Goal: Communication & Community: Answer question/provide support

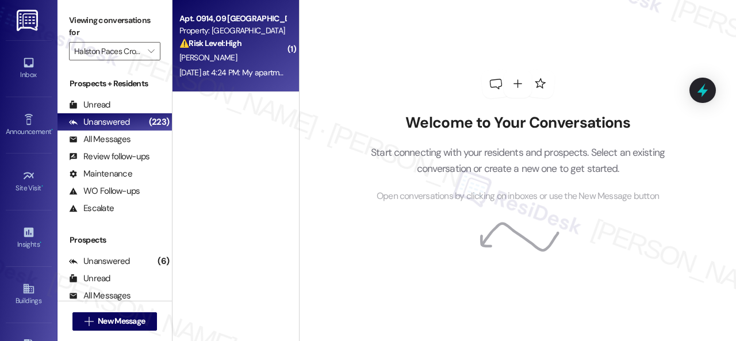
scroll to position [3, 0]
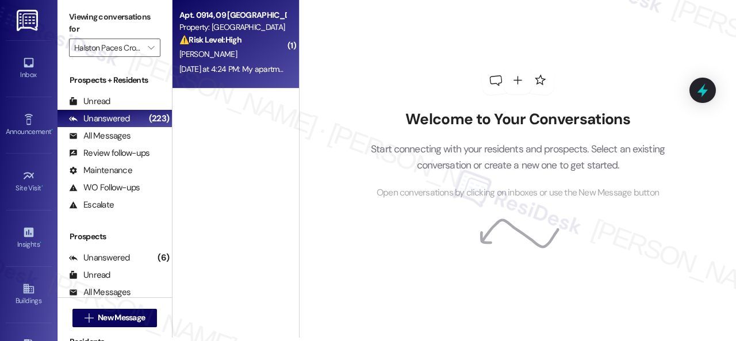
click at [202, 51] on span "C. Norris" at bounding box center [208, 54] width 58 height 10
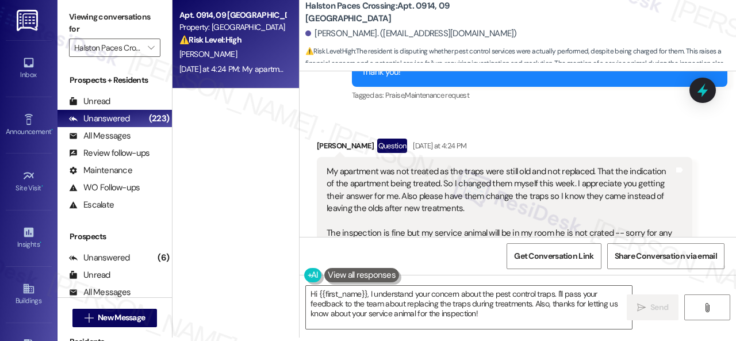
scroll to position [14977, 0]
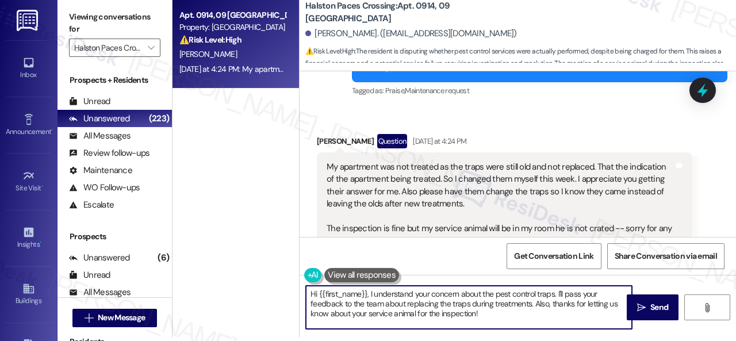
drag, startPoint x: 495, startPoint y: 318, endPoint x: 289, endPoint y: 267, distance: 211.9
click at [289, 267] on div "Apt. 0914, 09 Halston Paces Crossing Property: Halston Paces Crossing ⚠️ Risk L…" at bounding box center [455, 167] width 564 height 341
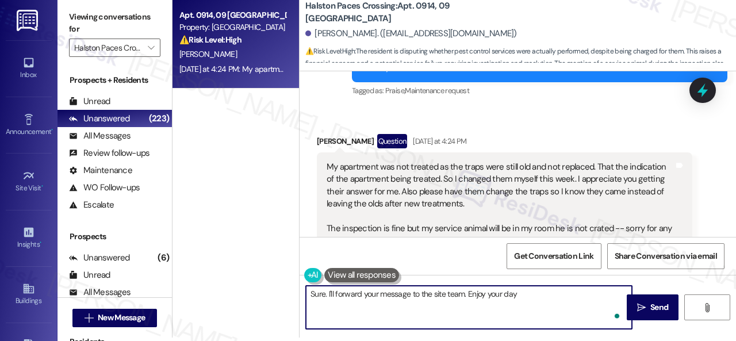
type textarea "Sure. I'll forward your message to the site team. Enjoy your day!"
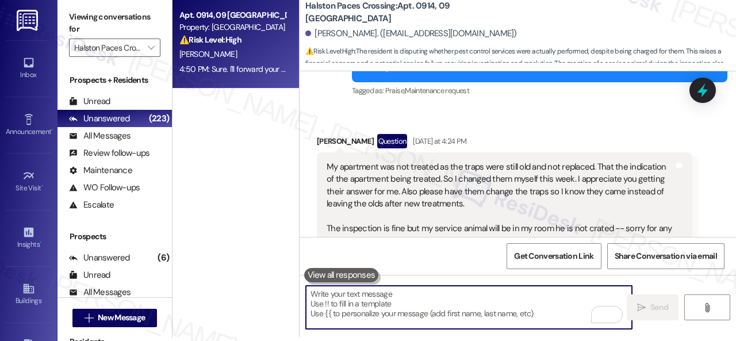
scroll to position [15147, 0]
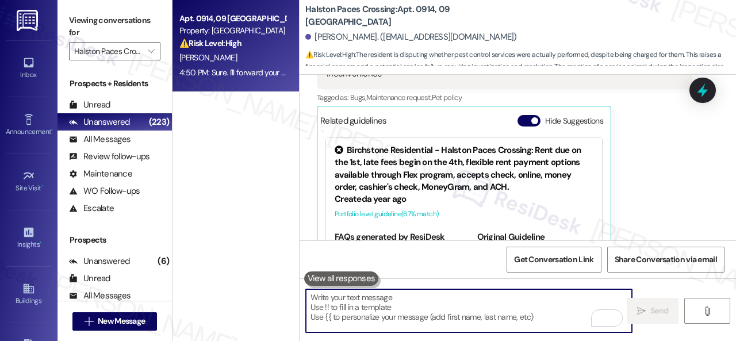
click at [423, 13] on b "Halston Paces Crossing: Apt. 0914, 09 Halston Paces Crossing" at bounding box center [420, 15] width 230 height 25
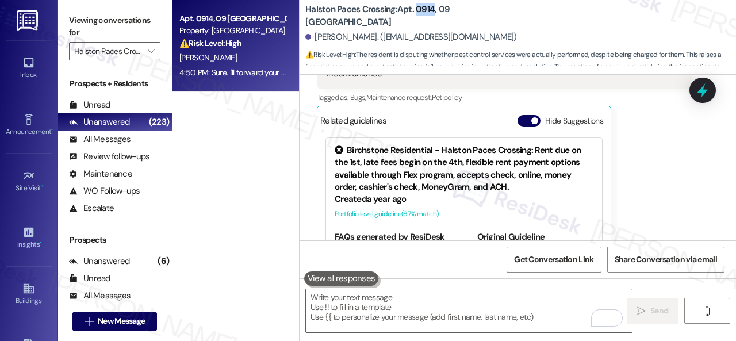
click at [423, 13] on b "Halston Paces Crossing: Apt. 0914, 09 Halston Paces Crossing" at bounding box center [420, 15] width 230 height 25
copy b "0914"
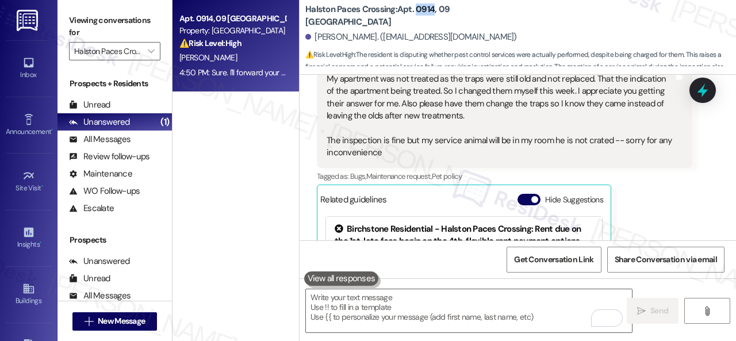
scroll to position [14975, 0]
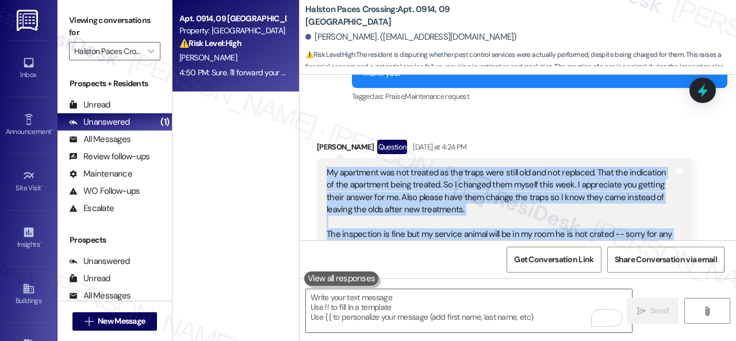
drag, startPoint x: 327, startPoint y: 131, endPoint x: 399, endPoint y: 208, distance: 105.8
click at [399, 208] on div "My apartment was not treated as the traps were still old and not replaced. That…" at bounding box center [500, 210] width 347 height 86
copy div "My apartment was not treated as the traps were still old and not replaced. That…"
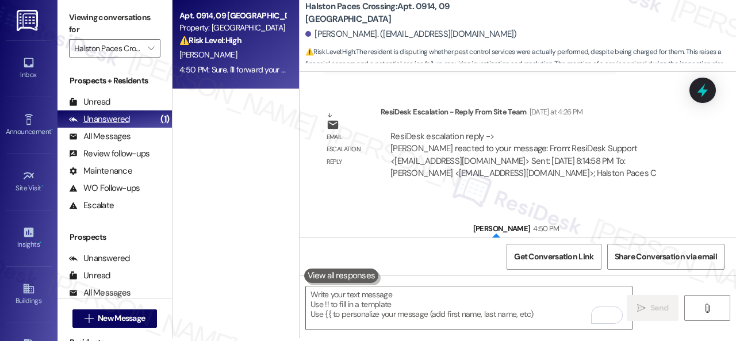
scroll to position [3, 0]
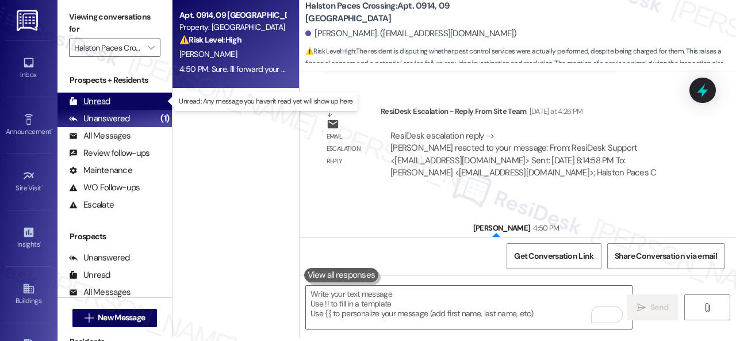
click at [104, 98] on div "Unread" at bounding box center [89, 101] width 41 height 12
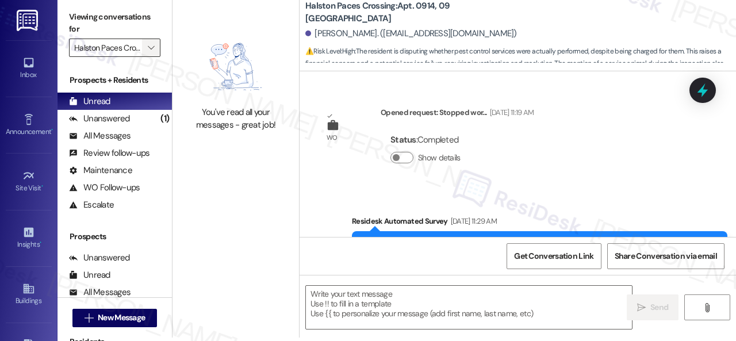
click at [154, 52] on span "" at bounding box center [151, 48] width 11 height 18
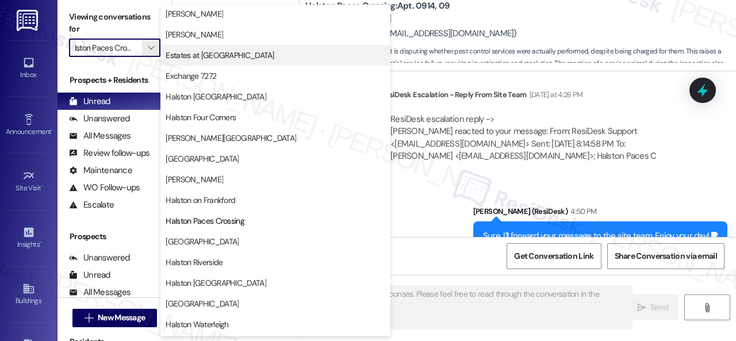
scroll to position [288, 0]
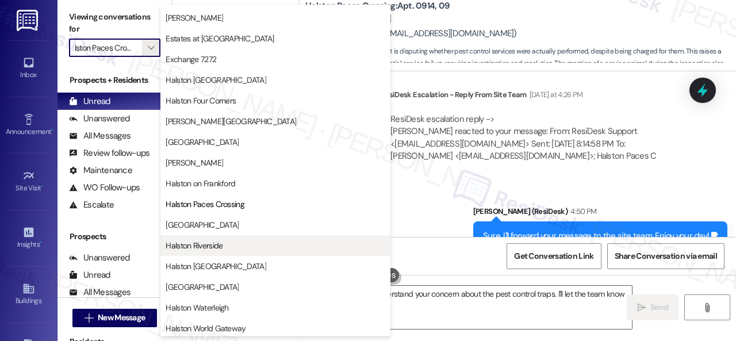
click at [193, 243] on span "Halston Riverside" at bounding box center [194, 246] width 57 height 12
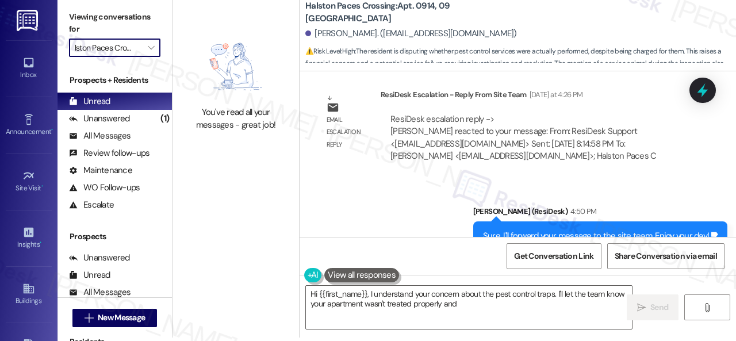
type textarea "Hi {{first_name}}, I understand your concern about the pest control traps. I'll…"
type input "Halston Riverside"
type textarea "Hi {{first_name}}, I understand your concern about the pest control traps. I'll…"
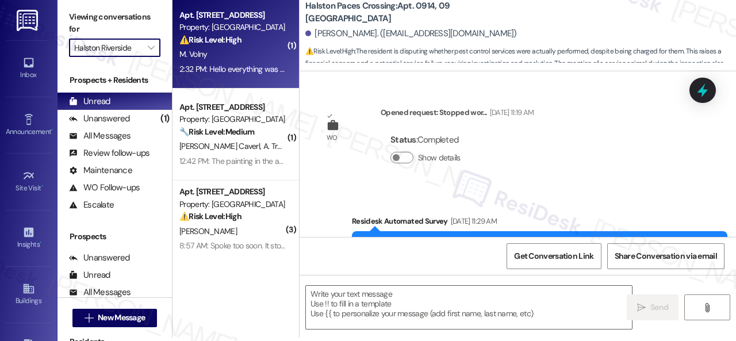
click at [266, 57] on div "M. Volny" at bounding box center [232, 54] width 109 height 14
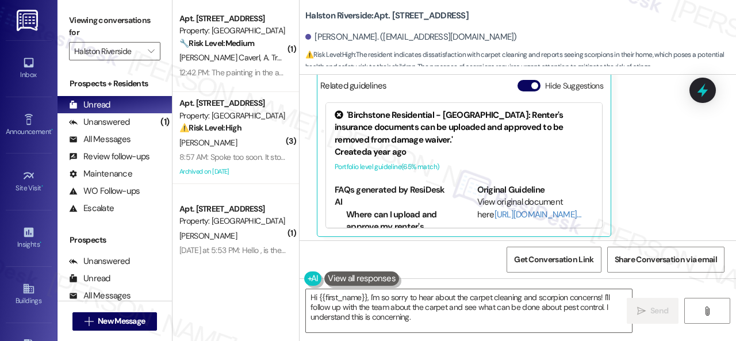
scroll to position [7667, 0]
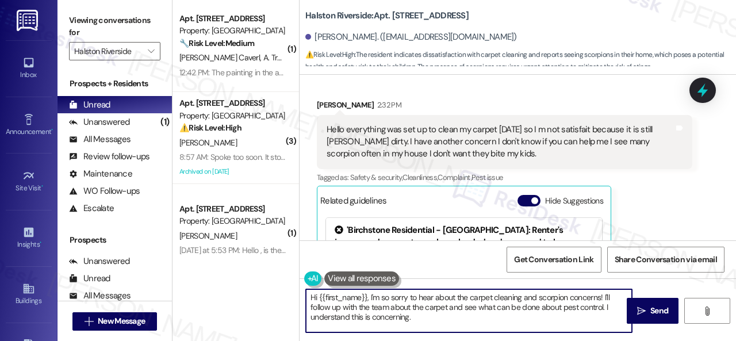
drag, startPoint x: 275, startPoint y: 263, endPoint x: 267, endPoint y: 259, distance: 8.8
click at [267, 259] on div "( 1 ) Apt. 1201, 1 Halston Riverside Property: Halston Riverside 🔧 Risk Level: …" at bounding box center [455, 170] width 564 height 341
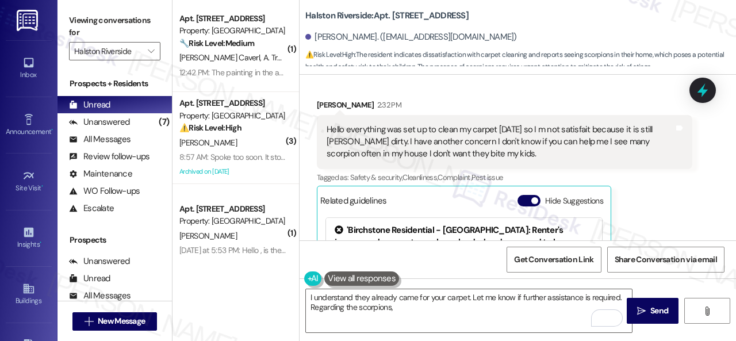
click at [631, 186] on div "Marguerite Volny 2:32 PM Hello everything was set up to clean my carpet yesterd…" at bounding box center [505, 225] width 376 height 253
click at [440, 305] on textarea "I understand they already came for your carpet. Let me know if further assistan…" at bounding box center [469, 310] width 326 height 43
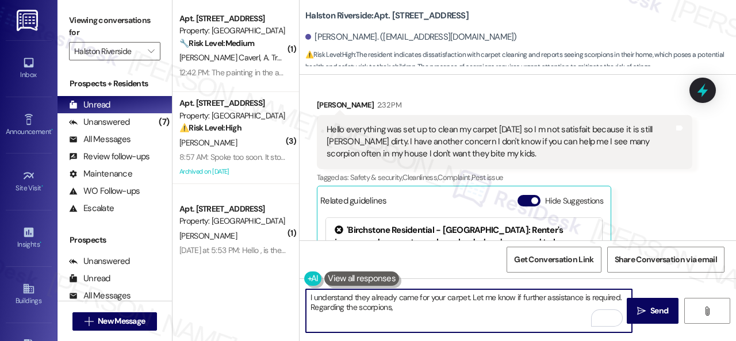
paste textarea "Is there already a work order for the issue? If so, may I have the work order n…"
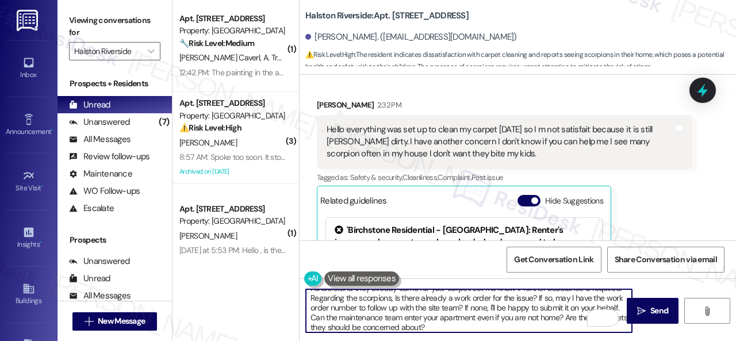
scroll to position [9, 0]
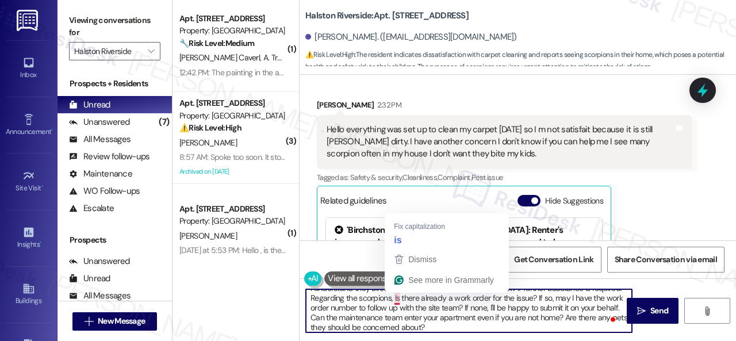
click at [396, 295] on textarea "I understand they already came for your carpet. Let me know if further assistan…" at bounding box center [469, 310] width 326 height 43
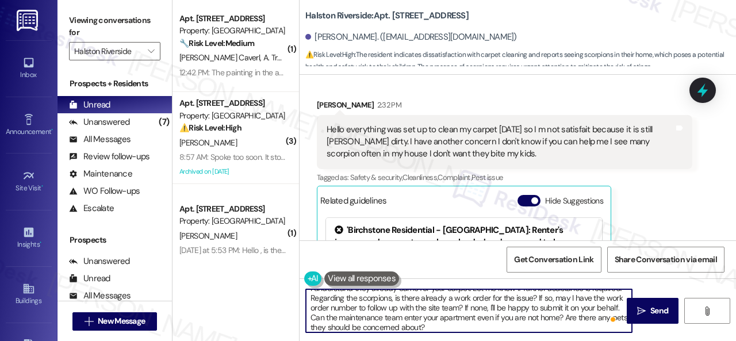
click at [452, 296] on textarea "I understand they already came for your carpet. Let me know if further assistan…" at bounding box center [469, 310] width 326 height 43
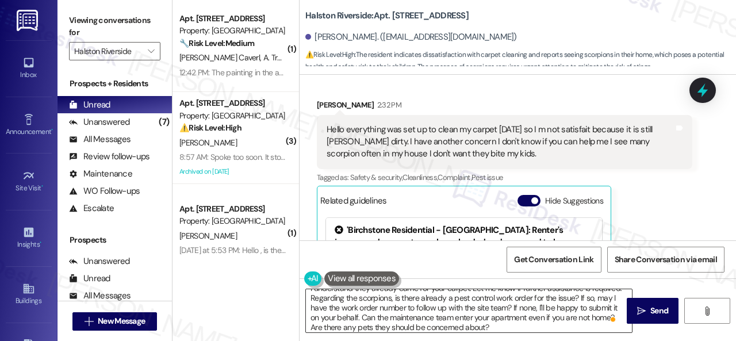
click at [519, 303] on textarea "I understand they already came for your carpet. Let me know if further assistan…" at bounding box center [469, 310] width 326 height 43
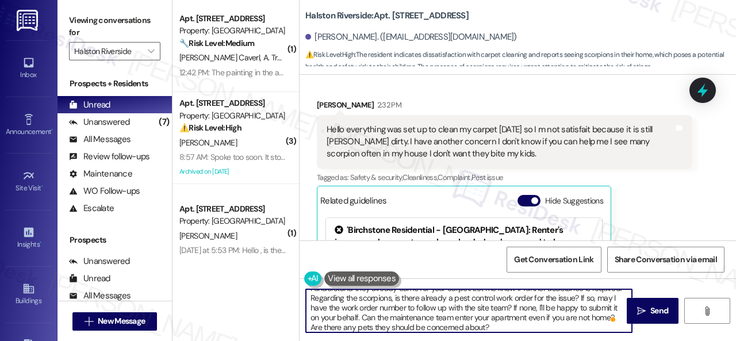
click at [360, 314] on textarea "I understand they already came for your carpet. Let me know if further assistan…" at bounding box center [469, 310] width 326 height 43
paste textarea "In what areas of your home can they be seen?"
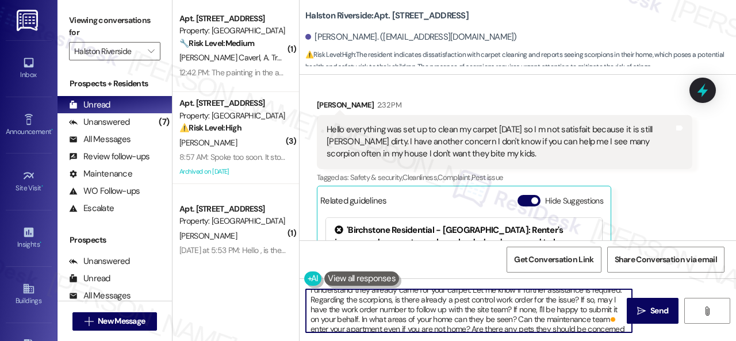
scroll to position [0, 0]
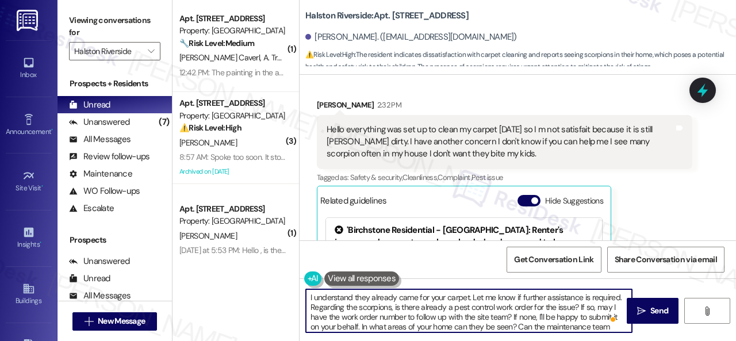
click at [499, 316] on textarea "I understand they already came for your carpet. Let me know if further assistan…" at bounding box center [469, 310] width 326 height 43
click at [494, 317] on textarea "I understand they already came for your carpet. Let me know if further assistan…" at bounding box center [469, 310] width 326 height 43
type textarea "I understand they already came for your carpet. Let me know if further assistan…"
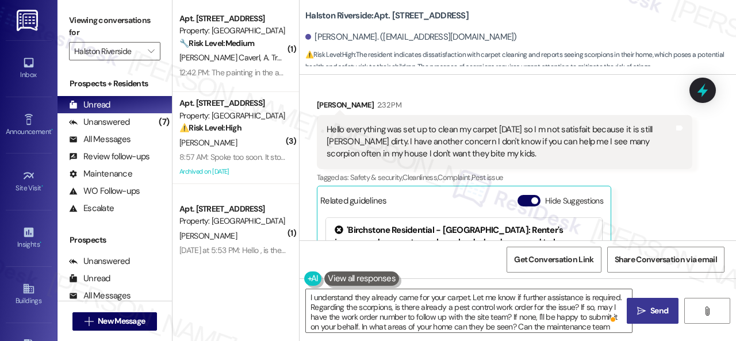
click at [641, 314] on icon "" at bounding box center [641, 311] width 9 height 9
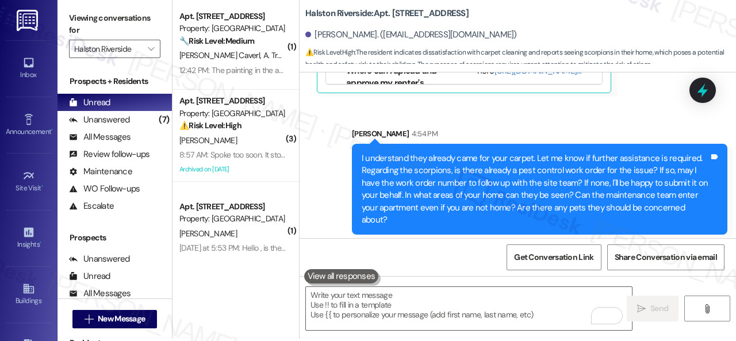
scroll to position [3, 0]
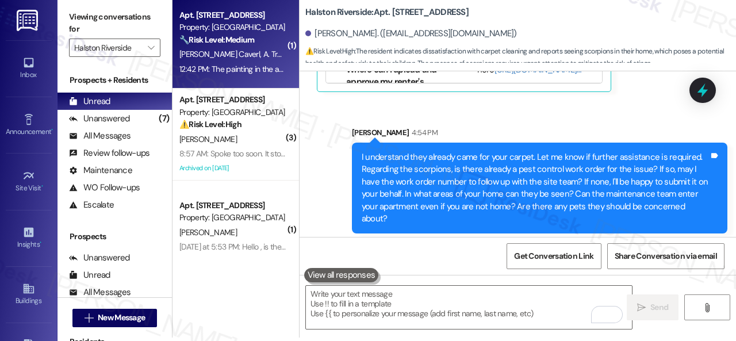
click at [240, 35] on strong "🔧 Risk Level: Medium" at bounding box center [216, 40] width 75 height 10
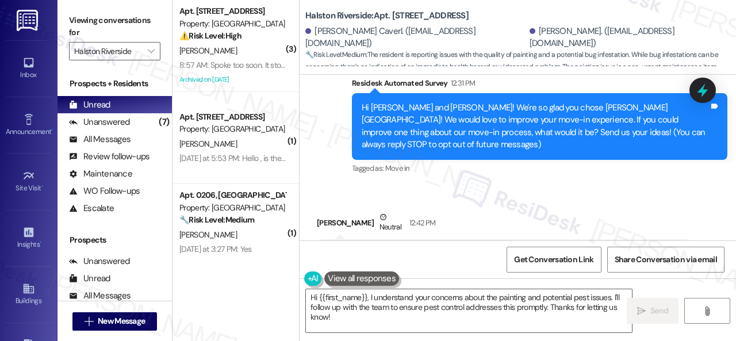
scroll to position [90, 0]
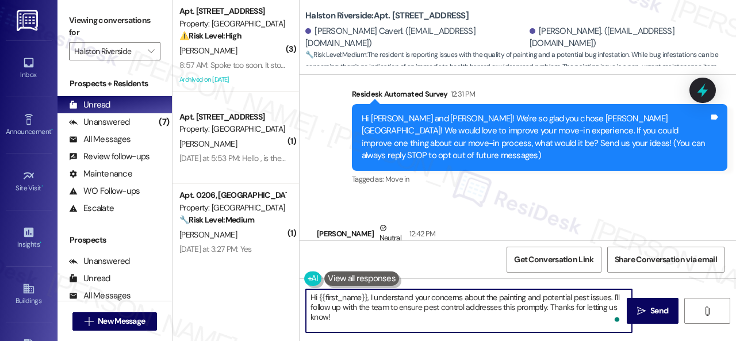
drag, startPoint x: 309, startPoint y: 310, endPoint x: 546, endPoint y: 308, distance: 237.0
click at [546, 308] on textarea "Hi {{first_name}}, I understand your concerns about the painting and potential …" at bounding box center [469, 310] width 326 height 43
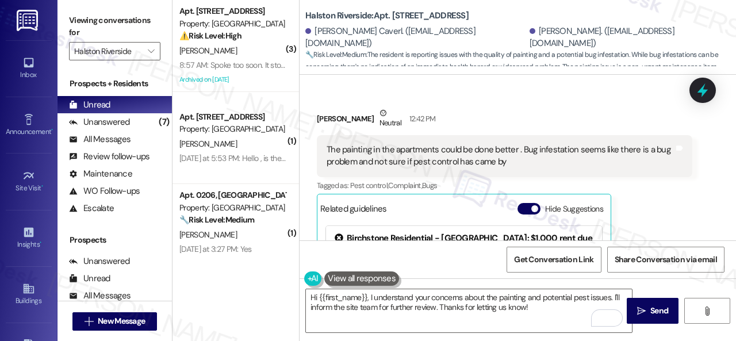
click at [678, 217] on div "Alisha Trottercaverl Neutral 12:42 PM The painting in the apartments could be d…" at bounding box center [505, 233] width 376 height 253
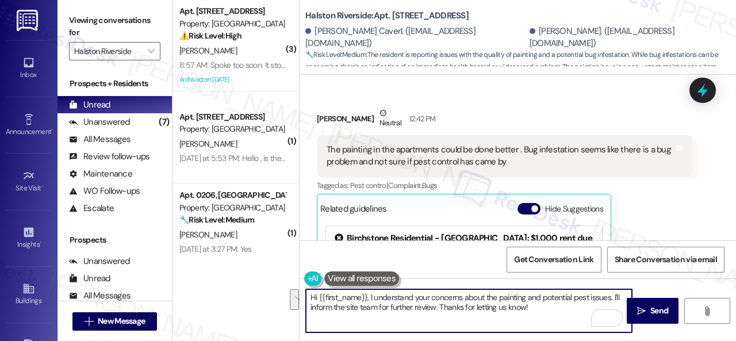
drag, startPoint x: 615, startPoint y: 299, endPoint x: 594, endPoint y: 306, distance: 22.4
click at [594, 306] on textarea "Hi {{first_name}}, I understand your concerns about the painting and potential …" at bounding box center [469, 310] width 326 height 43
paste textarea "I'll be happy to submit a work order on your behalf. What types of pests need t…"
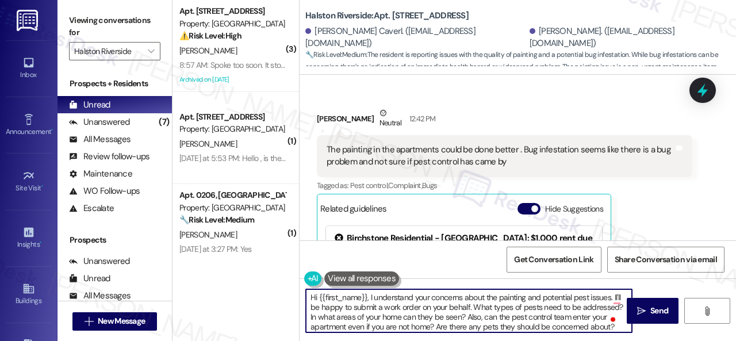
click at [419, 305] on textarea "Hi {{first_name}}, I understand your concerns about the painting and potential …" at bounding box center [469, 310] width 326 height 43
drag, startPoint x: 533, startPoint y: 307, endPoint x: 370, endPoint y: 316, distance: 163.1
click at [370, 316] on textarea "Hi {{first_name}}, I understand your concerns about the painting and potential …" at bounding box center [469, 310] width 326 height 43
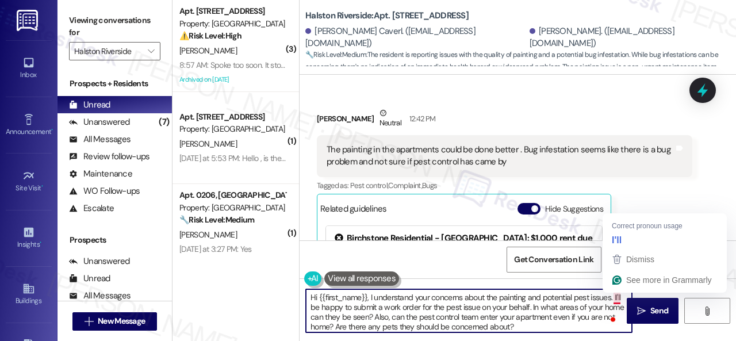
click at [617, 300] on textarea "Hi {{first_name}}, I understand your concerns about the painting and potential …" at bounding box center [469, 310] width 326 height 43
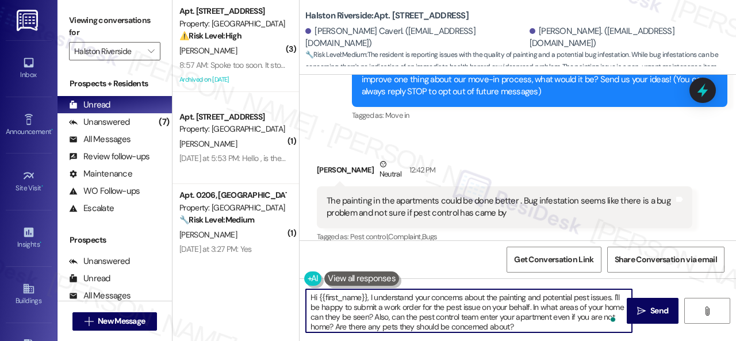
scroll to position [90, 0]
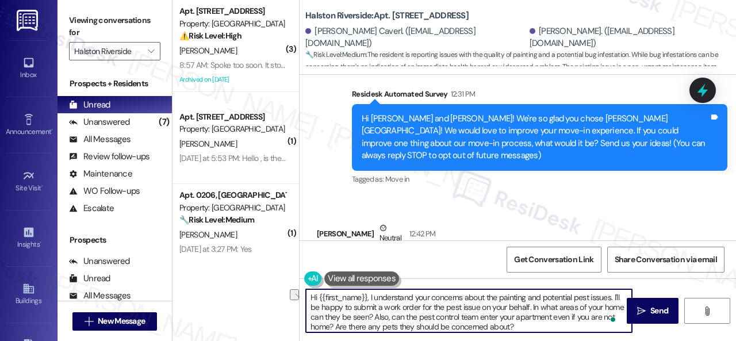
drag, startPoint x: 369, startPoint y: 296, endPoint x: 291, endPoint y: 278, distance: 80.2
click at [291, 278] on div "( 3 ) Apt. 1715, 1 Halston Riverside Property: Halston Riverside ⚠️ Risk Level:…" at bounding box center [455, 170] width 564 height 341
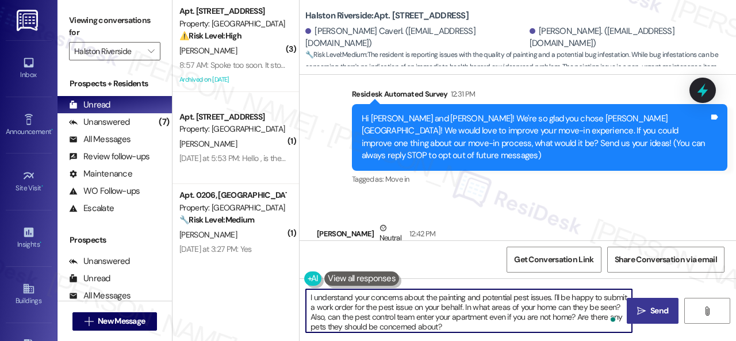
type textarea "I understand your concerns about the painting and potential pest issues. I'll b…"
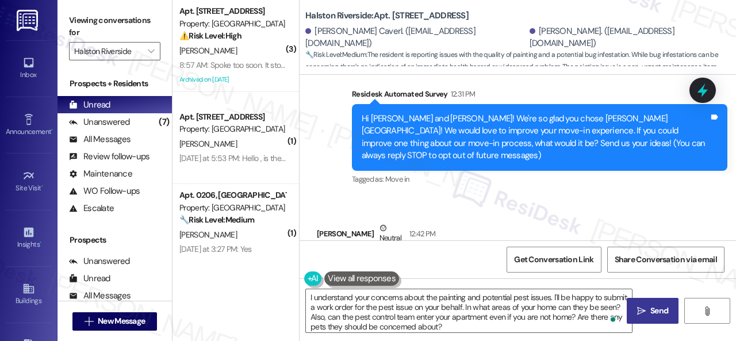
click at [651, 312] on span "Send" at bounding box center [660, 311] width 18 height 12
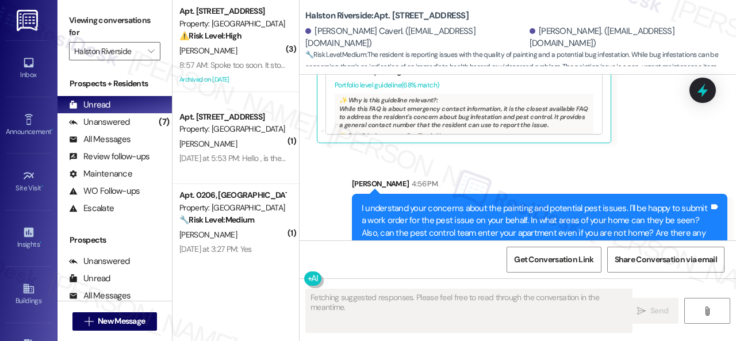
scroll to position [438, 0]
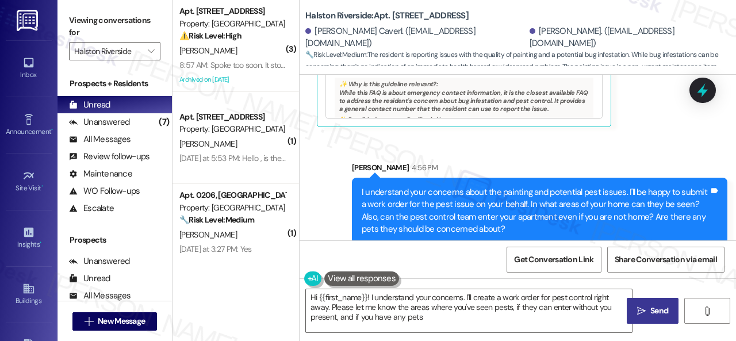
type textarea "Hi {{first_name}}! I understand your concerns. I'll create a work order for pes…"
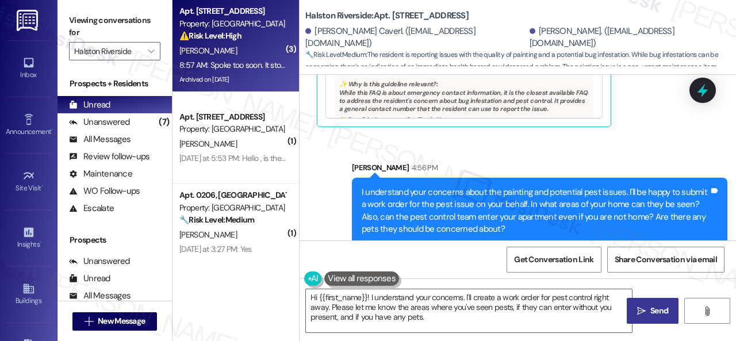
click at [221, 51] on div "C. Garity" at bounding box center [232, 51] width 109 height 14
type textarea "Fetching suggested responses. Please feel free to read through the conversation…"
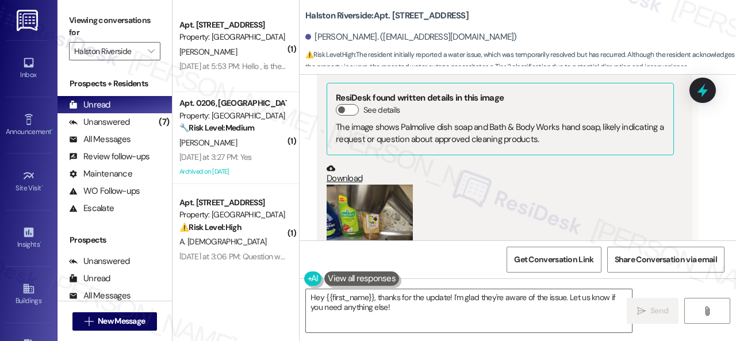
scroll to position [33138, 0]
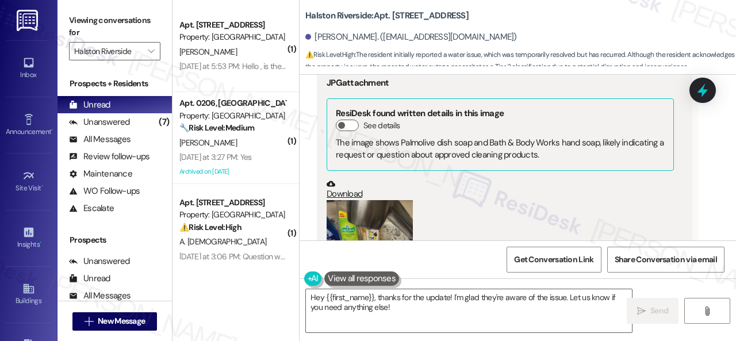
click at [364, 216] on button "Zoom image" at bounding box center [370, 257] width 86 height 115
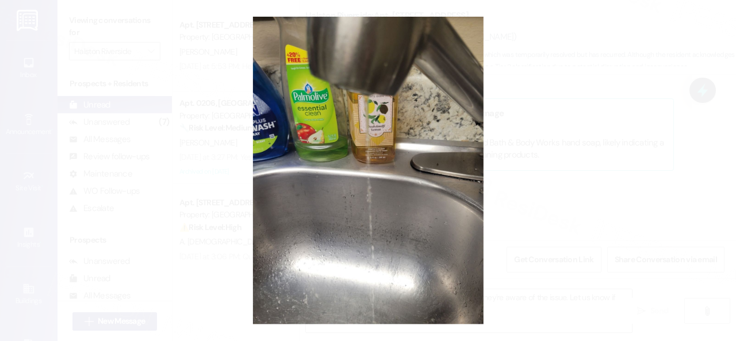
click at [423, 159] on button "Unzoom image" at bounding box center [368, 170] width 736 height 341
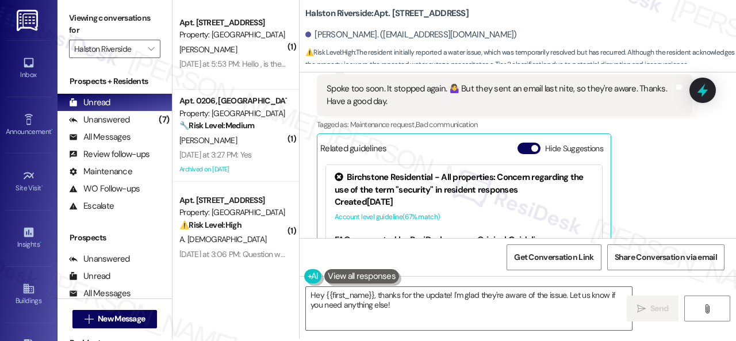
scroll to position [3, 0]
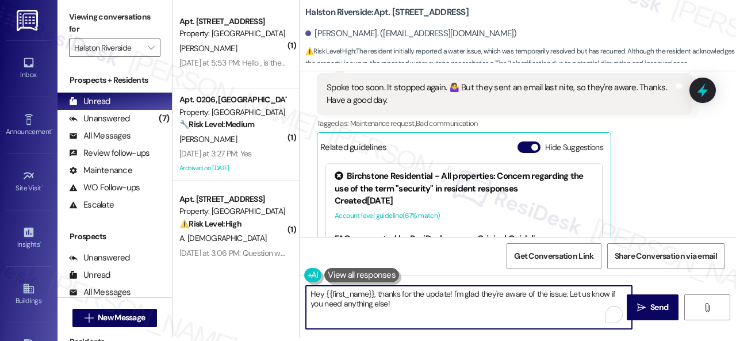
drag, startPoint x: 379, startPoint y: 293, endPoint x: 246, endPoint y: 265, distance: 135.2
click at [246, 265] on div "( 1 ) Apt. 1710, 1 Halston Riverside Property: Halston Riverside K. Lonn Yester…" at bounding box center [455, 167] width 564 height 341
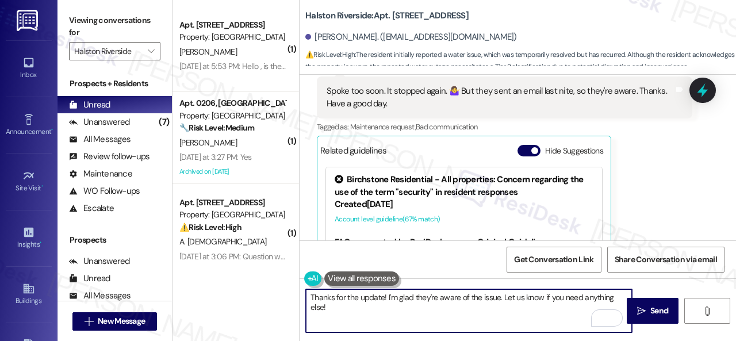
drag, startPoint x: 384, startPoint y: 298, endPoint x: 387, endPoint y: 309, distance: 11.3
click at [387, 309] on textarea "Thanks for the update! I'm glad they're aware of the issue. Let us know if you …" at bounding box center [469, 310] width 326 height 43
click at [390, 296] on textarea "Thanks for the update and we appreciate your patience, Christine!" at bounding box center [469, 310] width 326 height 43
click at [541, 299] on textarea "Thanks for the update, and we appreciate your patience, Christine!" at bounding box center [469, 310] width 326 height 43
type textarea "Thanks for the update, and we appreciate your patience, Christine!"
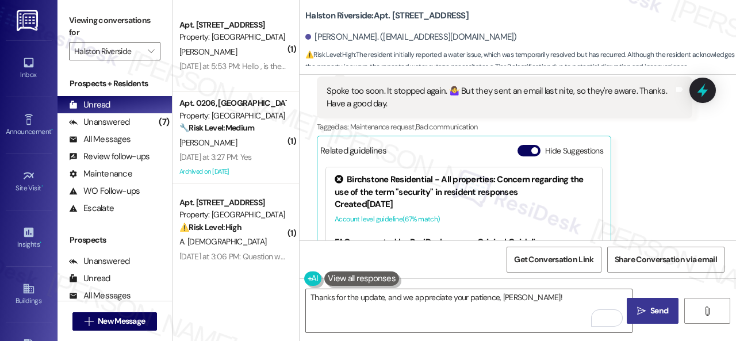
click at [651, 310] on span "Send" at bounding box center [660, 311] width 18 height 12
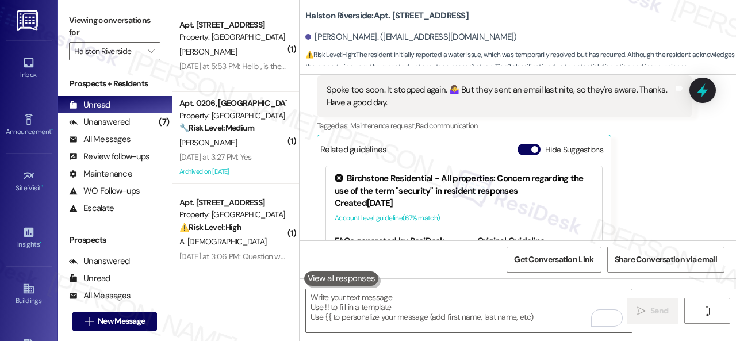
scroll to position [33794, 0]
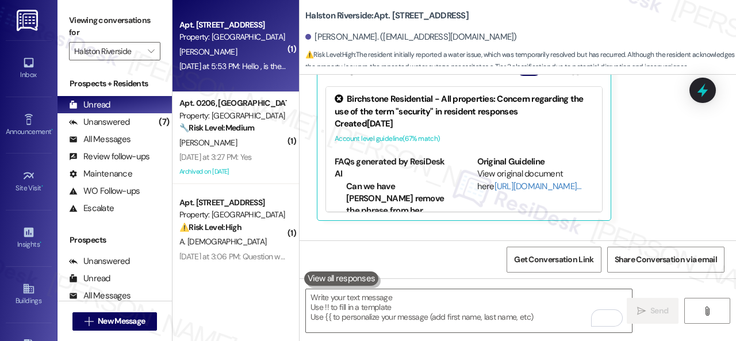
click at [220, 49] on div "K. Lonn" at bounding box center [232, 52] width 109 height 14
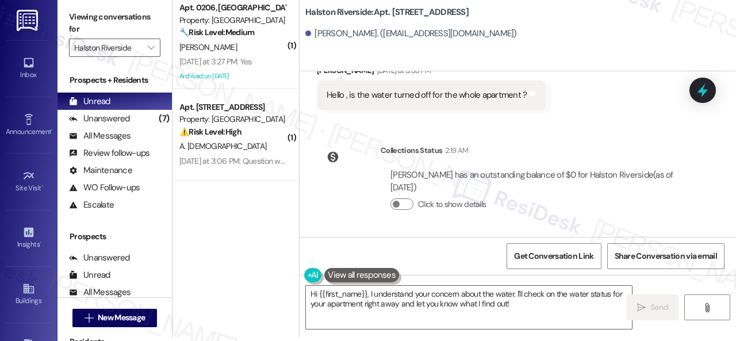
scroll to position [52, 0]
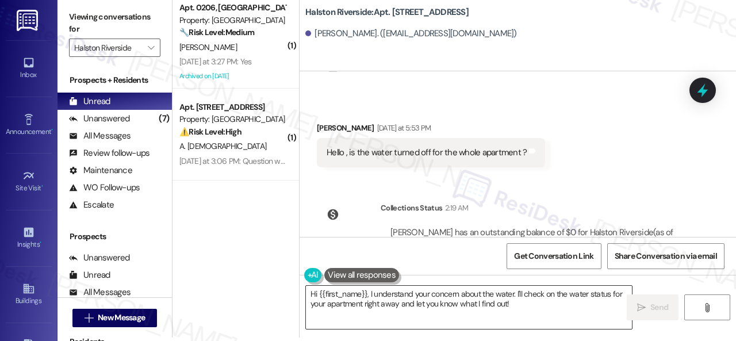
click at [490, 307] on textarea "Hi {{first_name}}, I understand your concern about the water. I'll check on the…" at bounding box center [469, 307] width 326 height 43
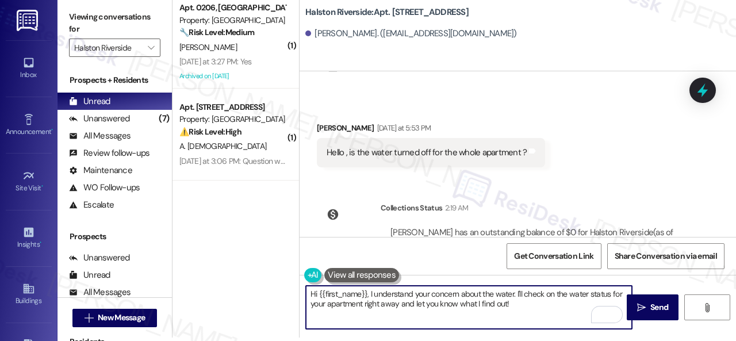
drag, startPoint x: 317, startPoint y: 304, endPoint x: 372, endPoint y: 293, distance: 55.7
click at [370, 293] on textarea "Hi {{first_name}}, I understand your concern about the water. I'll check on the…" at bounding box center [469, 307] width 326 height 43
paste textarea "'m sorry for the delayed response. Please don’t hesitate to confirm if you stil…"
type textarea "Hi {{first_name}}, I'm sorry for the delayed response. Please don’t hesitate to…"
click at [649, 301] on button " Send" at bounding box center [653, 308] width 52 height 26
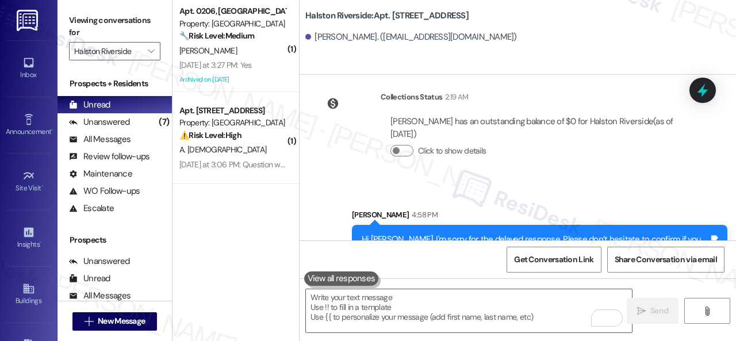
scroll to position [202, 0]
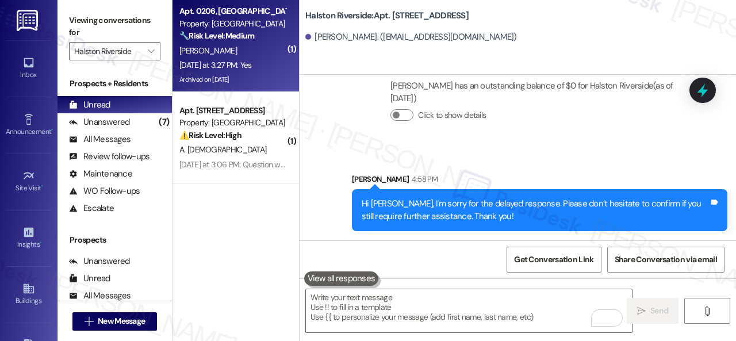
click at [247, 49] on div "A. Brown" at bounding box center [232, 51] width 109 height 14
type textarea "Fetching suggested responses. Please feel free to read through the conversation…"
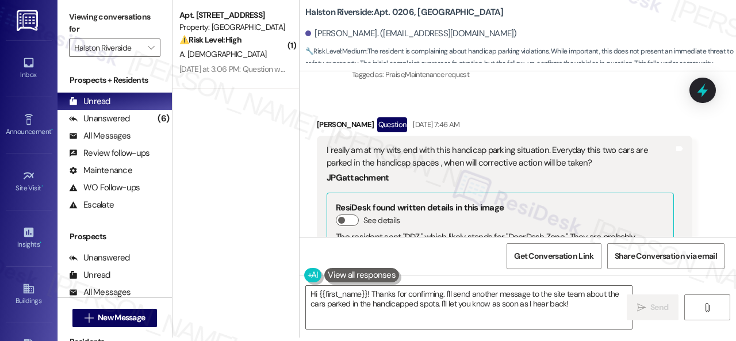
scroll to position [27721, 0]
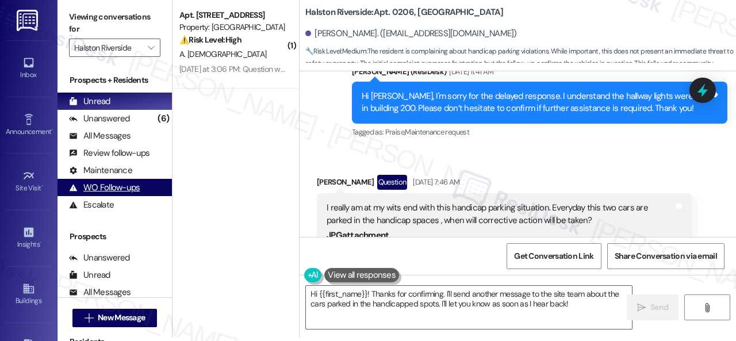
drag, startPoint x: 574, startPoint y: 305, endPoint x: 90, endPoint y: 192, distance: 497.0
click at [112, 198] on div "Viewing conversations for Halston Riverside  Prospects + Residents Unread (0) …" at bounding box center [397, 167] width 679 height 341
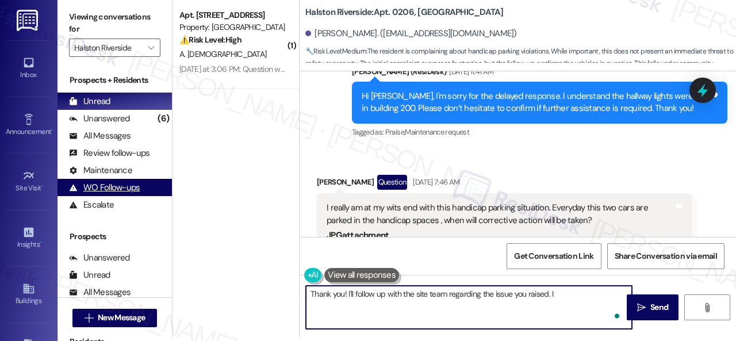
type textarea "Thank you! I'll follow up with the site team regarding the issue you raised. I"
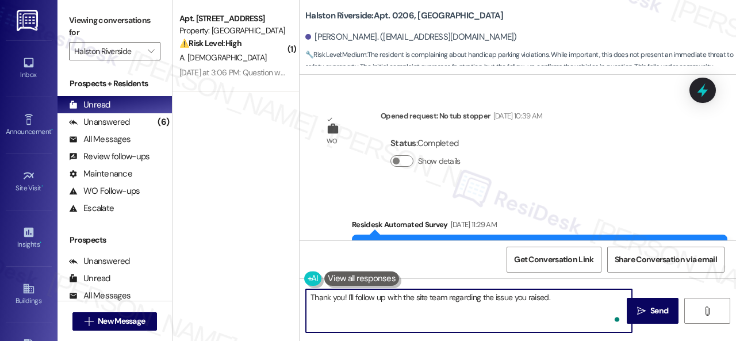
scroll to position [27721, 0]
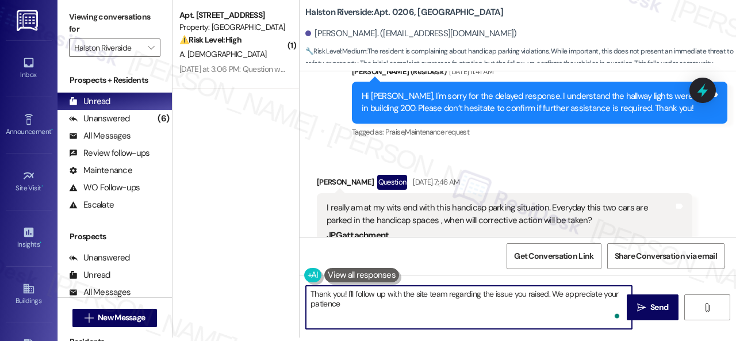
type textarea "Thank you! I'll follow up with the site team regarding the issue you raised. We…"
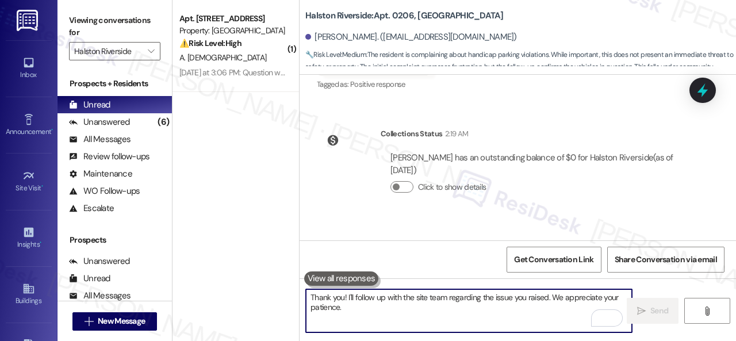
scroll to position [3, 0]
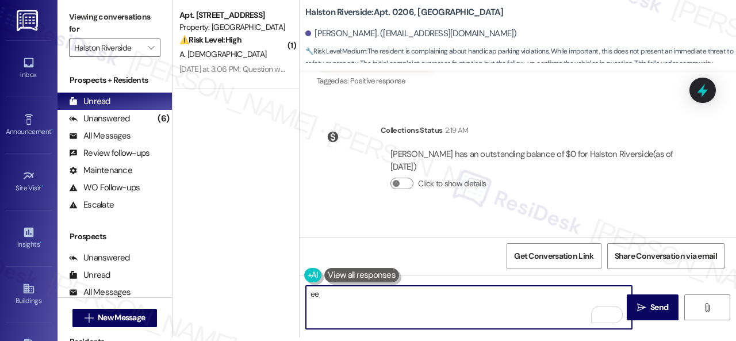
type textarea "ee"
click at [328, 216] on div "Sent via SMS Sarah 4:59 PM Thank you! I'll follow up with the site team regardi…" at bounding box center [518, 262] width 437 height 93
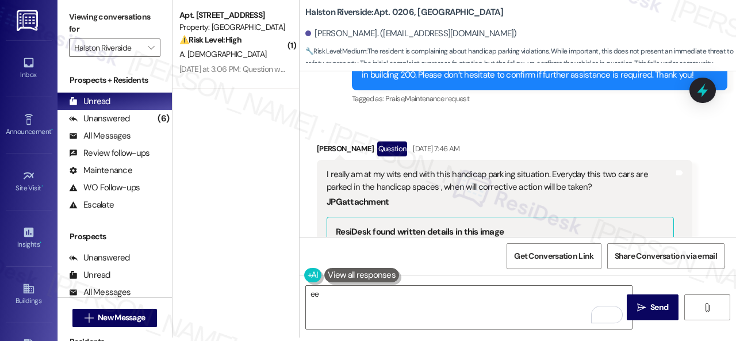
scroll to position [27698, 0]
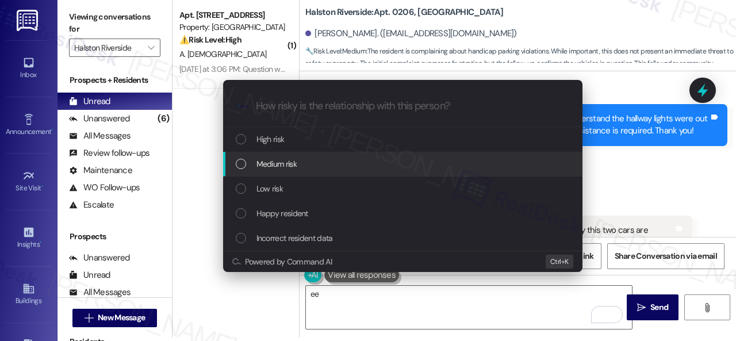
click at [274, 160] on span "Medium risk" at bounding box center [277, 164] width 40 height 13
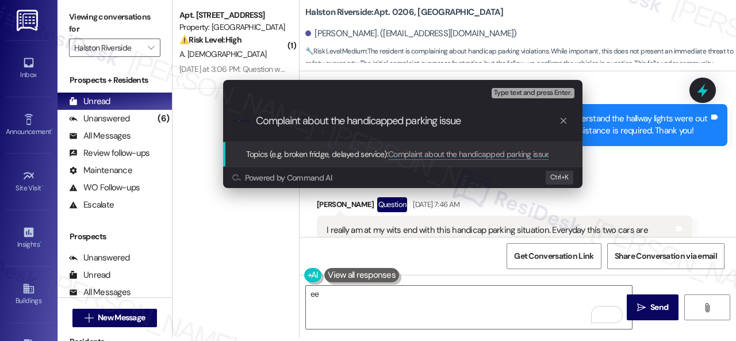
type input "Complaint about the handicapped parking issue."
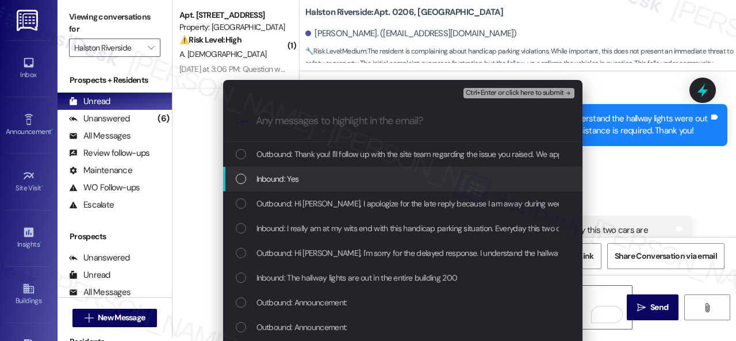
click at [295, 180] on span "Inbound: Yes" at bounding box center [278, 179] width 43 height 13
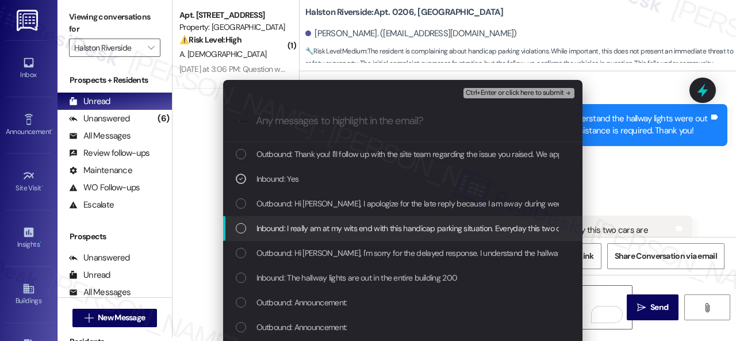
click at [306, 230] on span "Inbound: I really am at my wits end with this handicap parking situation. Every…" at bounding box center [543, 228] width 573 height 13
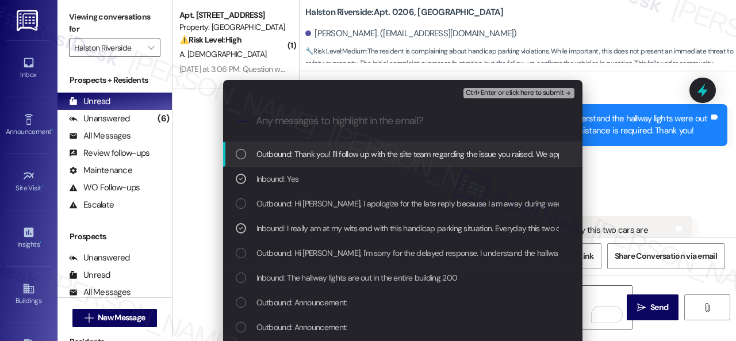
click at [491, 92] on span "Ctrl+Enter or click here to submit" at bounding box center [515, 93] width 98 height 8
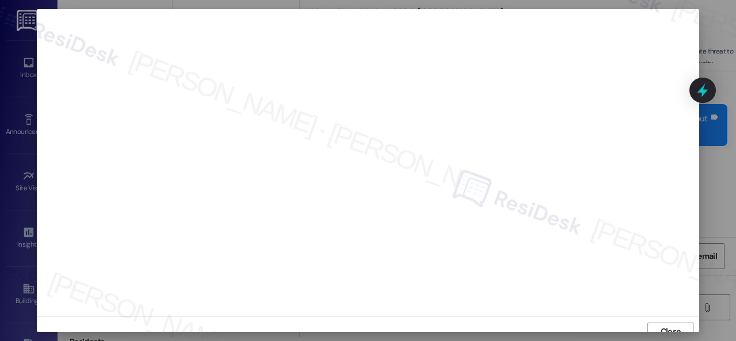
scroll to position [9, 0]
click at [663, 318] on span "Close" at bounding box center [671, 323] width 20 height 12
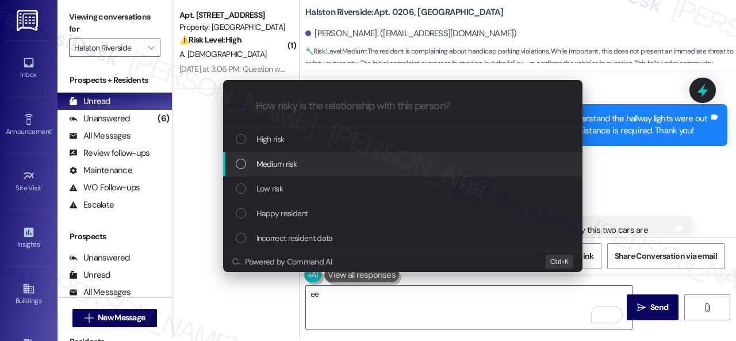
click at [268, 169] on span "Medium risk" at bounding box center [277, 164] width 40 height 13
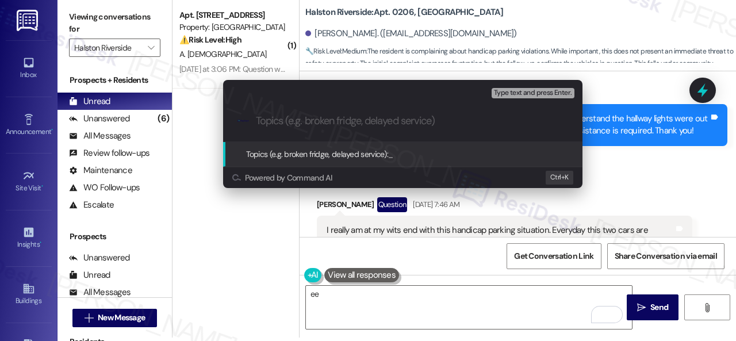
paste input "Complaint about the handicapped parking issue."
type input "Complaint about the handicapped parking issue."
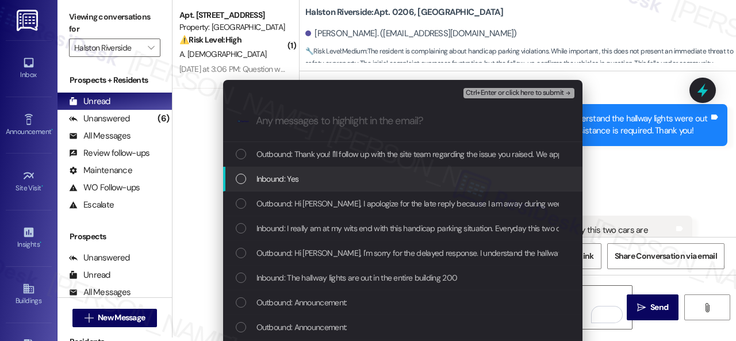
click at [282, 181] on span "Inbound: Yes" at bounding box center [278, 179] width 43 height 13
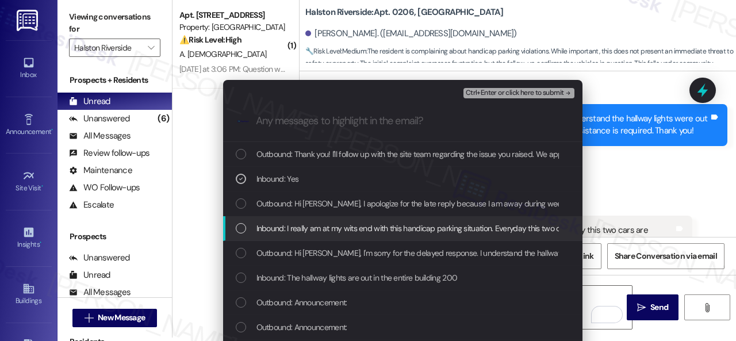
drag, startPoint x: 282, startPoint y: 234, endPoint x: 317, endPoint y: 225, distance: 35.6
click at [284, 234] on span "Inbound: I really am at my wits end with this handicap parking situation. Every…" at bounding box center [543, 228] width 573 height 13
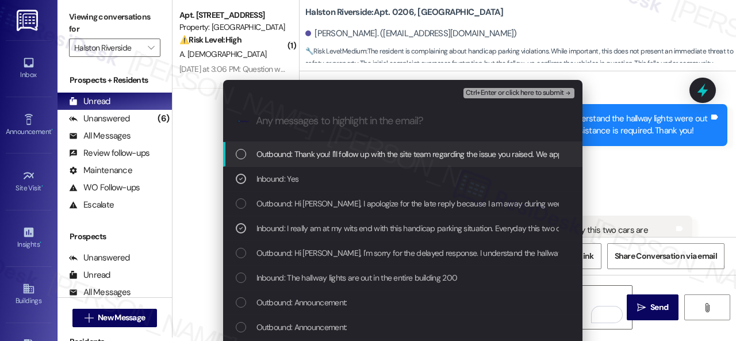
click at [525, 90] on span "Ctrl+Enter or click here to submit" at bounding box center [515, 93] width 98 height 8
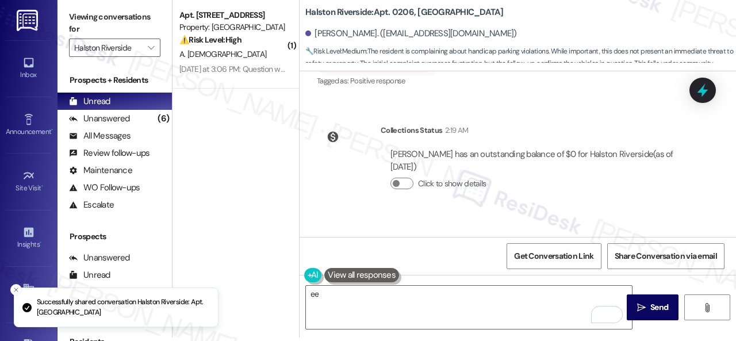
scroll to position [0, 0]
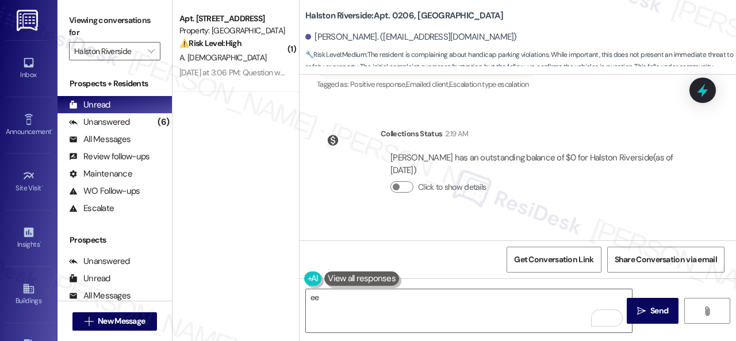
click at [257, 58] on div "A. Prophet" at bounding box center [232, 58] width 109 height 14
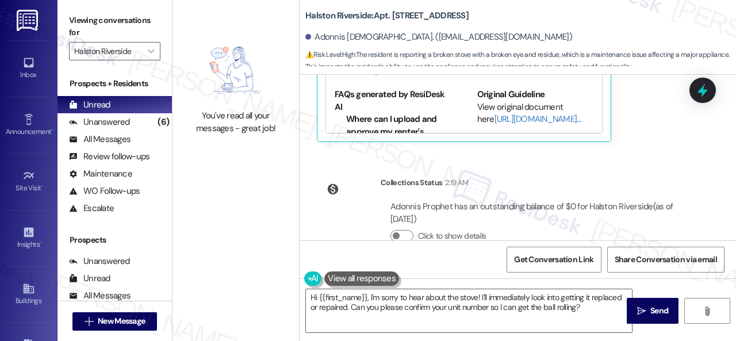
scroll to position [904, 0]
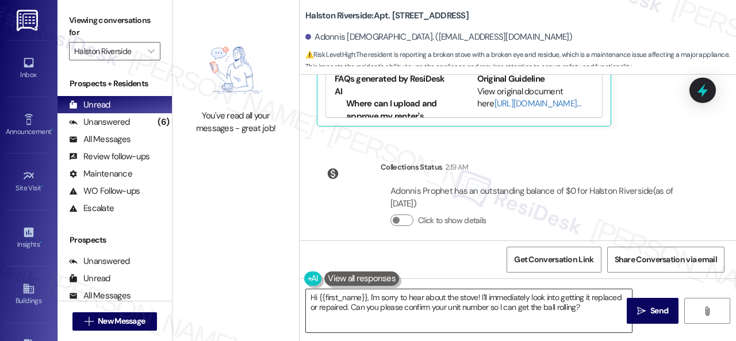
click at [536, 300] on textarea "Hi {{first_name}}, I'm sorry to hear about the stove! I'll immediately look int…" at bounding box center [469, 310] width 326 height 43
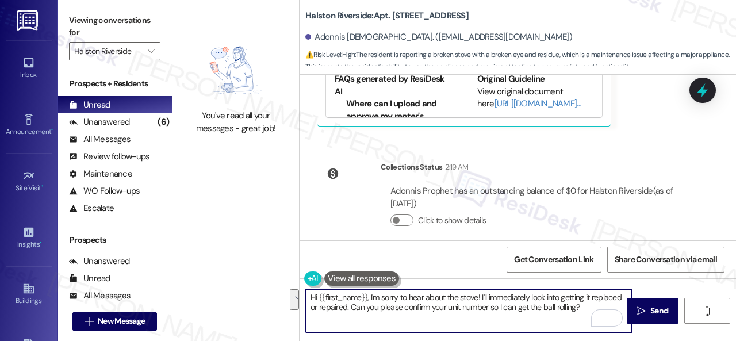
drag, startPoint x: 482, startPoint y: 297, endPoint x: 578, endPoint y: 309, distance: 96.8
click at [578, 309] on textarea "Hi {{first_name}}, I'm sorry to hear about the stove! I'll immediately look int…" at bounding box center [469, 310] width 326 height 43
paste textarea "be happy to submit it on your behalf. Can the maintenance team enter your apart…"
click at [609, 299] on textarea "Hi {{first_name}}, I'm sorry to hear about the stove! I'll be happy to submit i…" at bounding box center [469, 310] width 326 height 43
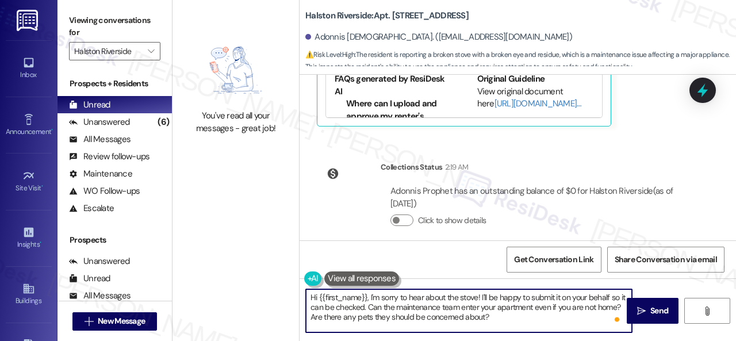
click at [556, 295] on textarea "Hi {{first_name}}, I'm sorry to hear about the stove! I'll be happy to submit i…" at bounding box center [469, 310] width 326 height 43
click at [541, 323] on textarea "Hi {{first_name}}, I'm sorry to hear about the stove! I'll be happy to submit a…" at bounding box center [469, 310] width 326 height 43
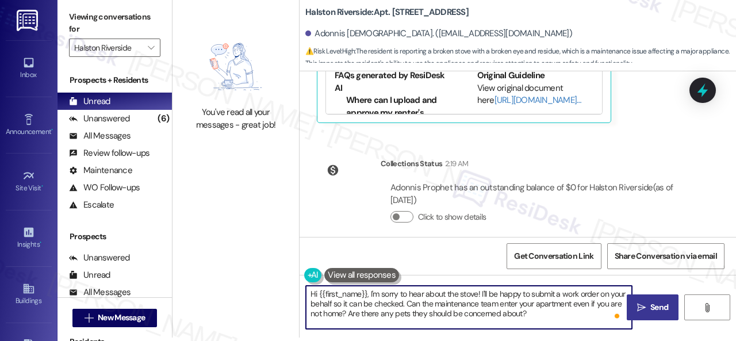
type textarea "Hi {{first_name}}, I'm sorry to hear about the stove! I'll be happy to submit a…"
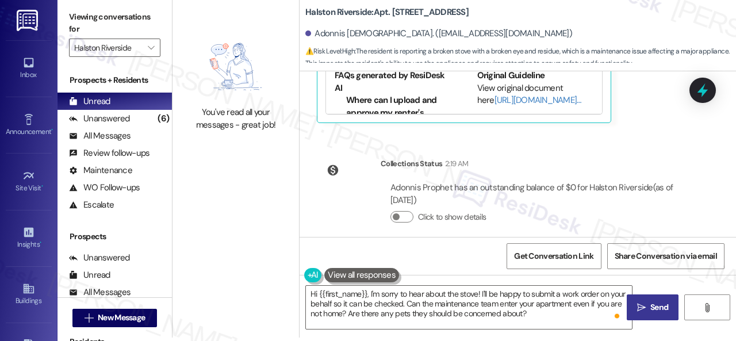
click at [637, 304] on icon "" at bounding box center [641, 307] width 9 height 9
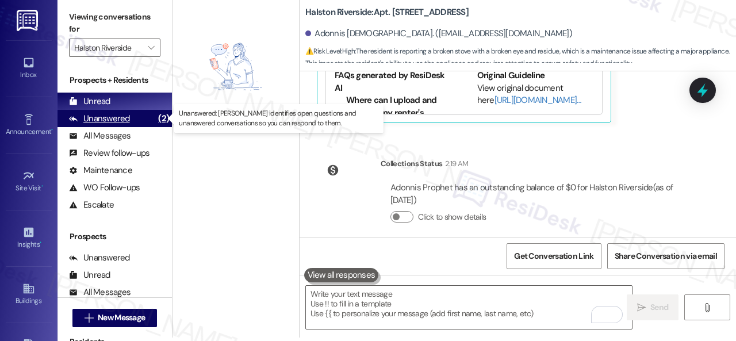
click at [106, 120] on div "Unanswered" at bounding box center [99, 119] width 61 height 12
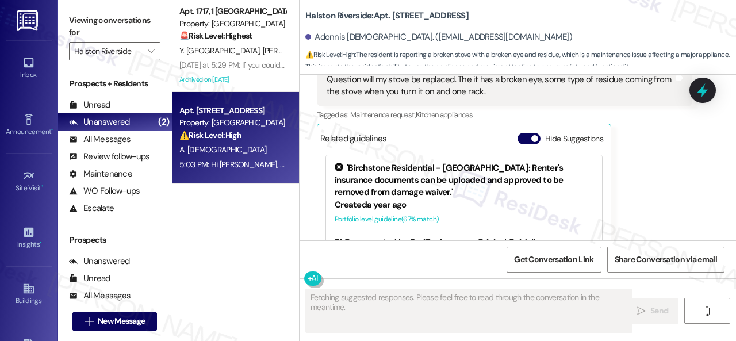
scroll to position [785, 0]
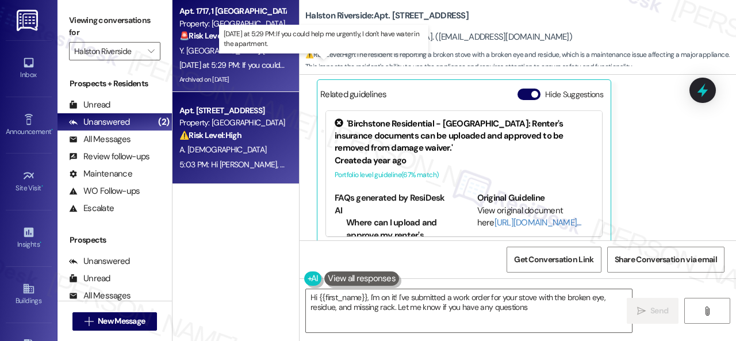
type textarea "Hi {{first_name}}, I'm on it! I've submitted a work order for your stove with t…"
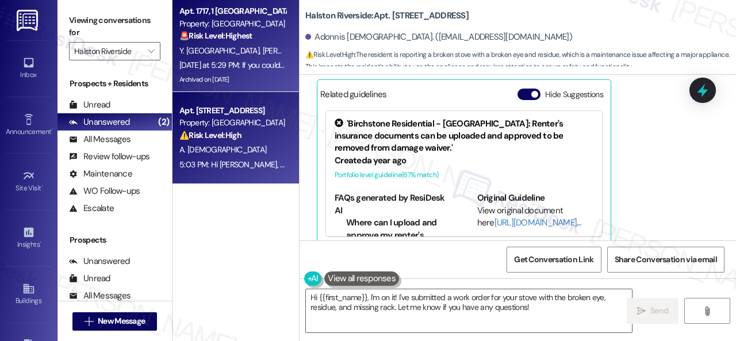
click at [269, 62] on div "Yesterday at 5:29 PM: If you could help me urgently, I don't have water in the …" at bounding box center [318, 65] width 279 height 10
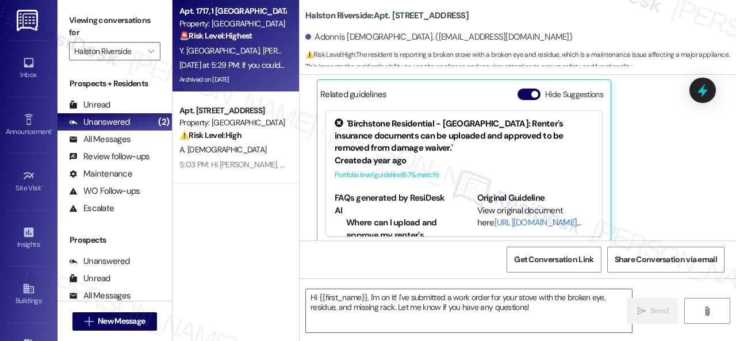
type textarea "Fetching suggested responses. Please feel free to read through the conversation…"
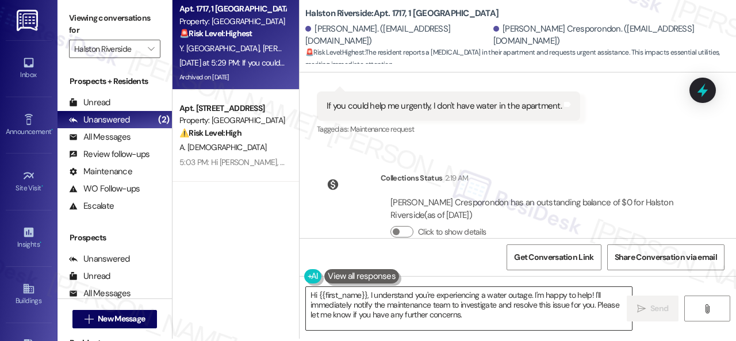
scroll to position [3, 0]
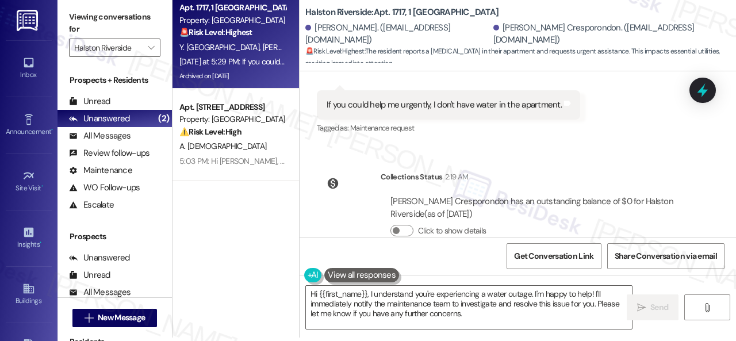
click at [538, 162] on div "Collections Status 2:19 AM Yadira Cresporondon has an outstanding balance of $0…" at bounding box center [504, 212] width 393 height 101
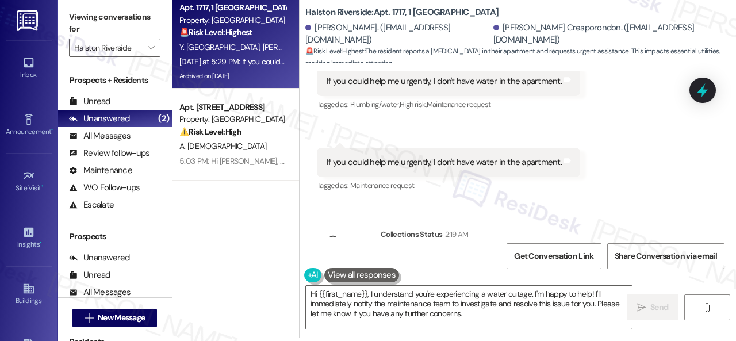
scroll to position [5574, 0]
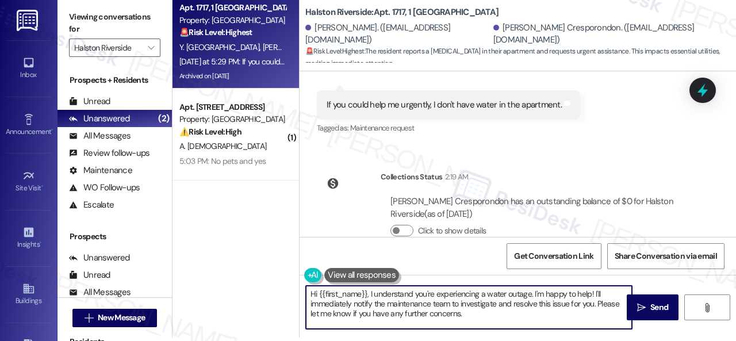
drag, startPoint x: 318, startPoint y: 293, endPoint x: 611, endPoint y: 340, distance: 297.1
click at [611, 339] on div "Viewing conversations for Halston Riverside  Prospects + Residents Unread (0) …" at bounding box center [397, 170] width 679 height 341
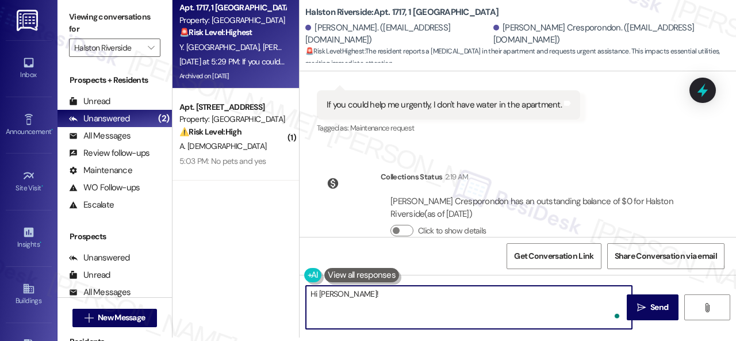
paste textarea "I'm sorry for the delayed response. Please don’t hesitate to confirm if you sti…"
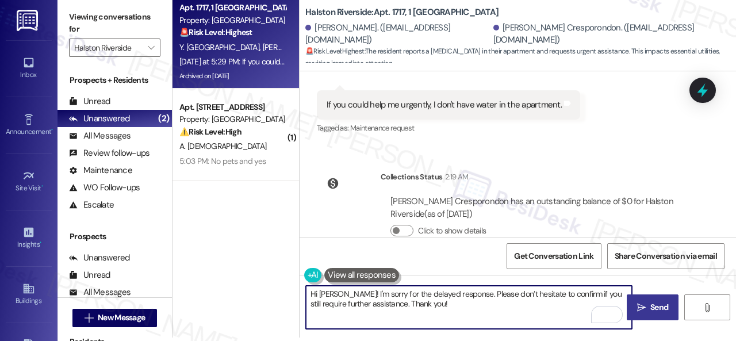
type textarea "Hi Yadira! I'm sorry for the delayed response. Please don’t hesitate to confirm…"
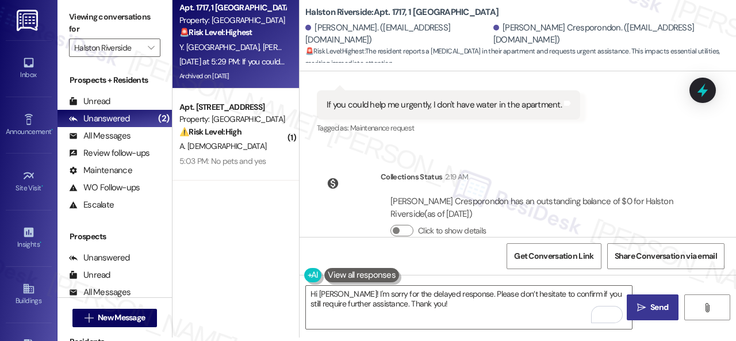
click at [656, 303] on span "Send" at bounding box center [660, 307] width 18 height 12
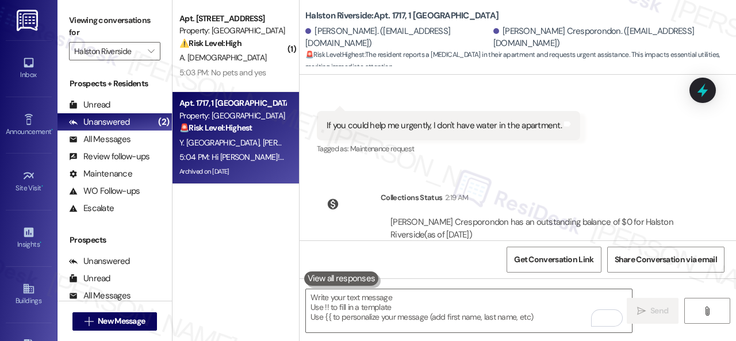
scroll to position [5666, 0]
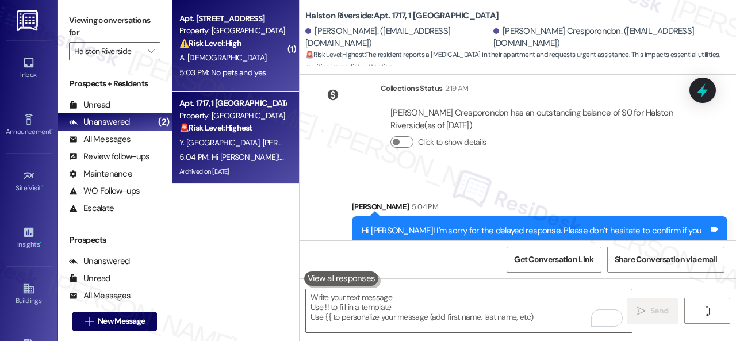
click at [235, 60] on div "A. Prophet" at bounding box center [232, 58] width 109 height 14
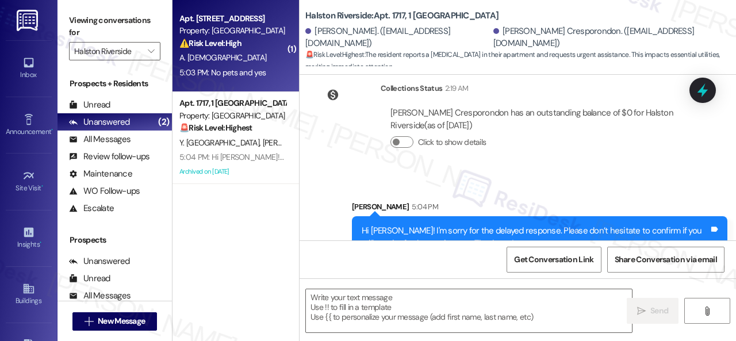
type textarea "Fetching suggested responses. Please feel free to read through the conversation…"
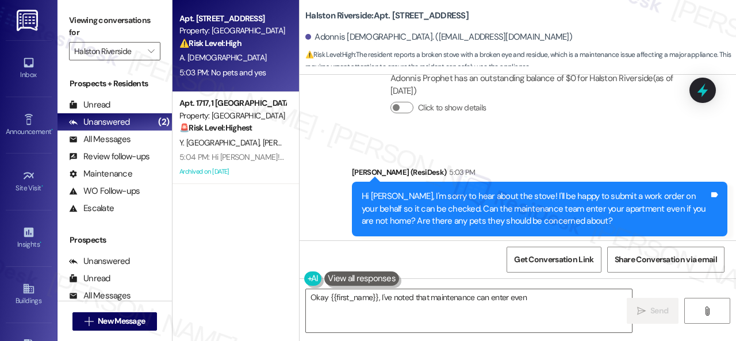
scroll to position [997, 0]
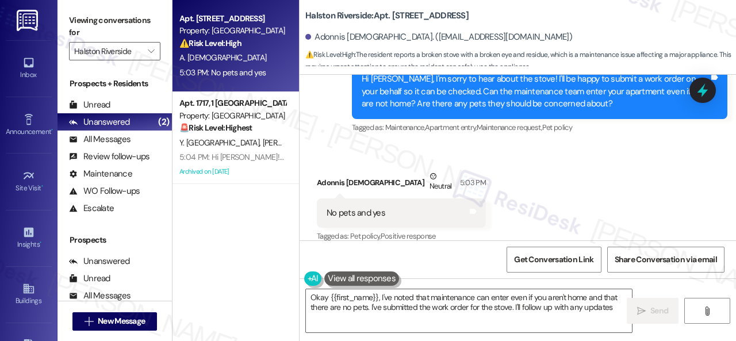
type textarea "Okay {{first_name}}, I've noted that maintenance can enter even if you aren't h…"
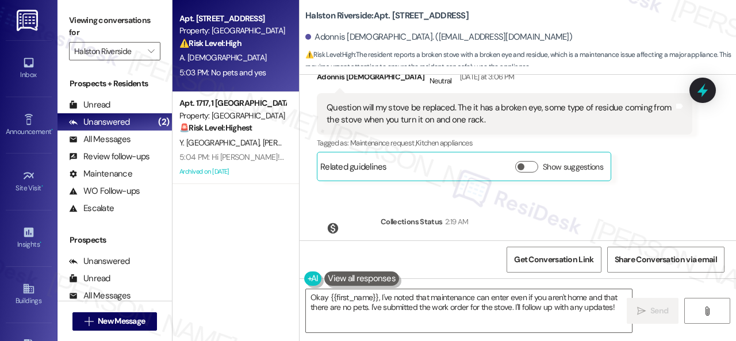
scroll to position [710, 0]
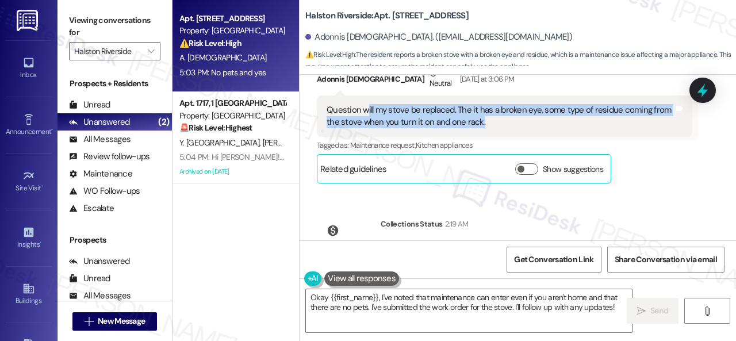
drag, startPoint x: 365, startPoint y: 96, endPoint x: 488, endPoint y: 112, distance: 123.6
click at [488, 112] on div "Question will my stove be replaced. The it has a broken eye, some type of resid…" at bounding box center [500, 116] width 347 height 25
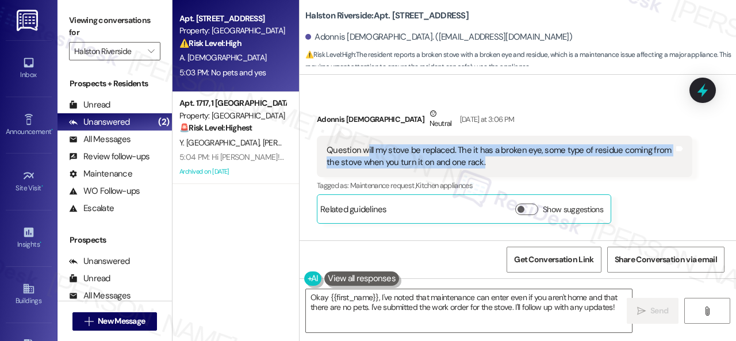
scroll to position [653, 0]
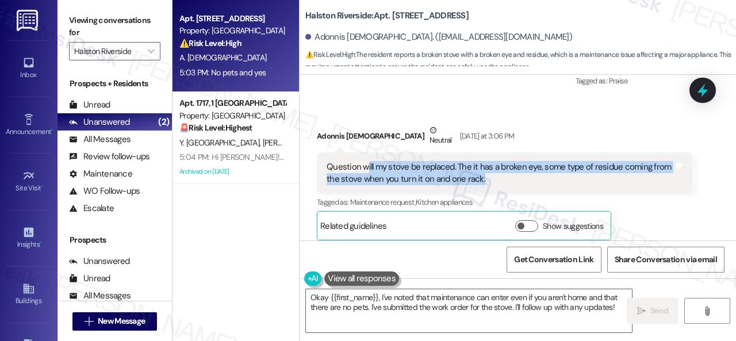
click at [369, 161] on div "Question will my stove be replaced. The it has a broken eye, some type of resid…" at bounding box center [500, 173] width 347 height 25
drag, startPoint x: 362, startPoint y: 154, endPoint x: 495, endPoint y: 166, distance: 133.4
click at [495, 166] on div "Question will my stove be replaced. The it has a broken eye, some type of resid…" at bounding box center [500, 173] width 347 height 25
copy div "will my stove be replaced. The it has a broken eye, some type of residue coming…"
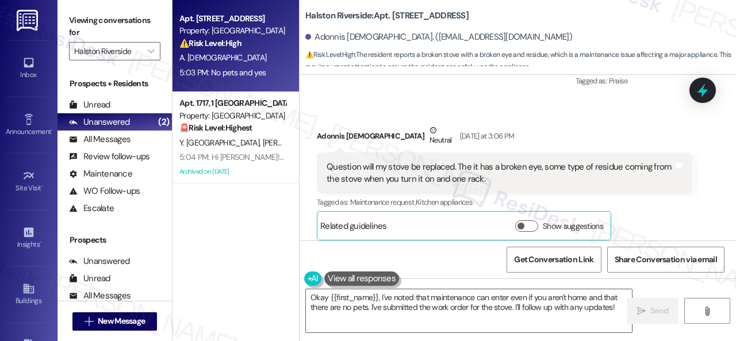
click at [534, 124] on div "Adonnis Prophet Neutral Yesterday at 3:06 PM" at bounding box center [505, 138] width 376 height 28
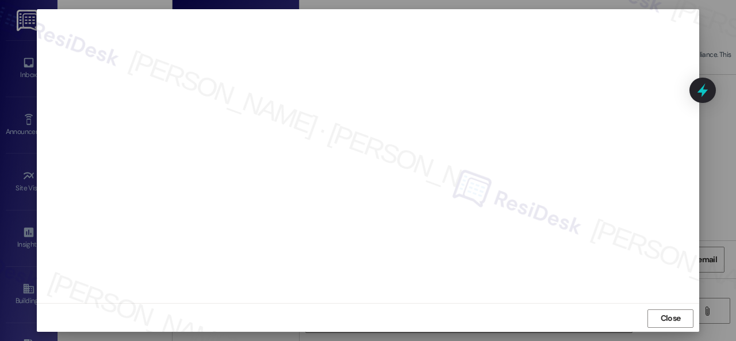
scroll to position [14, 0]
click at [667, 312] on span "Close" at bounding box center [671, 317] width 20 height 12
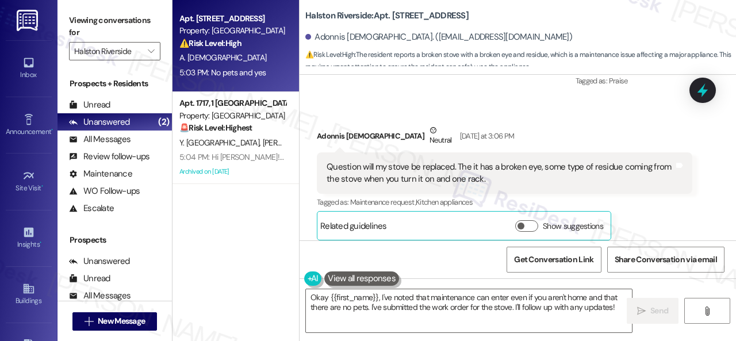
click at [539, 116] on div "Received via SMS Adonnis Prophet Neutral Yesterday at 3:06 PM Question will my …" at bounding box center [504, 183] width 393 height 134
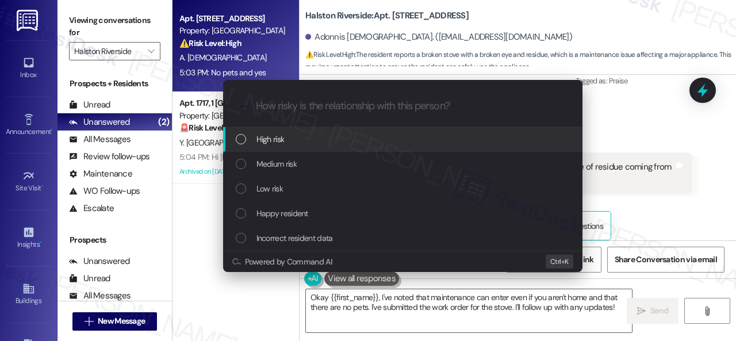
click at [258, 137] on span "High risk" at bounding box center [271, 139] width 28 height 13
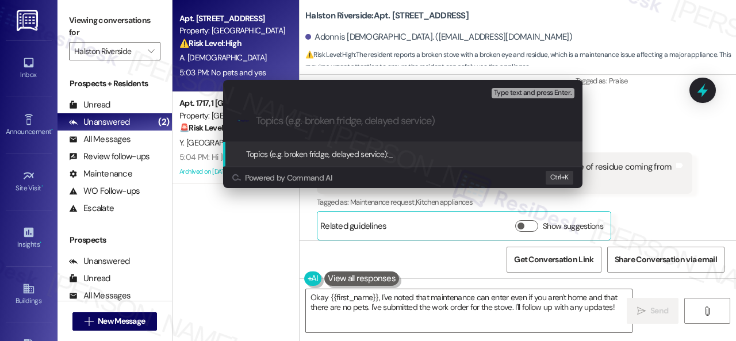
paste input "New work order/s submitted - Stove issue"
type input "New work order/s submitted - Stove issue"
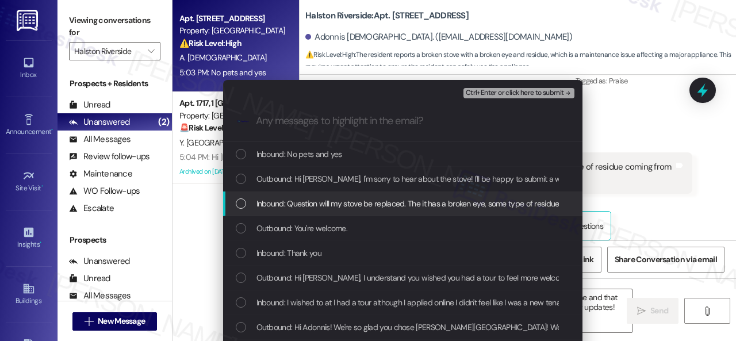
click at [276, 202] on span "Inbound: Question will my stove be replaced. The it has a broken eye, some type…" at bounding box center [503, 203] width 493 height 13
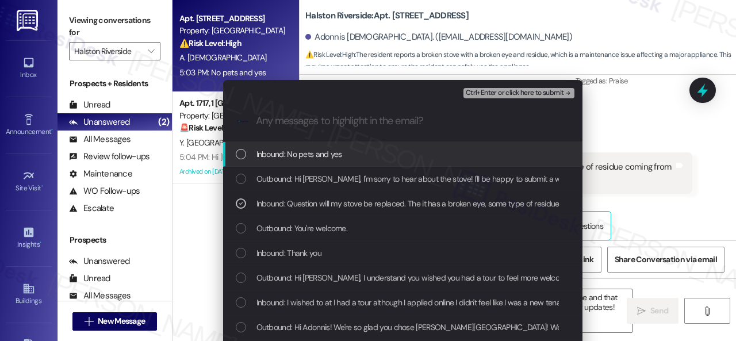
click at [489, 93] on span "Ctrl+Enter or click here to submit" at bounding box center [515, 93] width 98 height 8
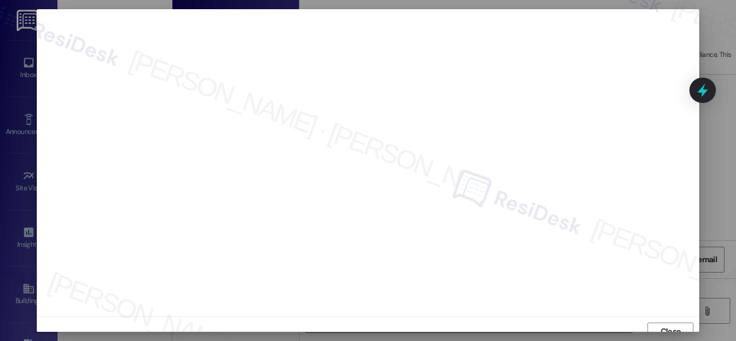
scroll to position [9, 0]
click at [671, 325] on span "Close" at bounding box center [671, 323] width 20 height 12
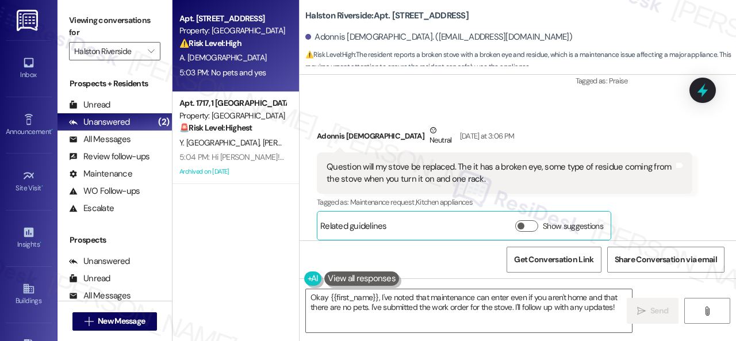
click at [354, 98] on div "Received via SMS Adonnis Prophet Neutral Yesterday at 3:06 PM Question will my …" at bounding box center [518, 173] width 437 height 151
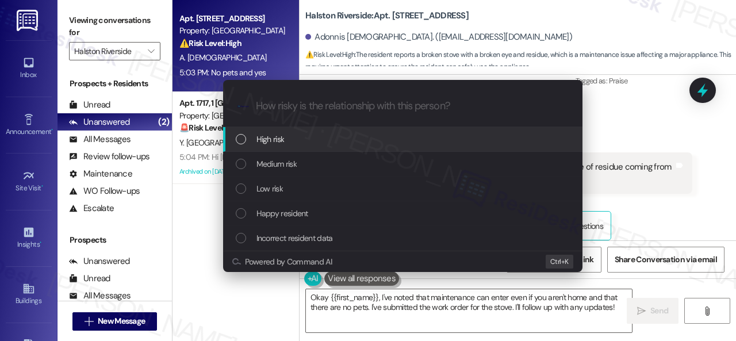
click at [272, 143] on span "High risk" at bounding box center [271, 139] width 28 height 13
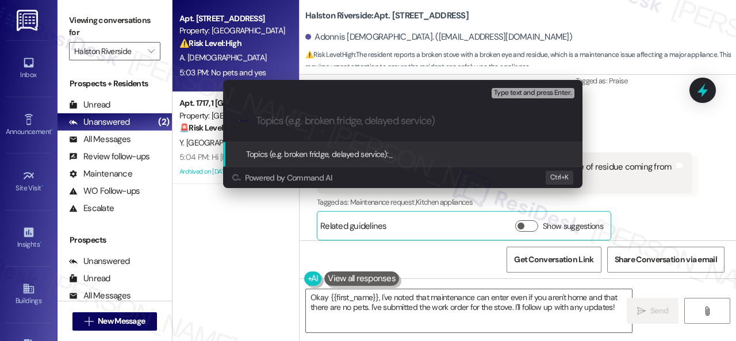
paste input "New work order/s submitted - Stove issue"
type input "New work order/s submitted - Stove issue"
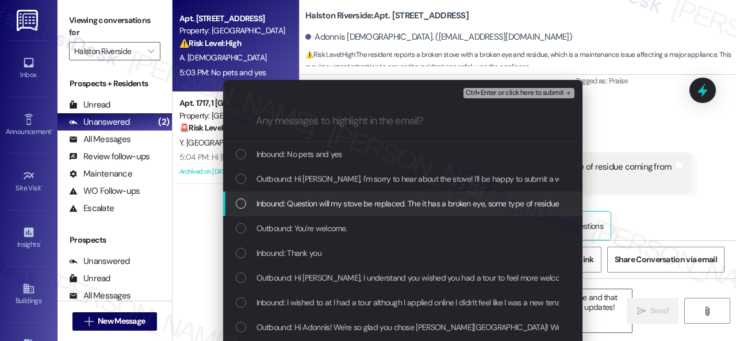
click at [274, 201] on span "Inbound: Question will my stove be replaced. The it has a broken eye, some type…" at bounding box center [503, 203] width 493 height 13
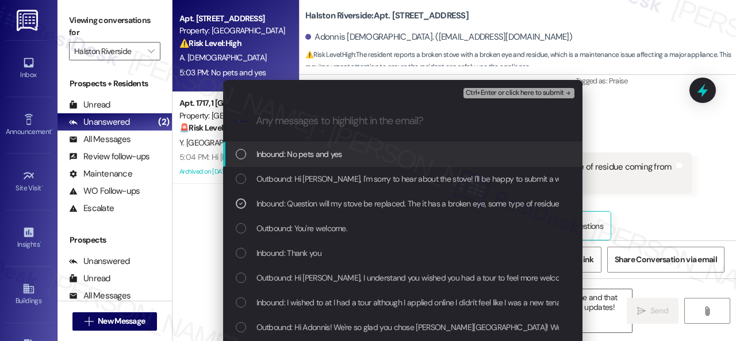
click at [480, 91] on span "Ctrl+Enter or click here to submit" at bounding box center [515, 93] width 98 height 8
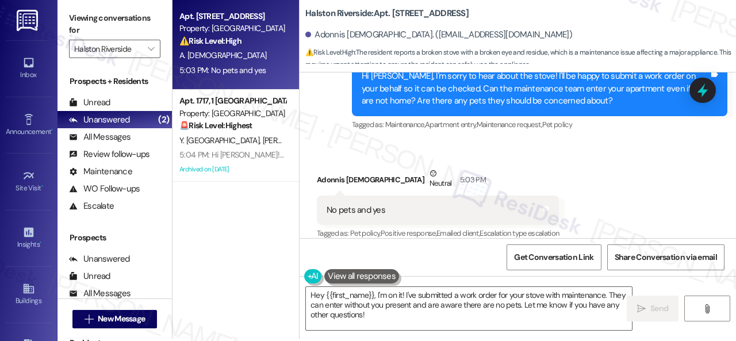
scroll to position [3, 0]
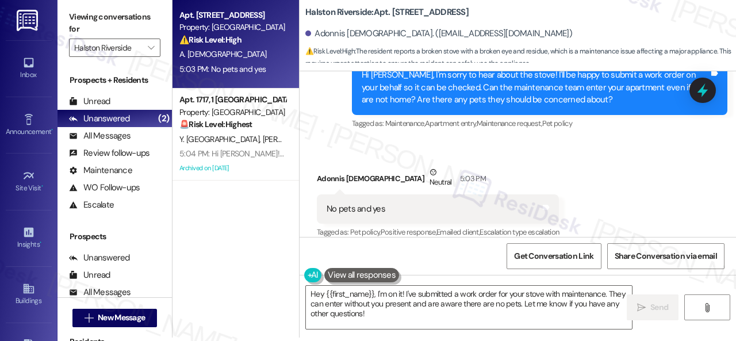
click at [583, 162] on div "Received via SMS Adonnis Prophet Neutral 5:03 PM No pets and yes Tags and notes…" at bounding box center [518, 194] width 437 height 109
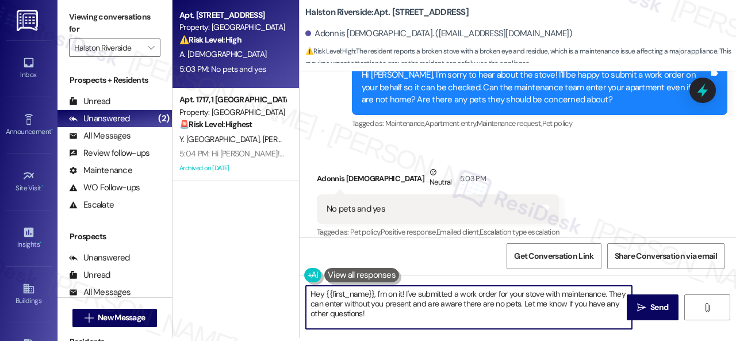
drag, startPoint x: 393, startPoint y: 318, endPoint x: 236, endPoint y: 271, distance: 163.4
click at [236, 271] on div "Apt. 1012, 1 Halston Riverside Property: Halston Riverside ⚠️ Risk Level: High …" at bounding box center [455, 167] width 564 height 341
paste textarea "Thank you. I've submitted a work order on your behalf and notified the site tea…"
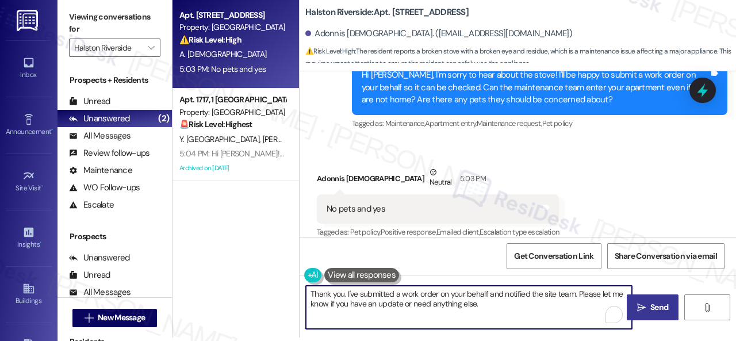
type textarea "Thank you. I've submitted a work order on your behalf and notified the site tea…"
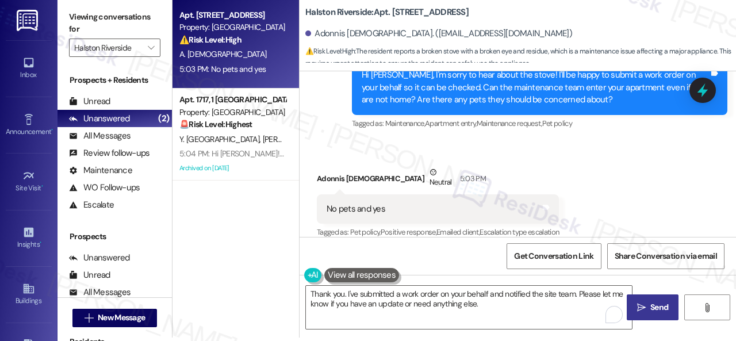
click at [648, 307] on span "Send" at bounding box center [659, 307] width 22 height 12
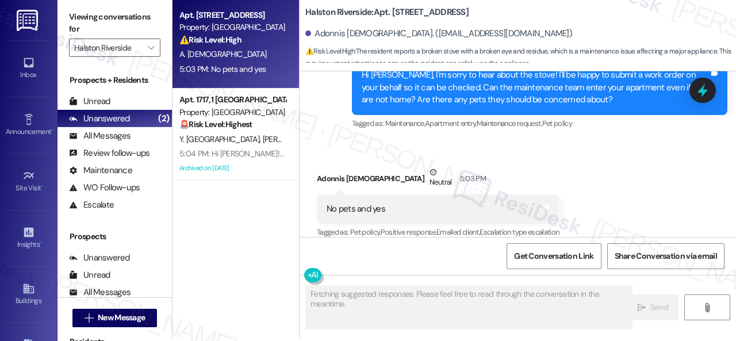
scroll to position [997, 0]
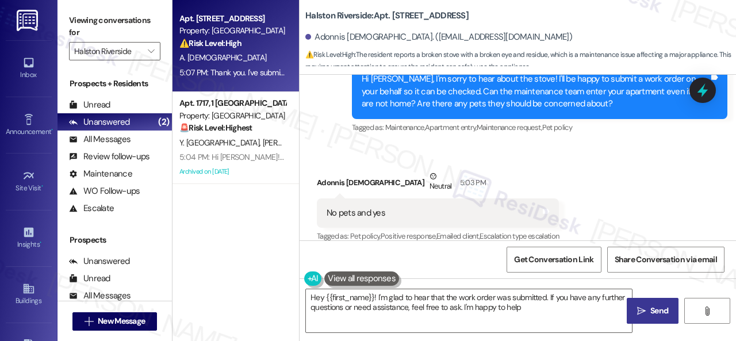
type textarea "Hey {{first_name}}! I'm glad to hear that the work order was submitted. If you …"
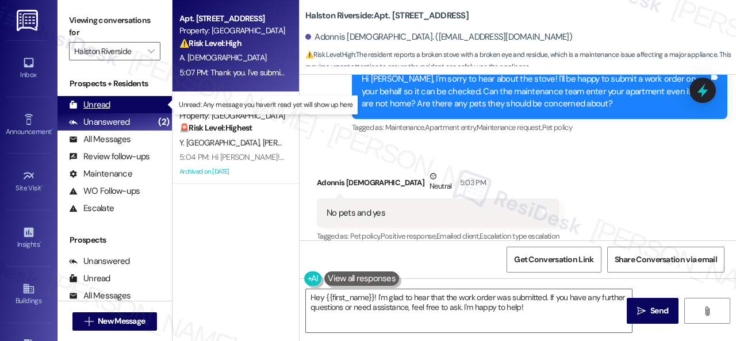
click at [88, 102] on div "Unread" at bounding box center [89, 105] width 41 height 12
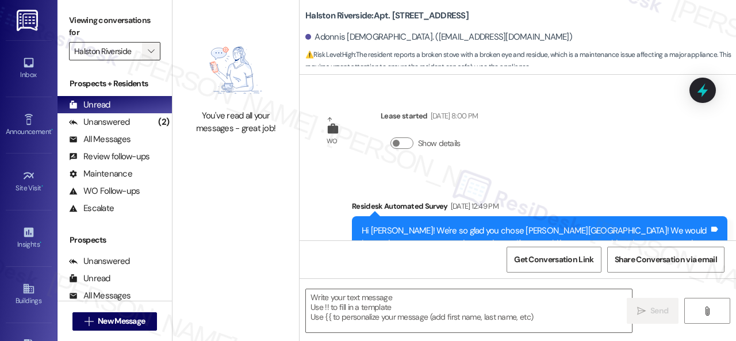
click at [155, 50] on span "" at bounding box center [151, 51] width 11 height 18
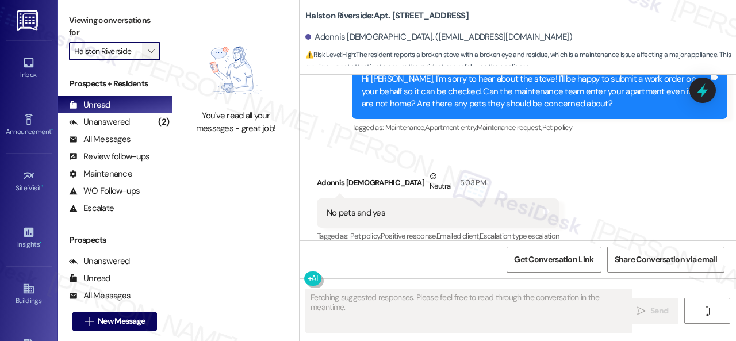
click at [155, 50] on span "" at bounding box center [151, 51] width 11 height 18
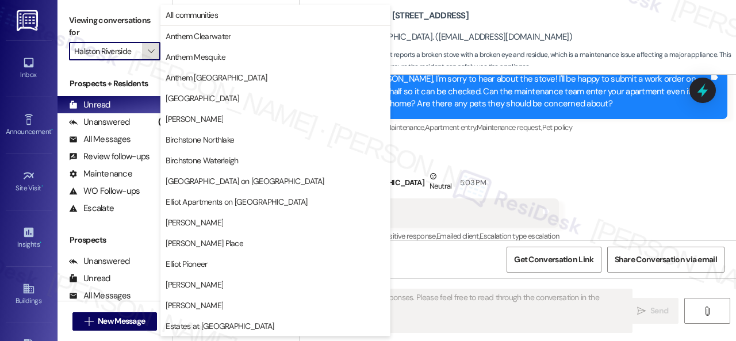
scroll to position [394, 0]
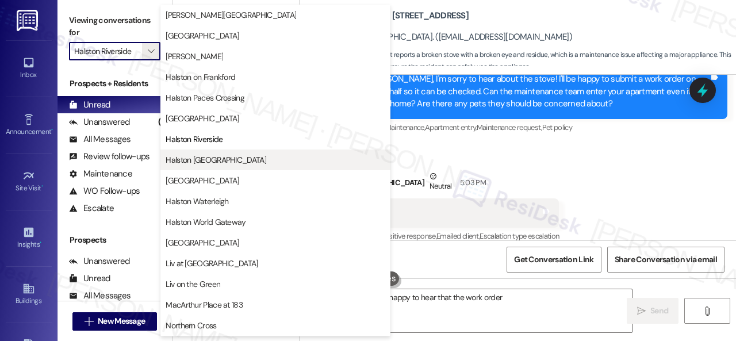
click at [190, 161] on span "Halston [GEOGRAPHIC_DATA]" at bounding box center [216, 160] width 101 height 12
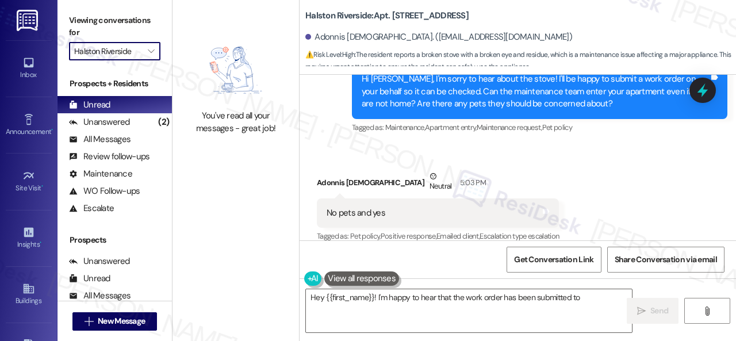
type textarea "Hey {{first_name}}! I'm happy to hear that the work order has been submitted to…"
type input "Halston [GEOGRAPHIC_DATA]"
type textarea "Hey {{first_name}}! I'm happy to hear that the work order has been submitted to…"
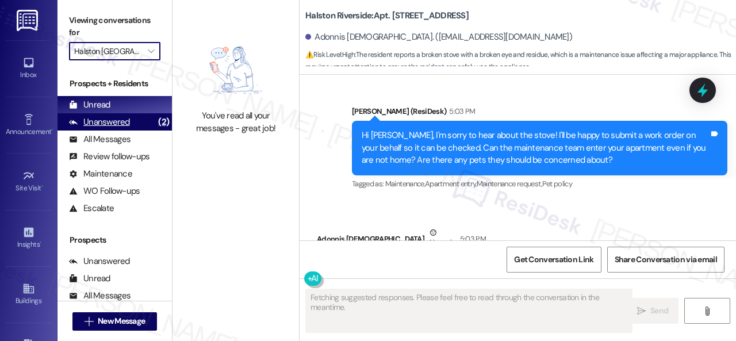
scroll to position [997, 0]
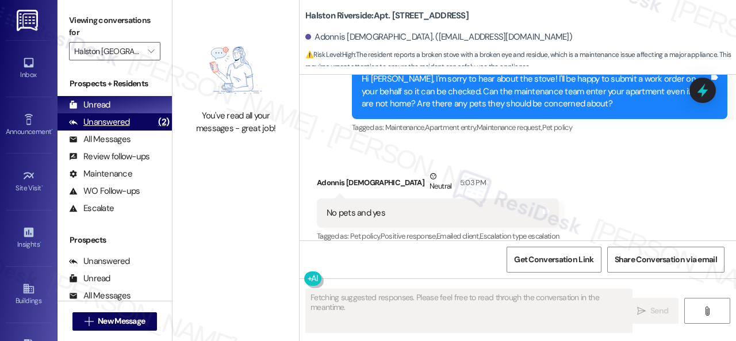
click at [100, 123] on div "Unanswered" at bounding box center [99, 122] width 61 height 12
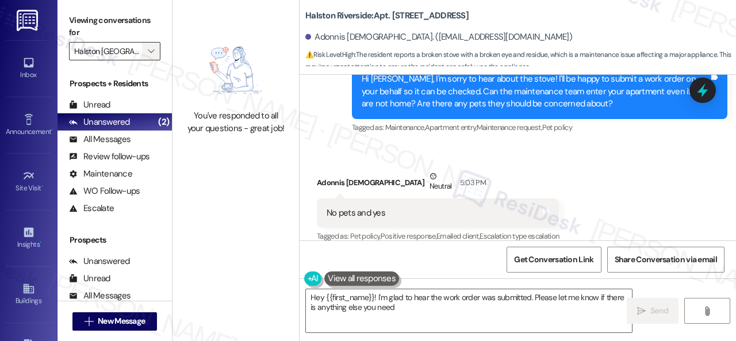
type textarea "Hey {{first_name}}! I'm glad to hear the work order was submitted. Please let m…"
click at [150, 50] on icon "" at bounding box center [151, 51] width 6 height 9
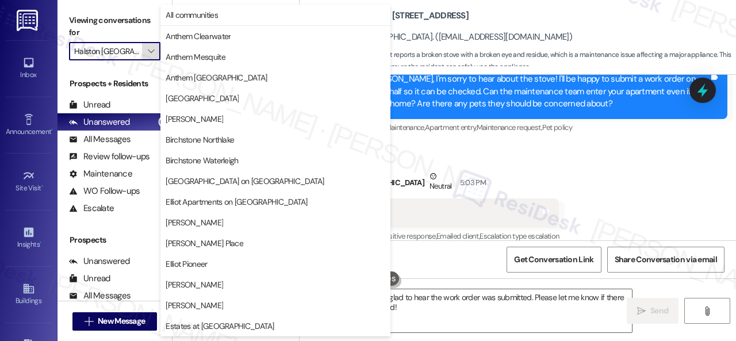
scroll to position [394, 0]
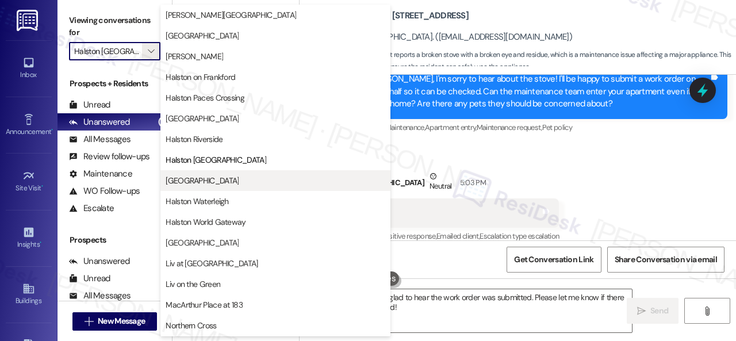
click at [196, 179] on span "[GEOGRAPHIC_DATA]" at bounding box center [202, 181] width 73 height 12
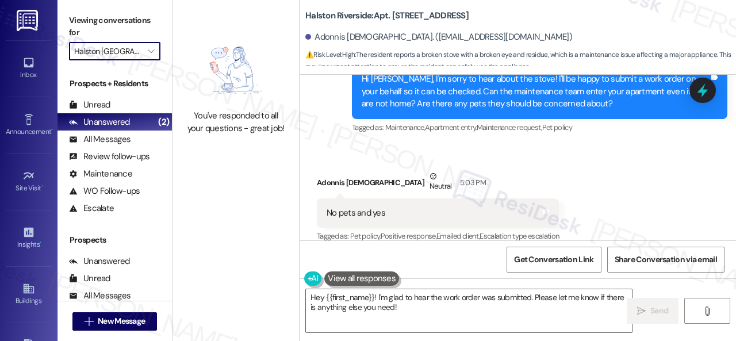
type input "[GEOGRAPHIC_DATA]"
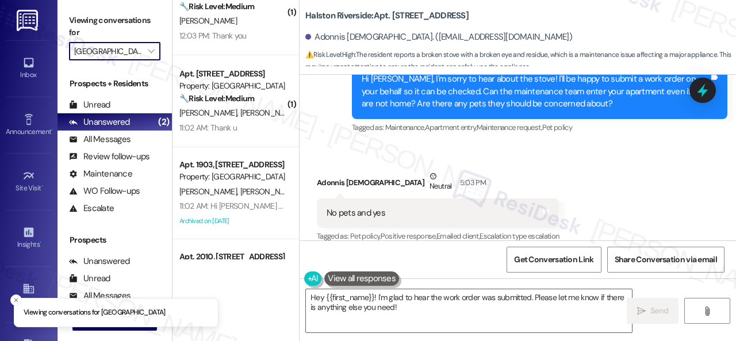
scroll to position [39, 0]
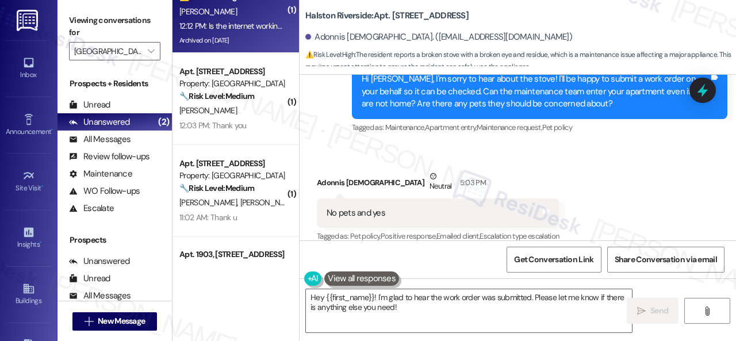
click at [262, 40] on div "Archived on 04/25/2025" at bounding box center [232, 40] width 109 height 14
type textarea "Fetching suggested responses. Please feel free to read through the conversation…"
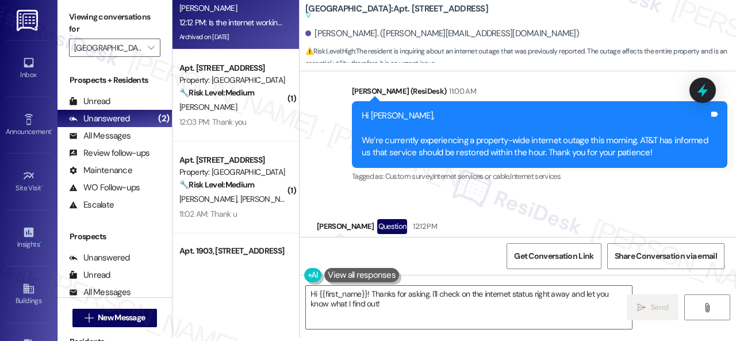
scroll to position [14967, 0]
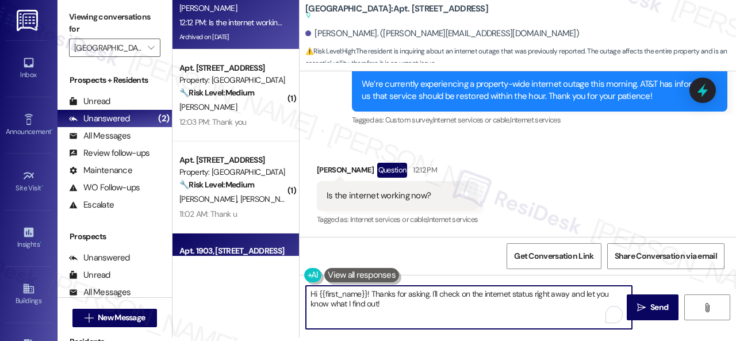
drag, startPoint x: 408, startPoint y: 303, endPoint x: 250, endPoint y: 253, distance: 166.6
click at [250, 253] on div "Apt. 2303, 1 Halston South Point Property: Halston South Point ⚠️ Risk Level: H…" at bounding box center [455, 167] width 564 height 341
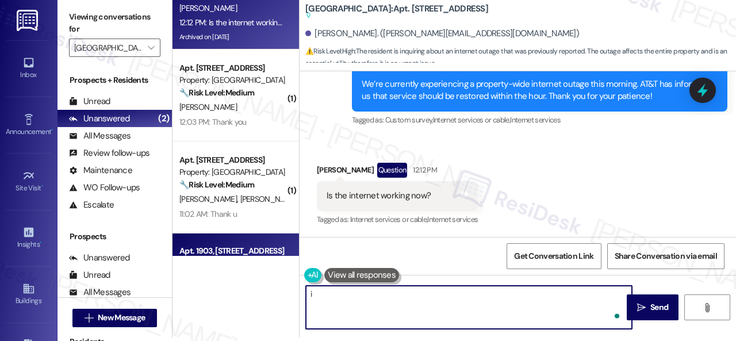
type textarea "i"
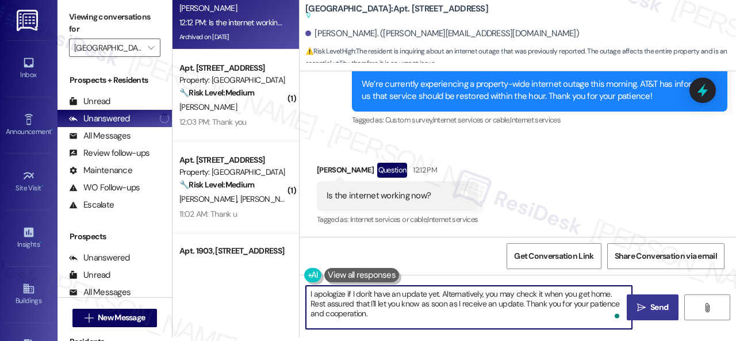
type textarea "I apologize if I don't have an update yet. Alternatively, you may check it when…"
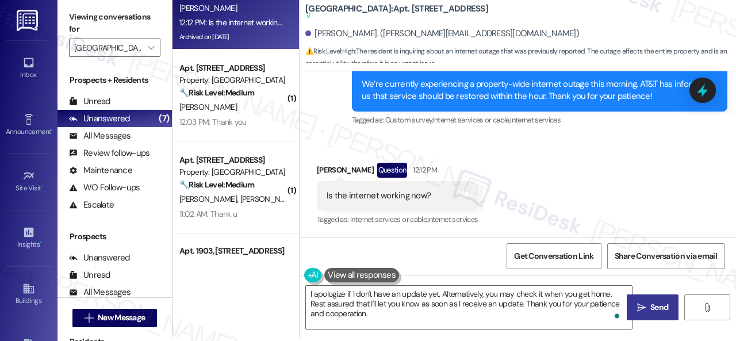
click at [641, 307] on icon "" at bounding box center [641, 307] width 9 height 9
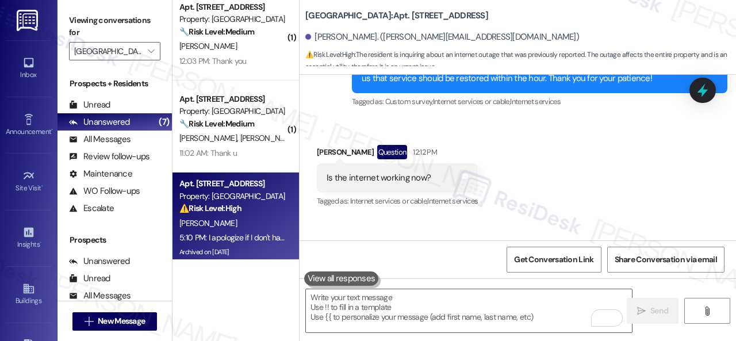
scroll to position [0, 0]
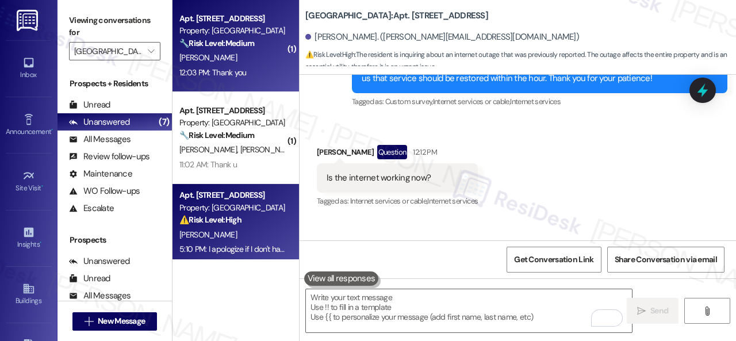
click at [260, 68] on div "12:03 PM: Thank you 12:03 PM: Thank you" at bounding box center [232, 73] width 109 height 14
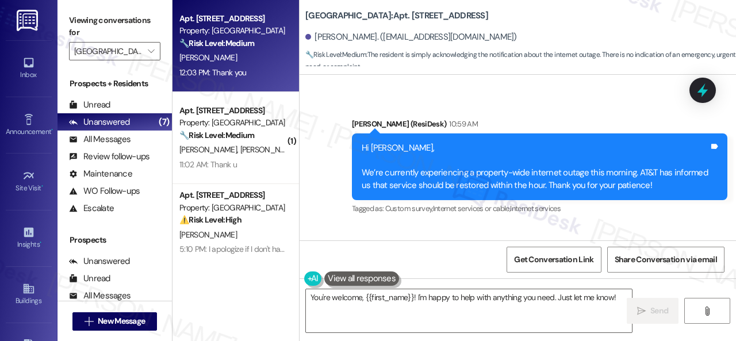
scroll to position [6308, 0]
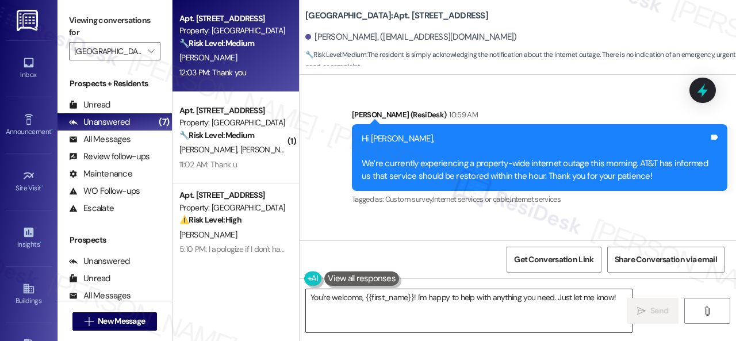
click at [379, 299] on textarea "You're welcome, {{first_name}}! I'm happy to help with anything you need. Just …" at bounding box center [469, 310] width 326 height 43
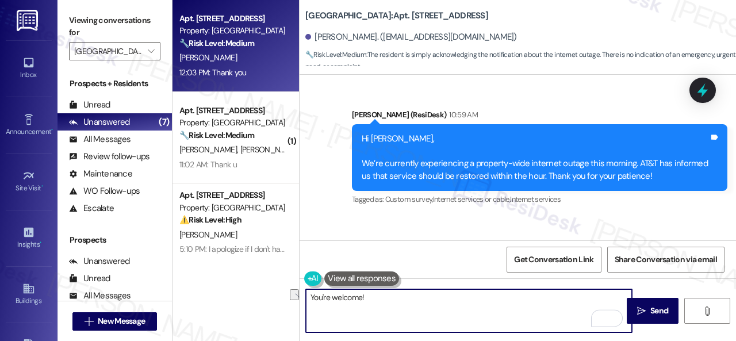
drag, startPoint x: 372, startPoint y: 299, endPoint x: 309, endPoint y: 302, distance: 62.8
click at [309, 302] on textarea "You're welcome!" at bounding box center [469, 310] width 326 height 43
click at [398, 297] on textarea "You're welcome!" at bounding box center [469, 310] width 326 height 43
type textarea "You're welcome!"
click at [637, 309] on icon "" at bounding box center [641, 311] width 9 height 9
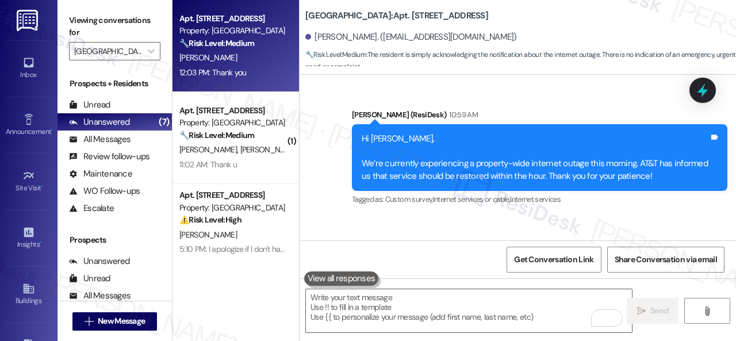
scroll to position [6307, 0]
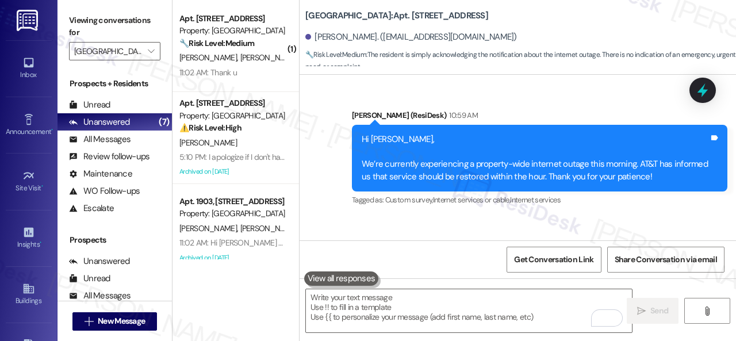
click at [255, 74] on div "11:02 AM: Thank u 11:02 AM: Thank u" at bounding box center [232, 73] width 109 height 14
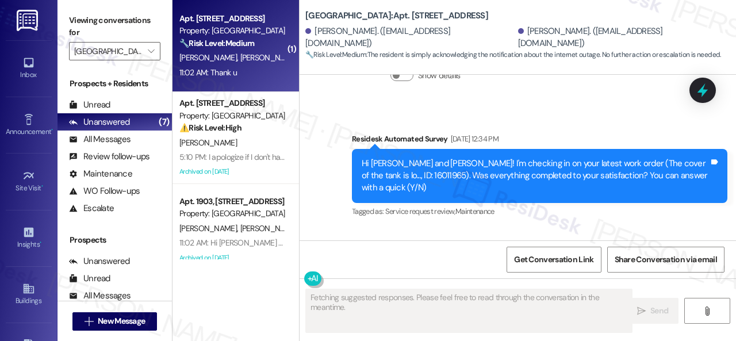
type textarea "Fetching suggested responses. Please feel free to read through the conversation…"
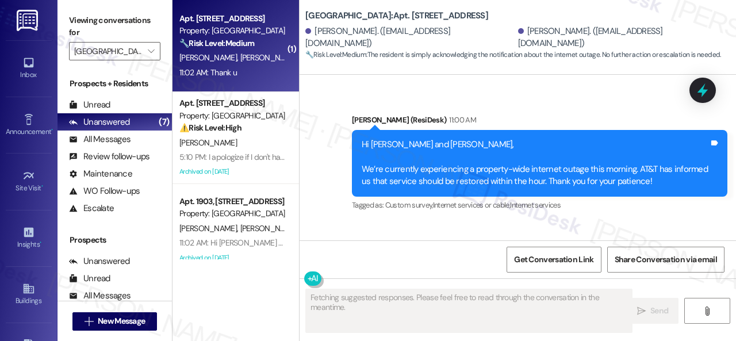
scroll to position [956, 0]
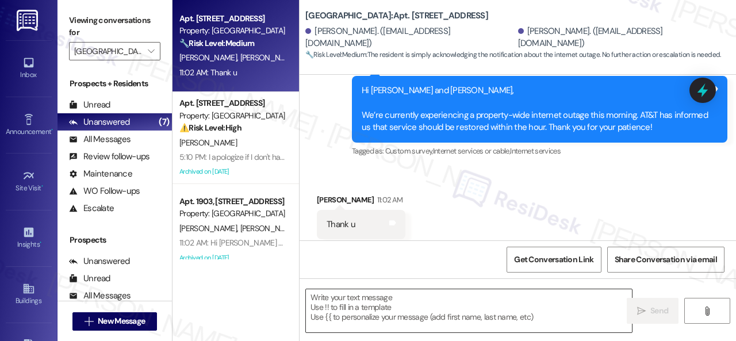
click at [403, 308] on textarea at bounding box center [469, 310] width 326 height 43
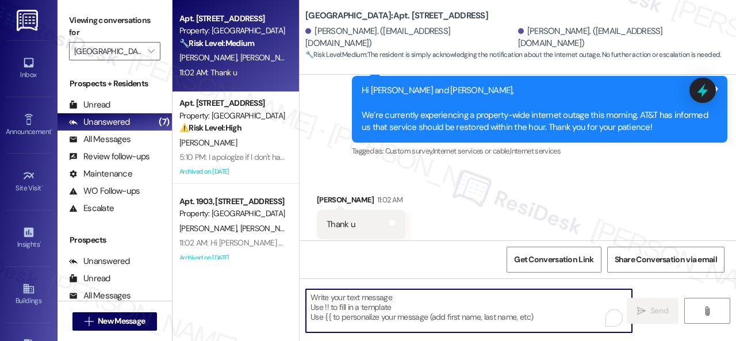
paste textarea "You're welcome!"
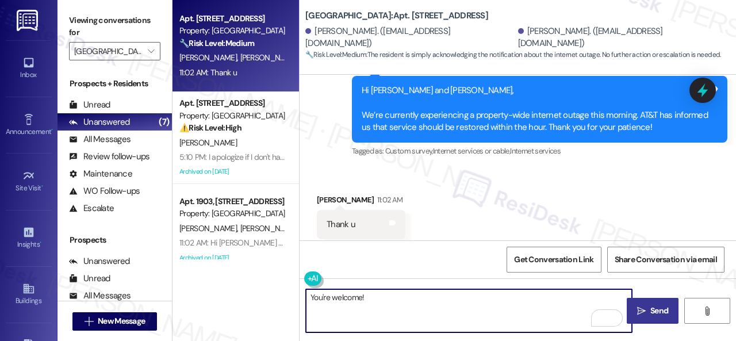
type textarea "You're welcome!"
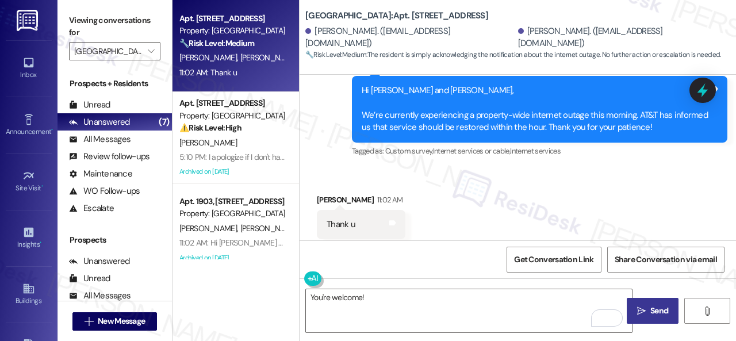
click at [651, 308] on span "Send" at bounding box center [660, 311] width 18 height 12
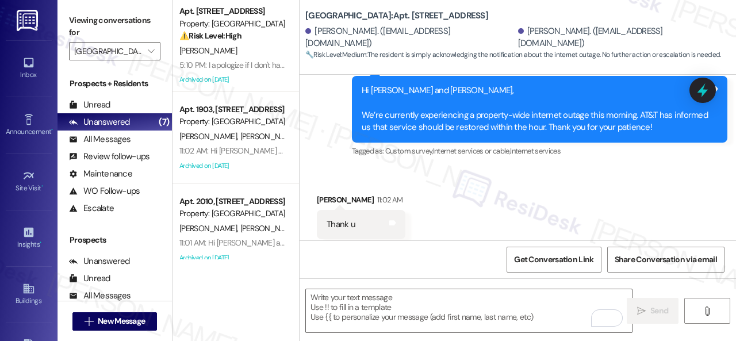
scroll to position [995, 0]
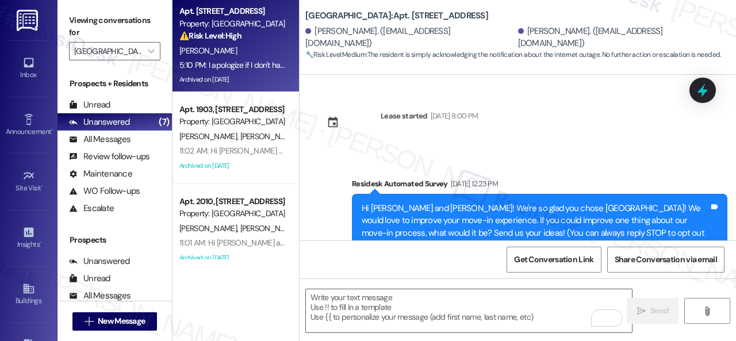
scroll to position [1037, 0]
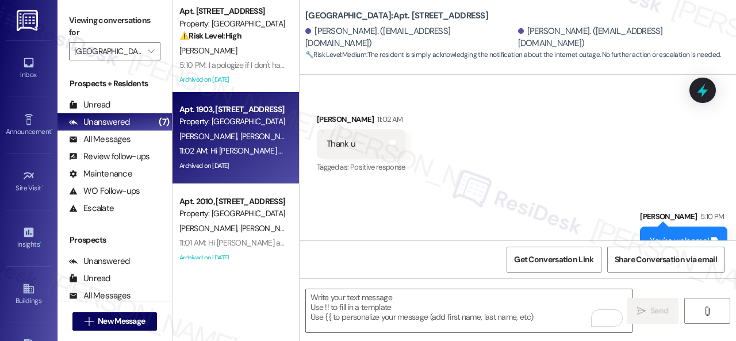
click at [244, 134] on span "P. Williams" at bounding box center [269, 136] width 58 height 10
type textarea "Fetching suggested responses. Please feel free to read through the conversation…"
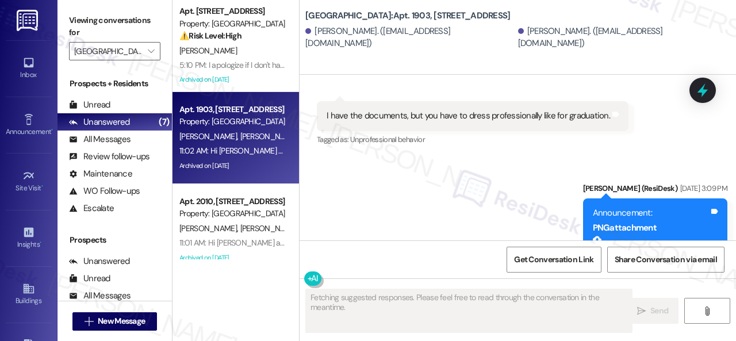
scroll to position [2107, 0]
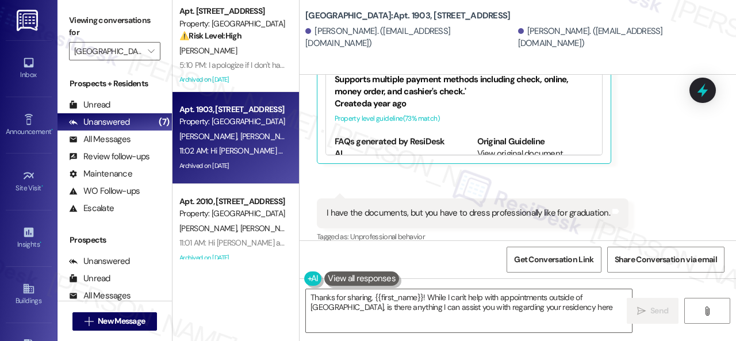
type textarea "Thanks for sharing, {{first_name}}! While I can't help with appointments outsid…"
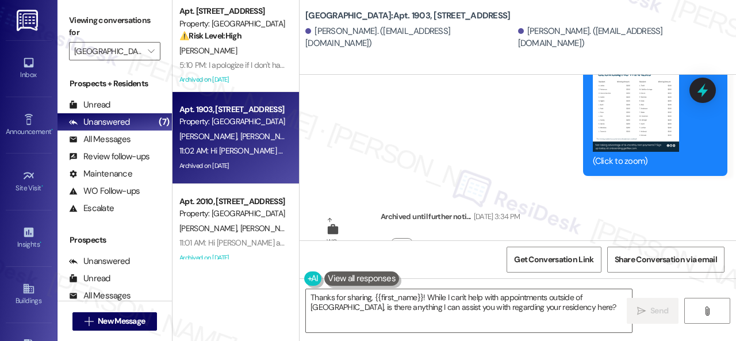
scroll to position [2403, 0]
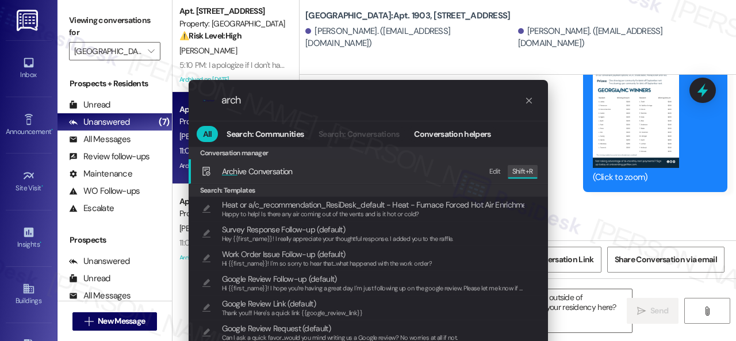
type input "arch"
click at [564, 152] on div ".cls-1{fill:#0a055f;}.cls-2{fill:#0cc4c4;} resideskLogoBlueOrange arch All Sear…" at bounding box center [368, 170] width 736 height 341
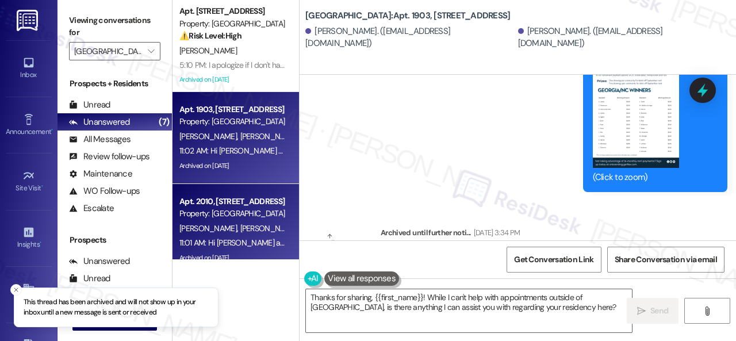
click at [240, 230] on span "C. Thomas" at bounding box center [269, 228] width 58 height 10
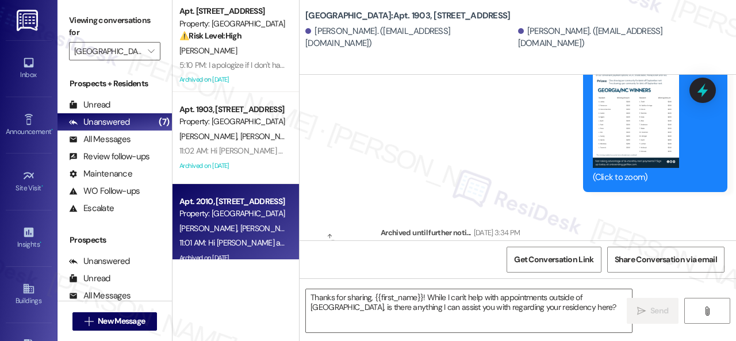
type textarea "Fetching suggested responses. Please feel free to read through the conversation…"
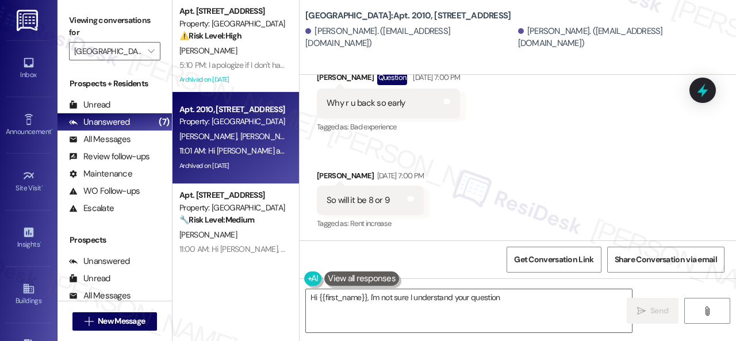
scroll to position [11228, 0]
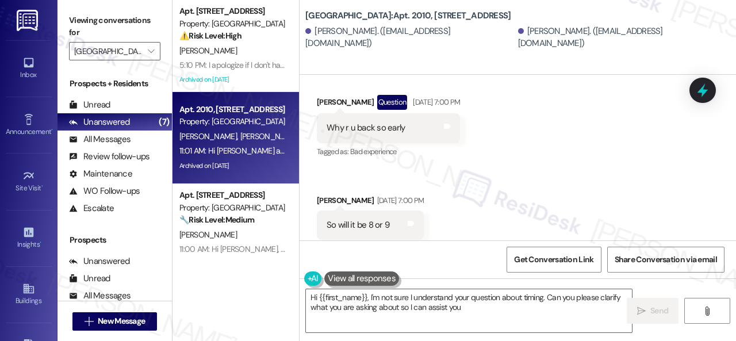
type textarea "Hi {{first_name}}, I'm not sure I understand your question about timing. Can yo…"
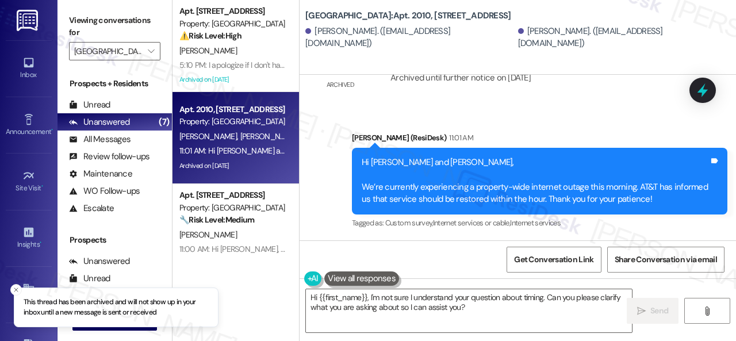
scroll to position [115, 0]
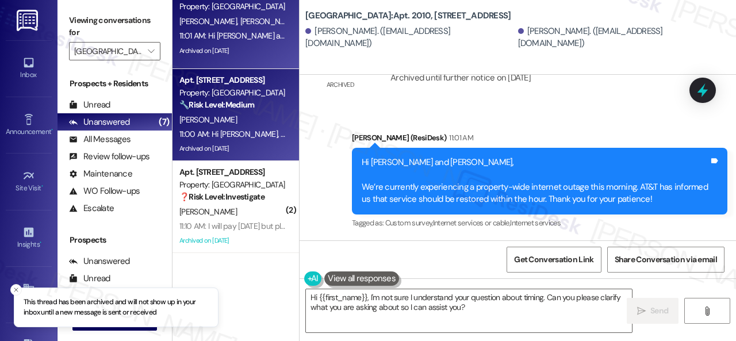
click at [268, 126] on div "E. Mccowin" at bounding box center [232, 120] width 109 height 14
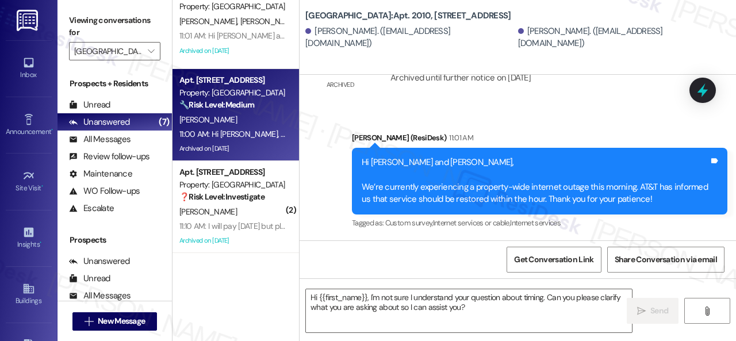
type textarea "Fetching suggested responses. Please feel free to read through the conversation…"
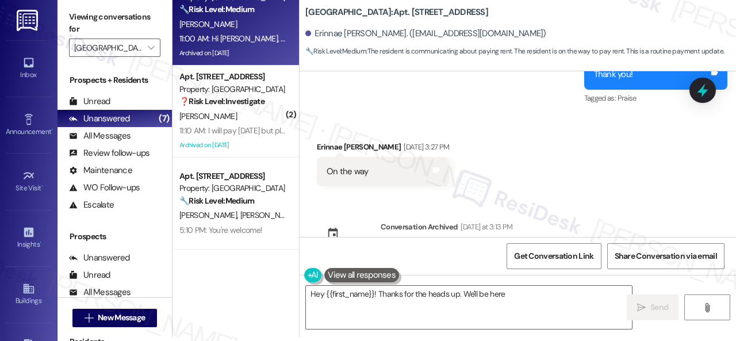
scroll to position [20840, 0]
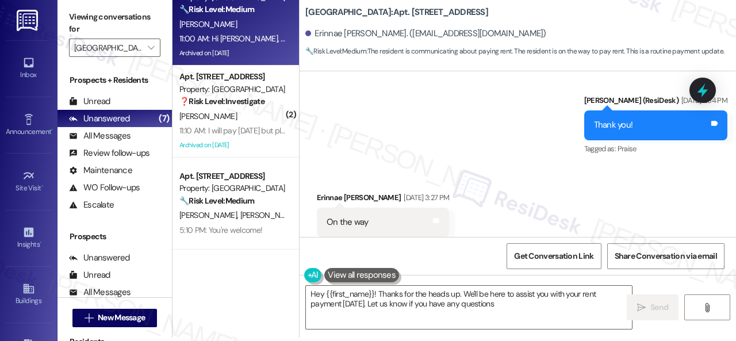
type textarea "Hey {{first_name}}! Thanks for the heads up. We'll be here to assist you with y…"
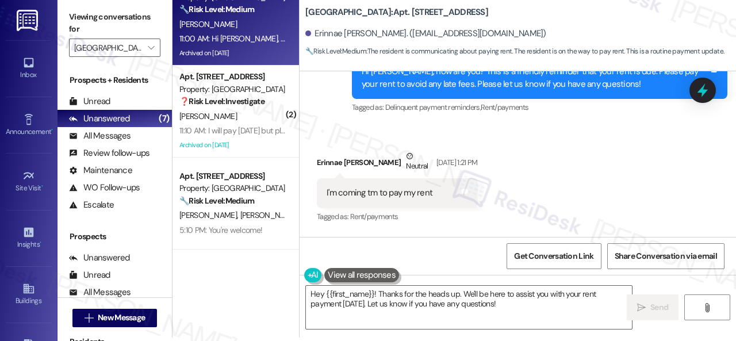
scroll to position [20553, 0]
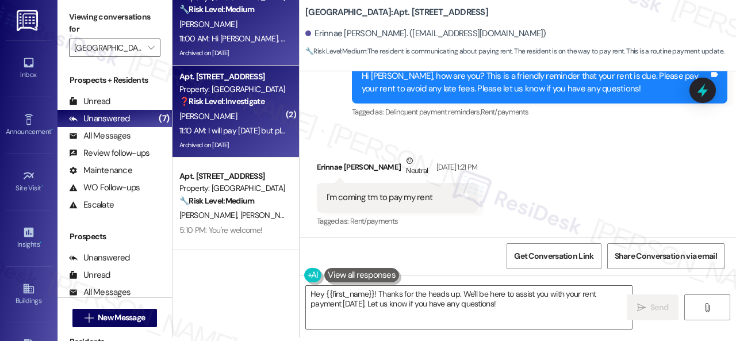
click at [243, 123] on div "A. Davis" at bounding box center [232, 116] width 109 height 14
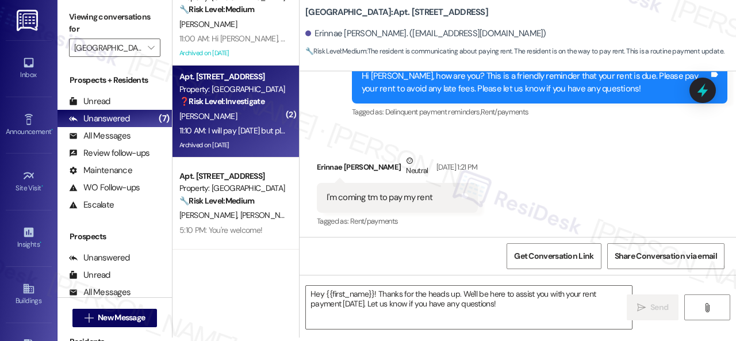
type textarea "Fetching suggested responses. Please feel free to read through the conversation…"
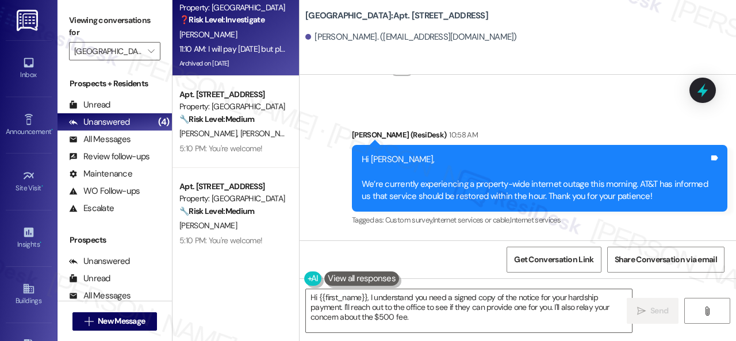
scroll to position [31393, 0]
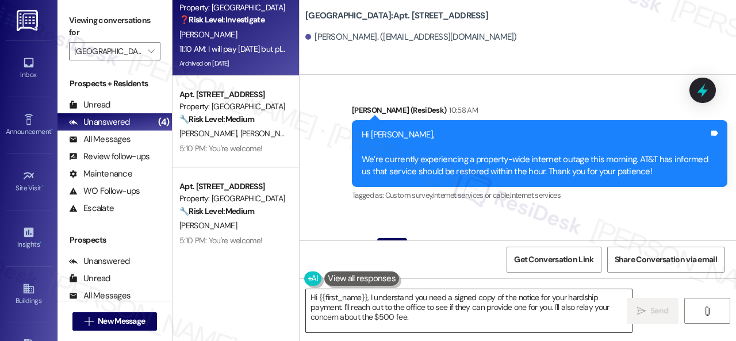
click at [442, 317] on textarea "Hi {{first_name}}, I understand you need a signed copy of the notice for your h…" at bounding box center [469, 310] width 326 height 43
click at [527, 323] on textarea "Hi {{first_name}}, I understand you need a signed copy of the notice for your h…" at bounding box center [469, 310] width 326 height 43
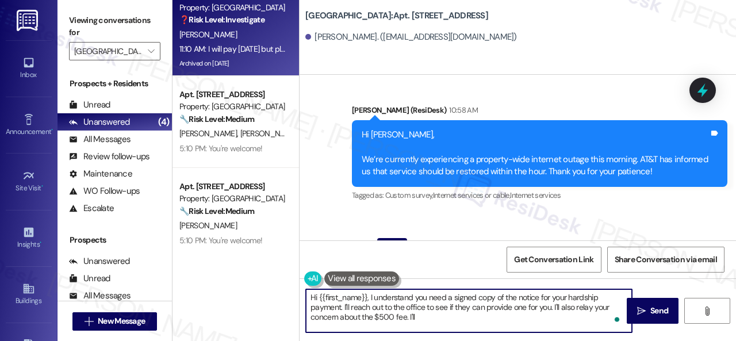
paste textarea "get back to you as soon as I receive a response. I appreciate your patience."
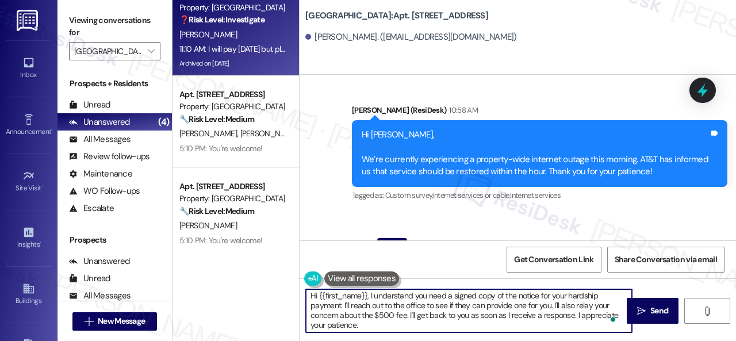
scroll to position [0, 0]
type textarea "Hi {{first_name}}, I understand you need a signed copy of the notice for your h…"
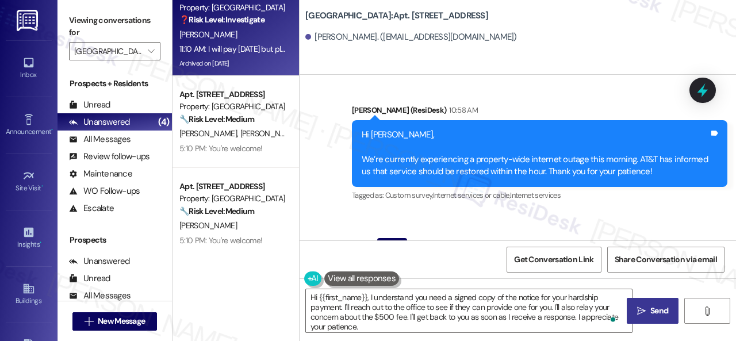
click at [656, 308] on span "Send" at bounding box center [660, 311] width 18 height 12
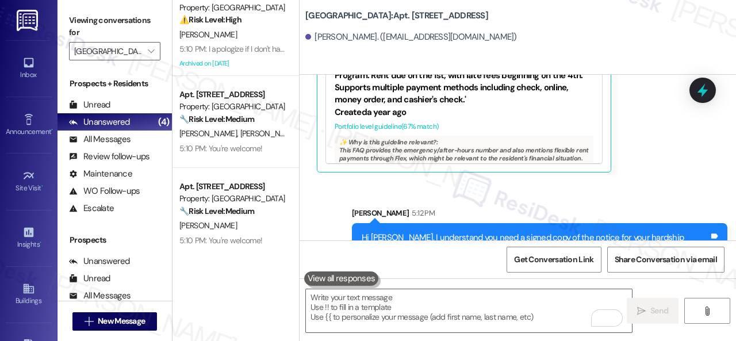
scroll to position [3, 0]
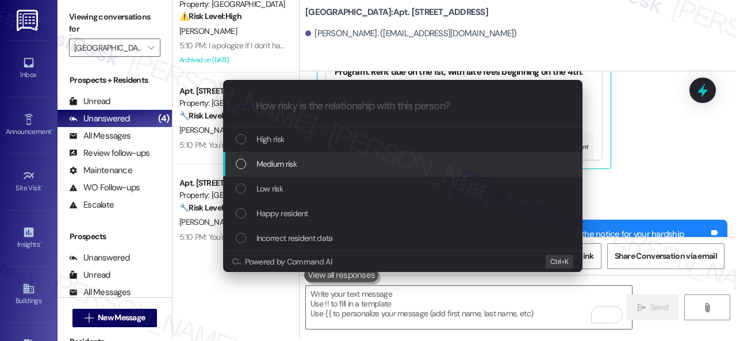
click at [281, 166] on span "Medium risk" at bounding box center [277, 164] width 40 height 13
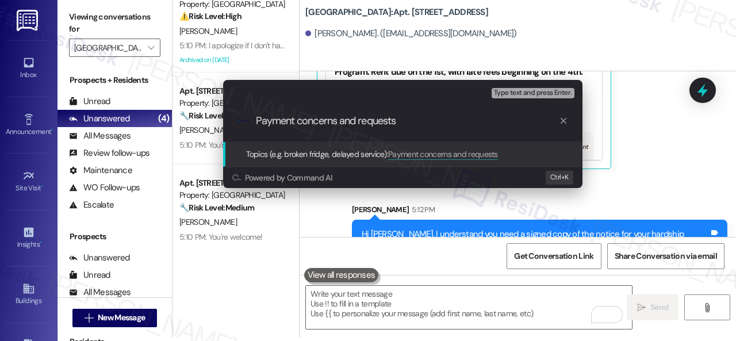
type input "Payment concerns and requests."
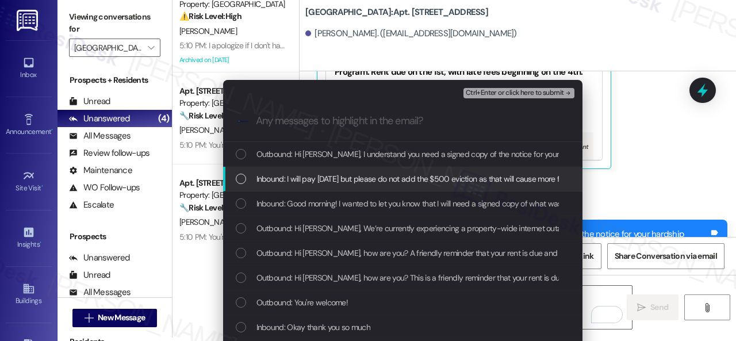
click at [304, 177] on span "Inbound: I will pay Next Wednesday but please do not add the $500 eviction as t…" at bounding box center [432, 179] width 350 height 13
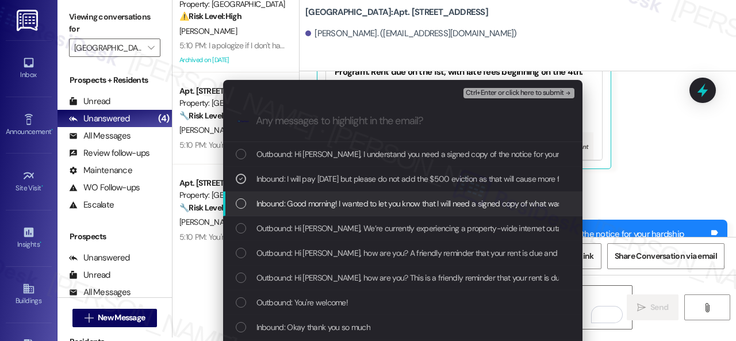
click at [305, 207] on span "Inbound: Good morning! I wanted to let you know that I will need a signed copy …" at bounding box center [696, 203] width 878 height 13
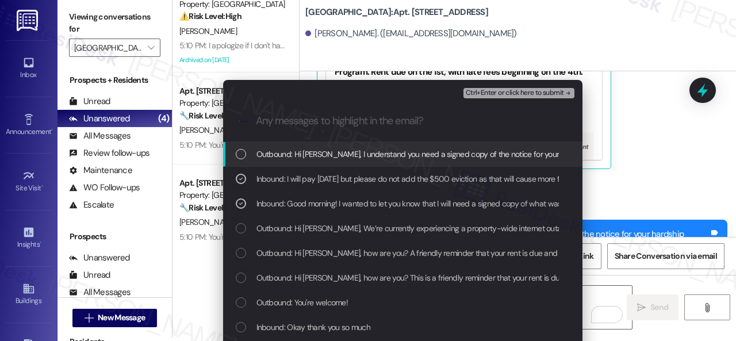
click at [479, 93] on span "Ctrl+Enter or click here to submit" at bounding box center [515, 93] width 98 height 8
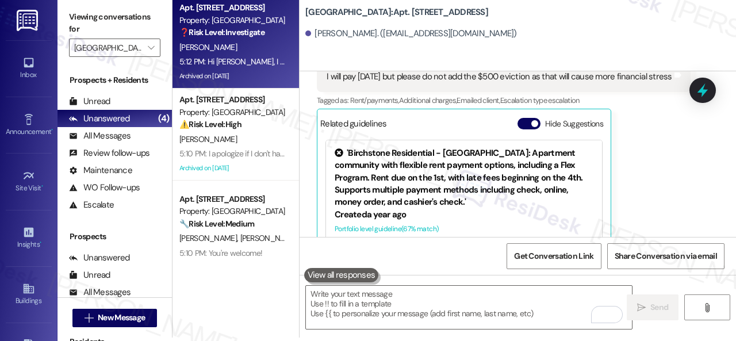
scroll to position [0, 0]
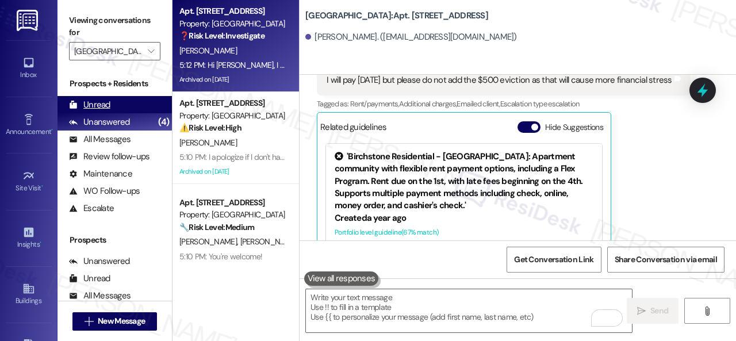
click at [97, 104] on div "Unread" at bounding box center [89, 105] width 41 height 12
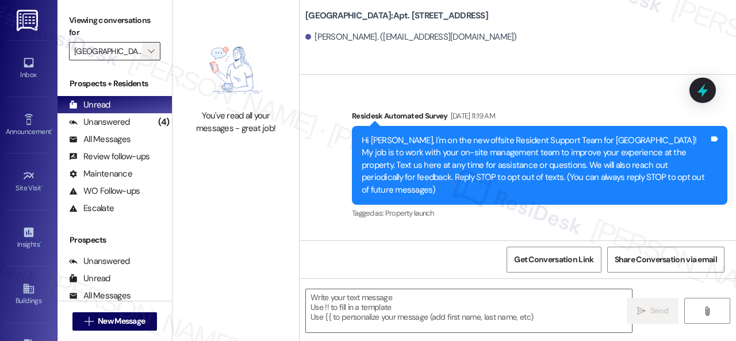
click at [152, 52] on icon "" at bounding box center [151, 51] width 6 height 9
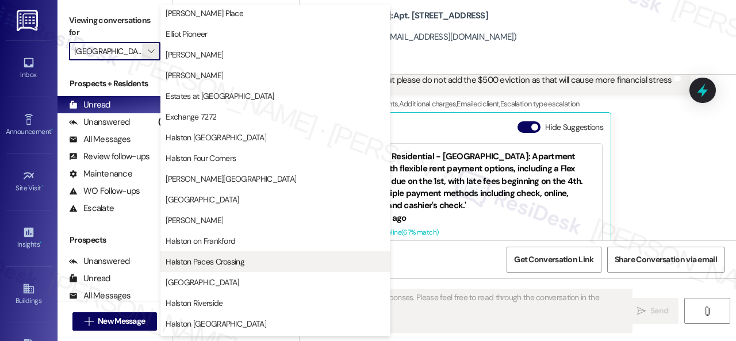
scroll to position [345, 0]
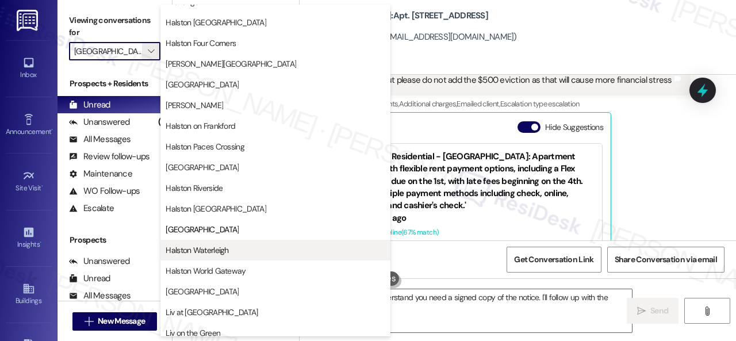
click at [202, 253] on span "Halston Waterleigh" at bounding box center [197, 250] width 63 height 12
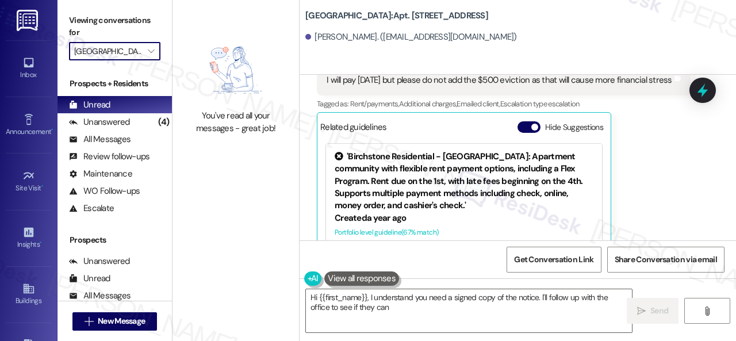
type textarea "Hi {{first_name}}, I understand you need a signed copy of the notice. I'll foll…"
type input "Halston Waterleigh"
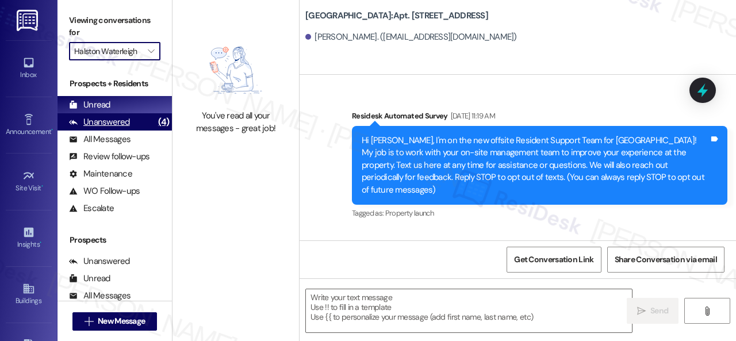
click at [97, 121] on div "Unanswered" at bounding box center [99, 122] width 61 height 12
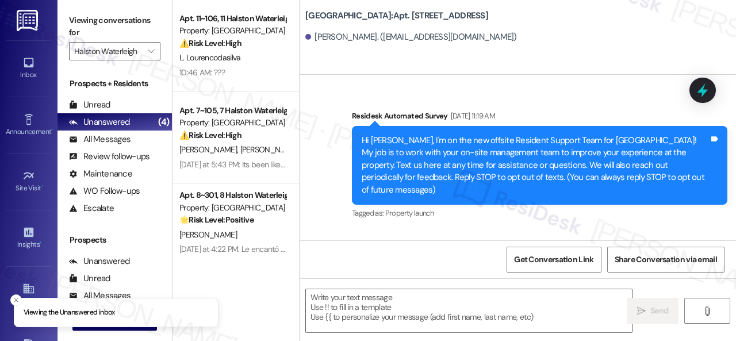
click at [100, 105] on div "Unread" at bounding box center [89, 105] width 41 height 12
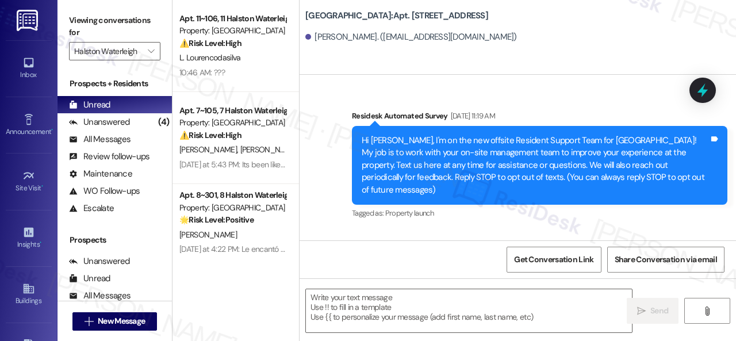
scroll to position [31737, 0]
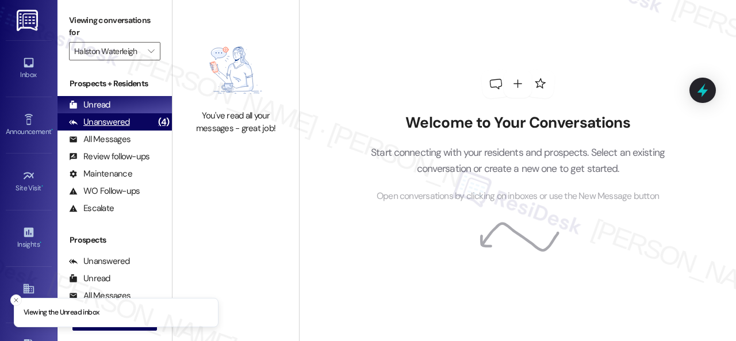
click at [102, 123] on div "Unanswered" at bounding box center [99, 122] width 61 height 12
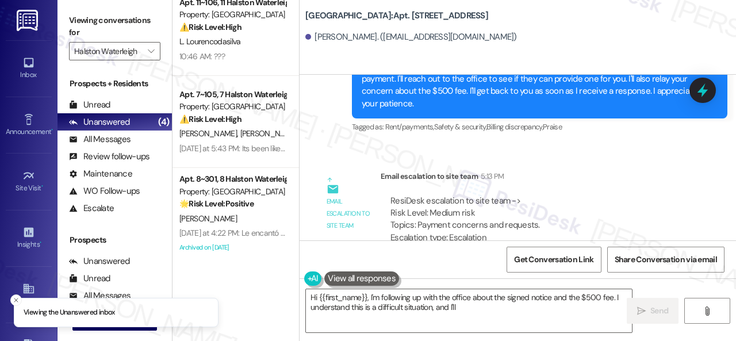
scroll to position [0, 0]
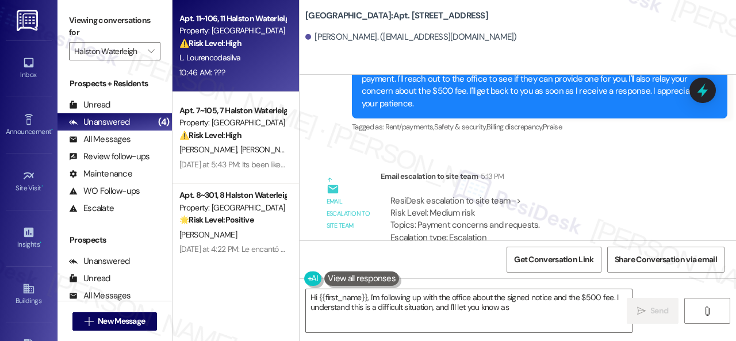
type textarea "Hi {{first_name}}, I'm following up with the office about the signed notice and…"
click at [270, 62] on div "L. Lourencodasilva" at bounding box center [232, 58] width 109 height 14
type textarea "Hi {{first_name}}, I'm following up with the office about the signed notice and…"
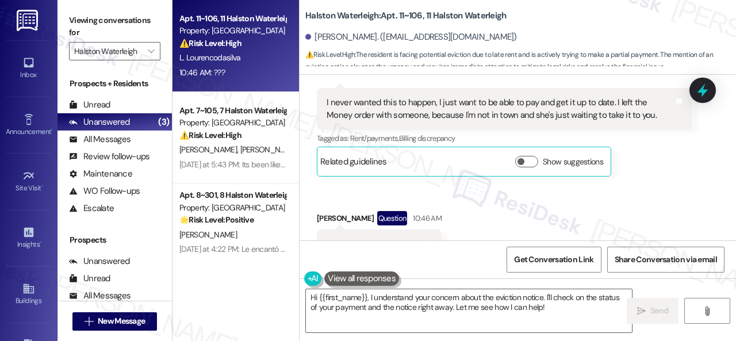
scroll to position [3, 0]
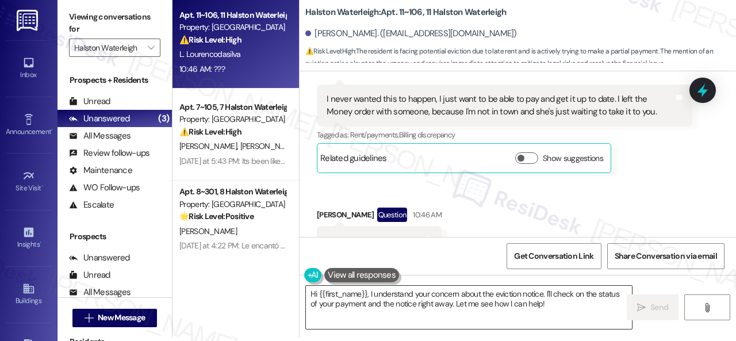
drag, startPoint x: 534, startPoint y: 295, endPoint x: 543, endPoint y: 293, distance: 9.4
click at [534, 295] on textarea "Hi {{first_name}}, I understand your concern about the eviction notice. I'll ch…" at bounding box center [469, 307] width 326 height 43
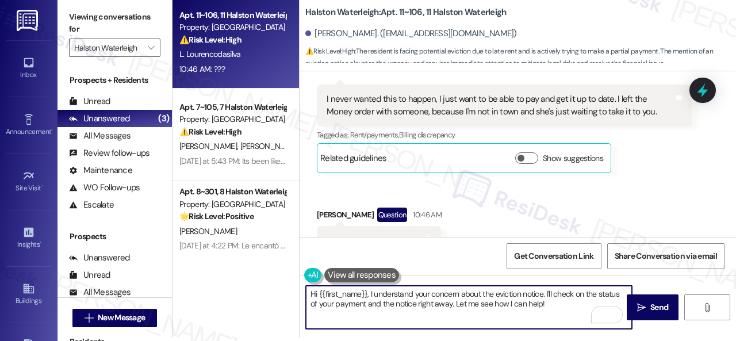
drag, startPoint x: 545, startPoint y: 293, endPoint x: 553, endPoint y: 311, distance: 19.0
click at [553, 311] on textarea "Hi {{first_name}}, I understand your concern about the eviction notice. I'll ch…" at bounding box center [469, 307] width 326 height 43
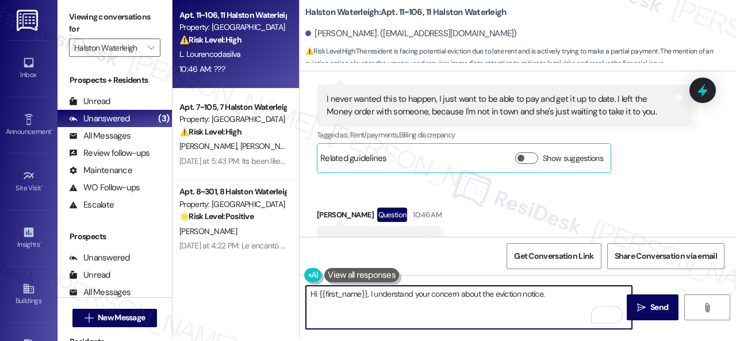
paste textarea "I will forward your concern to the site team and get back to you as soon as I r…"
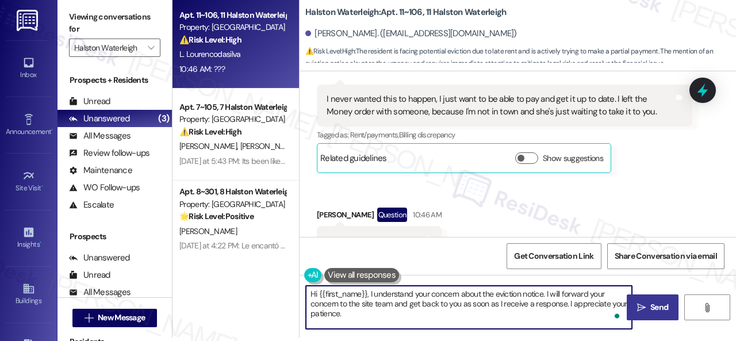
type textarea "Hi {{first_name}}, I understand your concern about the eviction notice. I will …"
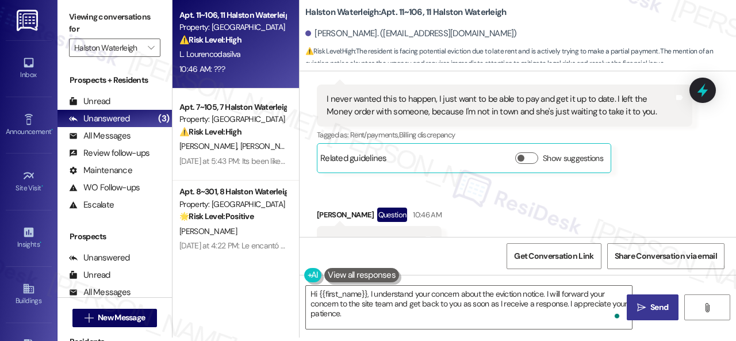
click at [652, 307] on span "Send" at bounding box center [660, 307] width 18 height 12
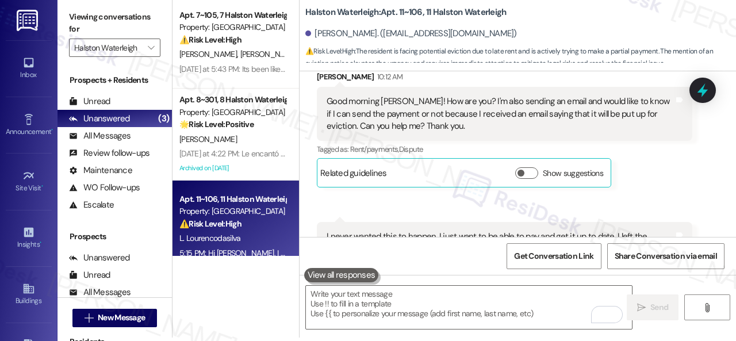
scroll to position [21094, 0]
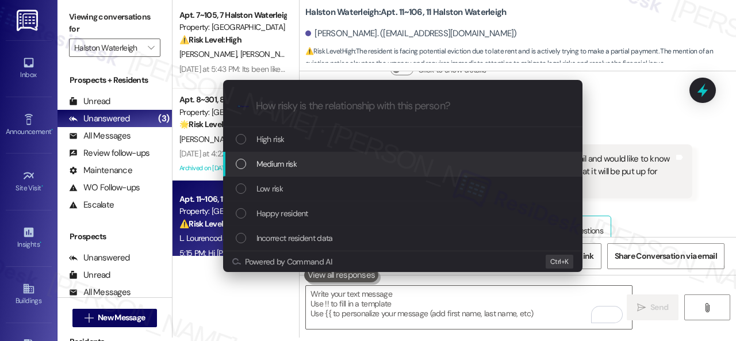
click at [266, 159] on span "Medium risk" at bounding box center [277, 164] width 40 height 13
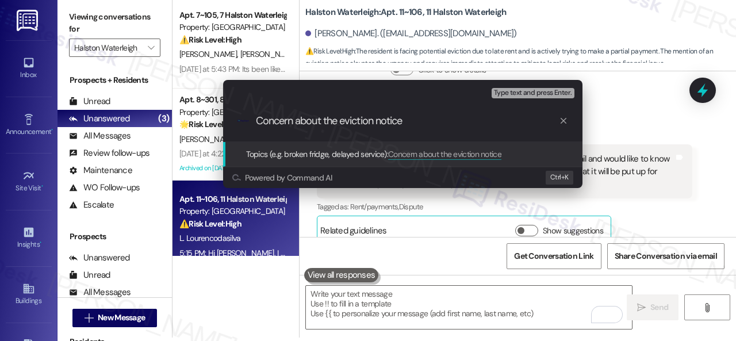
type input "Concern about the eviction notice."
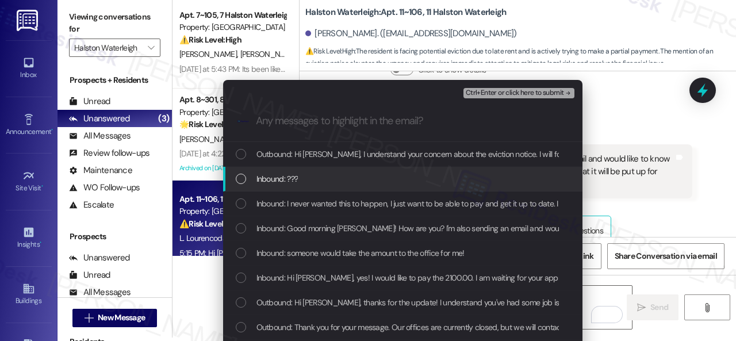
click at [281, 174] on span "Inbound: ???" at bounding box center [278, 179] width 42 height 13
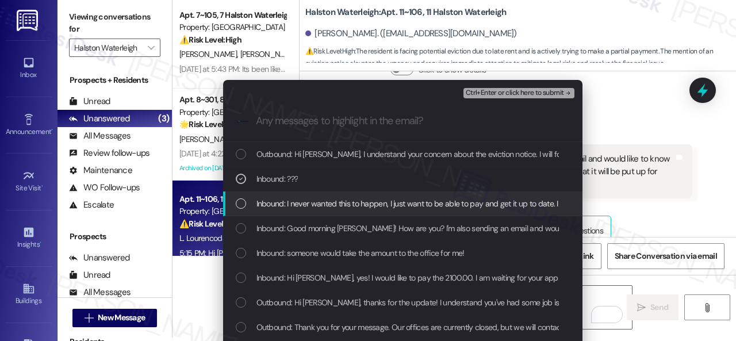
click at [281, 202] on span "Inbound: I never wanted this to happen, I just want to be able to pay and get i…" at bounding box center [571, 203] width 629 height 13
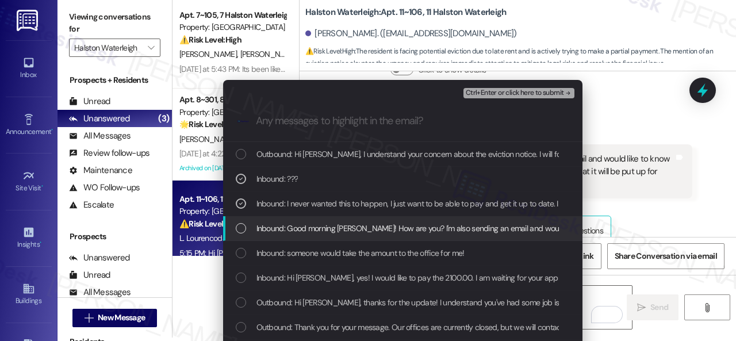
click at [285, 231] on span "Inbound: Good morning Sarah! How are you? I'm also sending an email and would l…" at bounding box center [649, 228] width 784 height 13
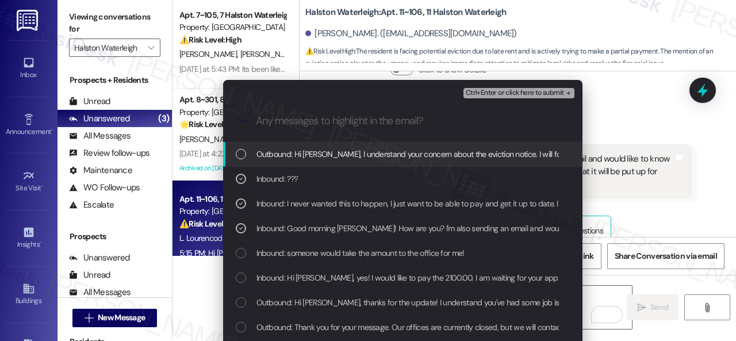
drag, startPoint x: 487, startPoint y: 91, endPoint x: 452, endPoint y: 131, distance: 53.0
click at [452, 131] on div "Escalate Conversation Medium risk Concern about the eviction notice. Inbound: ?…" at bounding box center [403, 111] width 360 height 62
click at [410, 280] on span "Inbound: Hi Sarah, yes! I would like to pay the 2100.00. I am waiting for your …" at bounding box center [498, 278] width 483 height 13
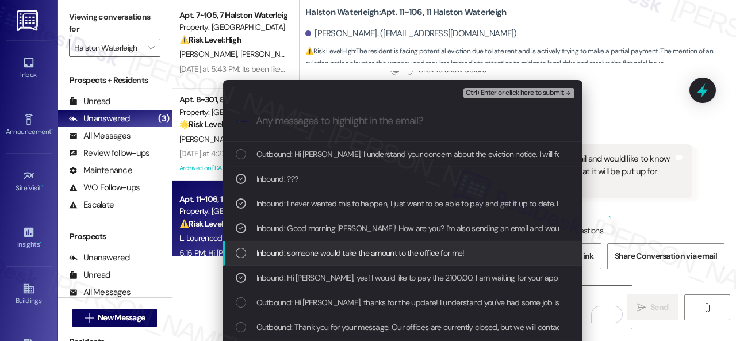
click at [406, 254] on span "Inbound: someone would take the amount to the office for me!" at bounding box center [361, 253] width 208 height 13
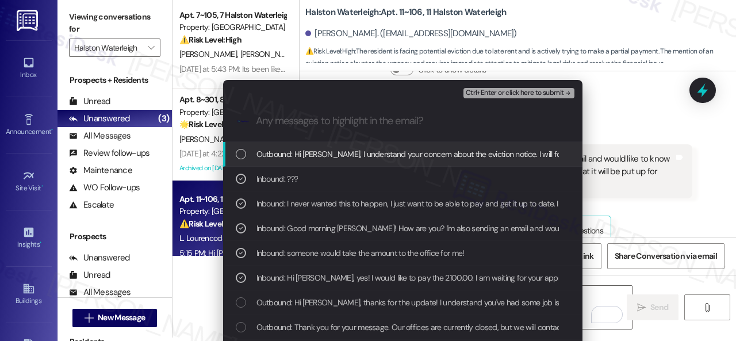
click at [478, 90] on span "Ctrl+Enter or click here to submit" at bounding box center [515, 93] width 98 height 8
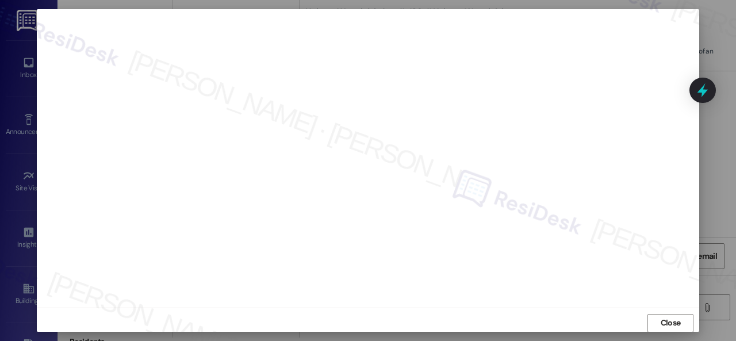
scroll to position [20806, 0]
click at [670, 323] on span "Close" at bounding box center [671, 323] width 20 height 12
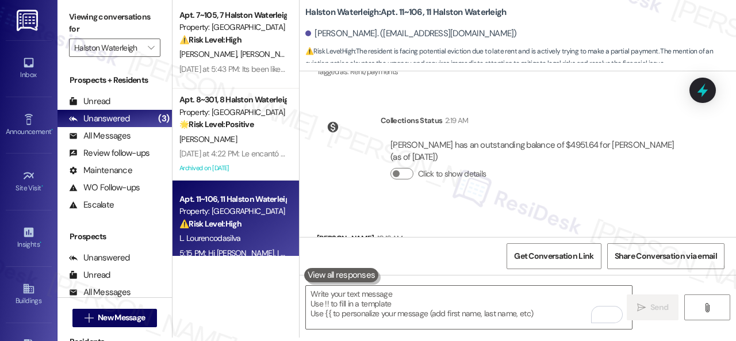
scroll to position [20921, 0]
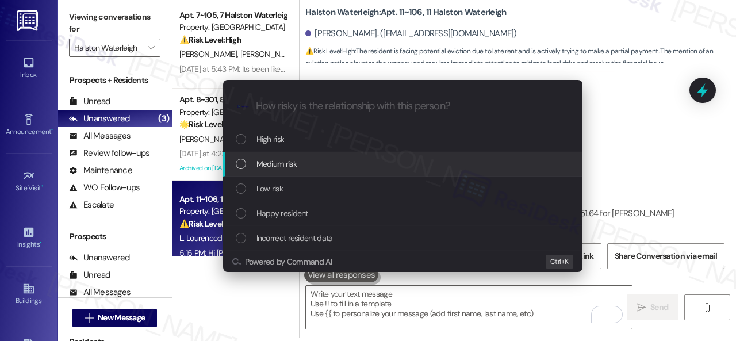
click at [274, 163] on span "Medium risk" at bounding box center [277, 164] width 40 height 13
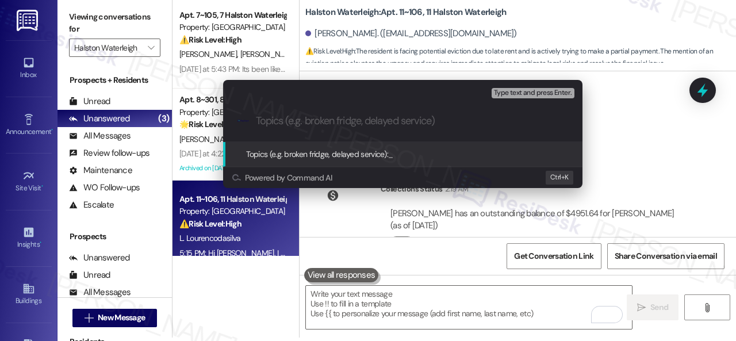
paste input "I will forward your concern to the site team and get back to you as soon as I r…"
type input "Concern about the eviction notice."
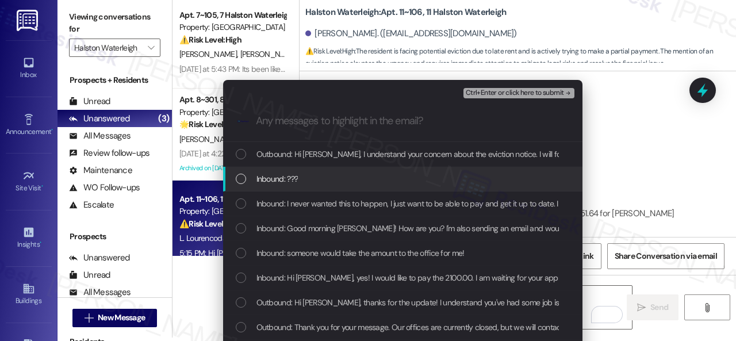
click at [280, 175] on span "Inbound: ???" at bounding box center [278, 179] width 42 height 13
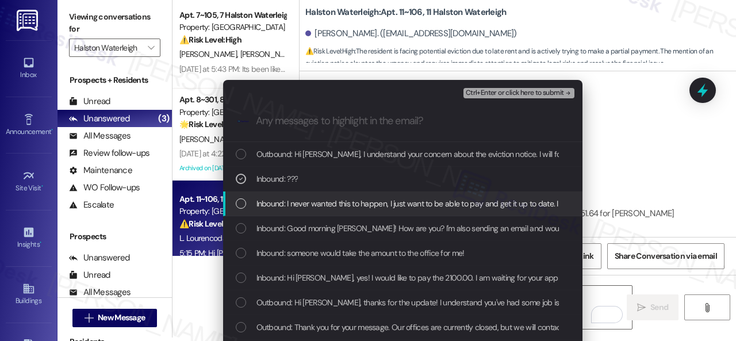
click at [274, 202] on span "Inbound: I never wanted this to happen, I just want to be able to pay and get i…" at bounding box center [571, 203] width 629 height 13
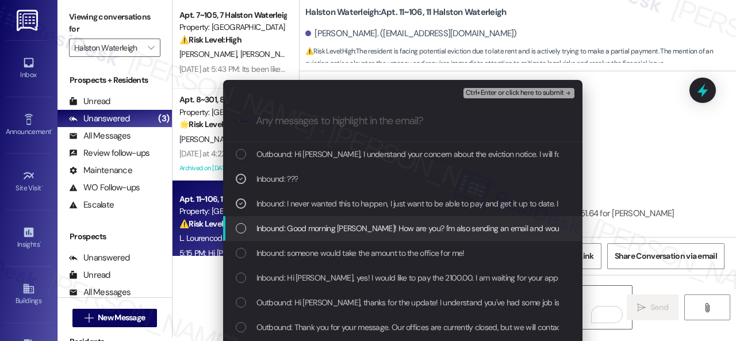
click at [277, 230] on span "Inbound: Good morning Sarah! How are you? I'm also sending an email and would l…" at bounding box center [649, 228] width 784 height 13
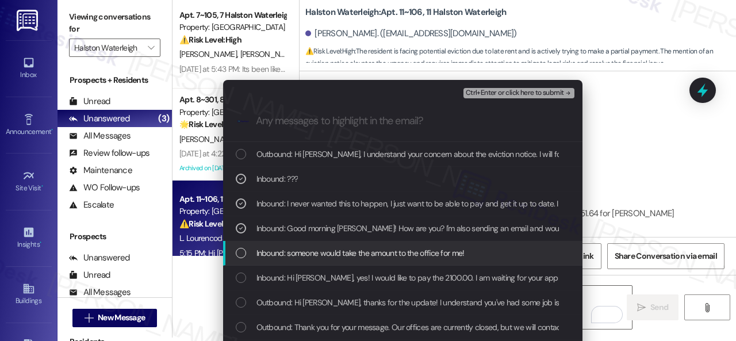
click at [276, 252] on span "Inbound: someone would take the amount to the office for me!" at bounding box center [361, 253] width 208 height 13
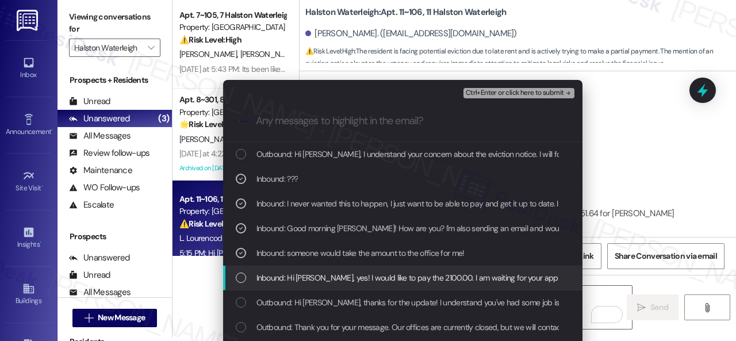
click at [276, 277] on span "Inbound: Hi Sarah, yes! I would like to pay the 2100.00. I am waiting for your …" at bounding box center [498, 278] width 483 height 13
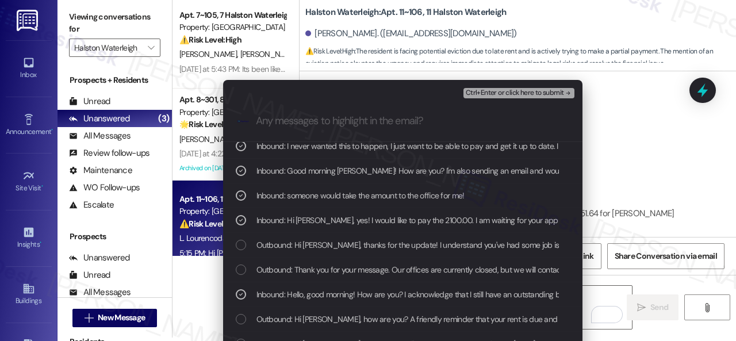
scroll to position [173, 0]
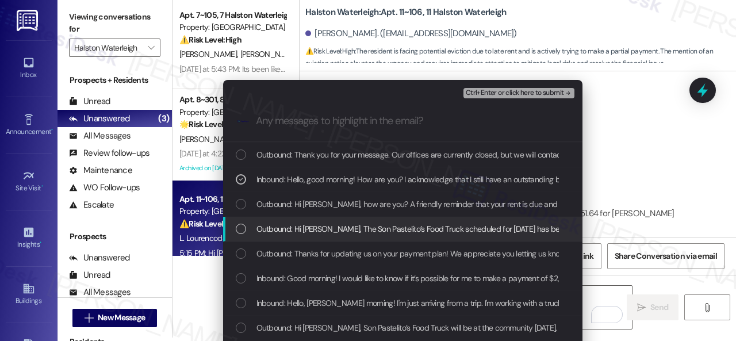
click at [640, 131] on div "Escalate Conversation Medium risk Concern about the eviction notice. Ctrl+Enter…" at bounding box center [368, 170] width 736 height 341
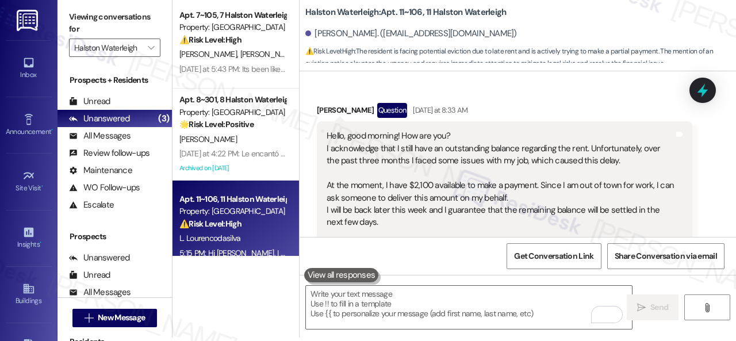
scroll to position [20346, 0]
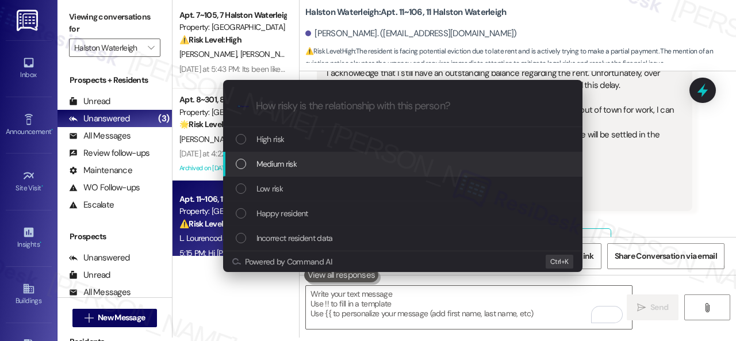
click at [270, 163] on span "Medium risk" at bounding box center [277, 164] width 40 height 13
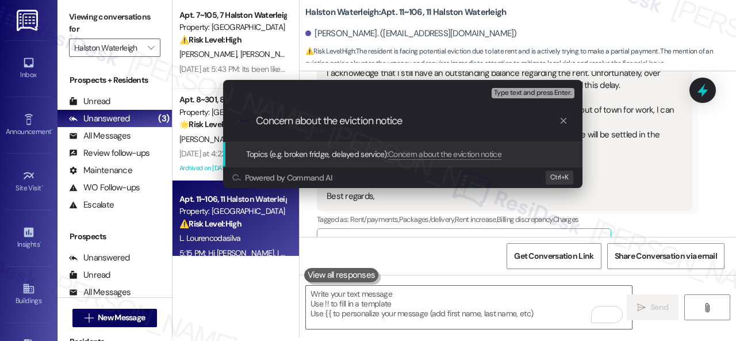
type input "Concern about the eviction notice."
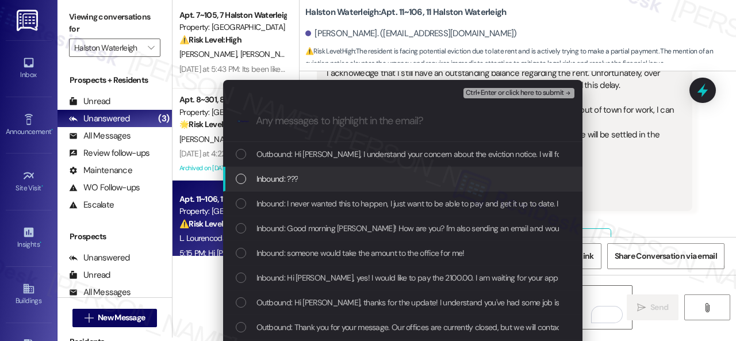
click at [259, 179] on span "Inbound: ???" at bounding box center [278, 179] width 42 height 13
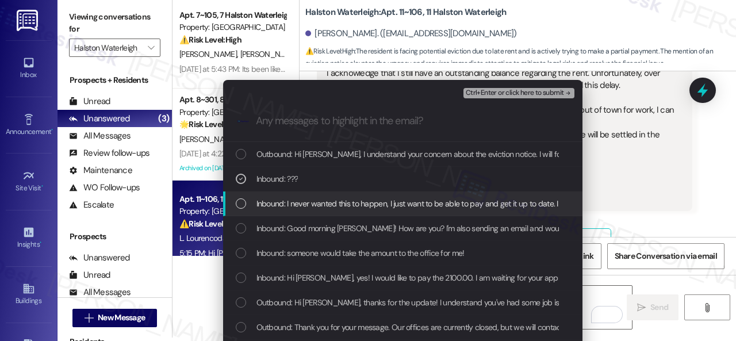
click at [273, 209] on span "Inbound: I never wanted this to happen, I just want to be able to pay and get i…" at bounding box center [571, 203] width 629 height 13
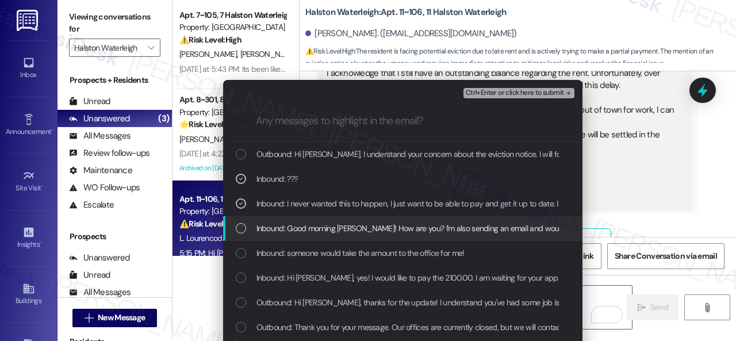
click at [281, 236] on div "Inbound: Good morning Sarah! How are you? I'm also sending an email and would l…" at bounding box center [403, 228] width 360 height 25
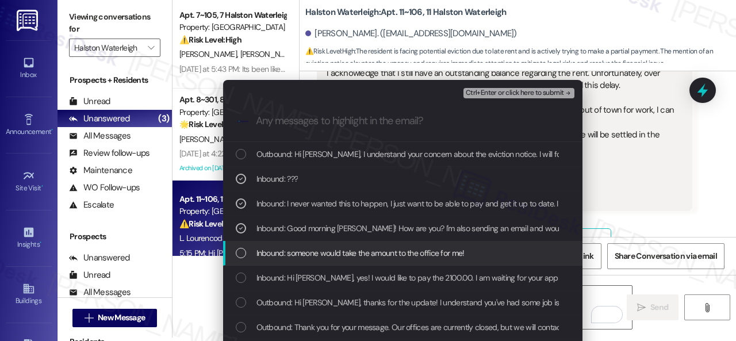
click at [281, 252] on span "Inbound: someone would take the amount to the office for me!" at bounding box center [361, 253] width 208 height 13
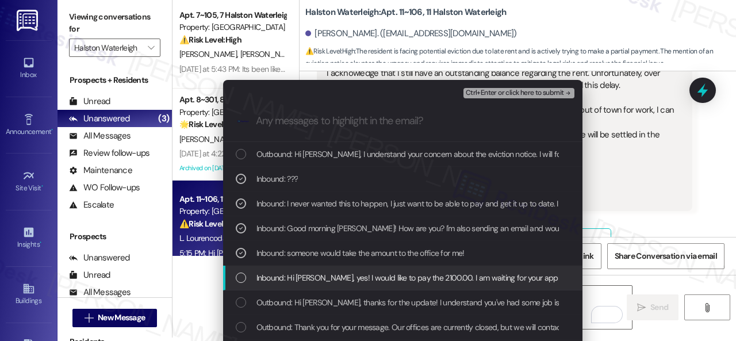
click at [290, 280] on span "Inbound: Hi Sarah, yes! I would like to pay the 2100.00. I am waiting for your …" at bounding box center [498, 278] width 483 height 13
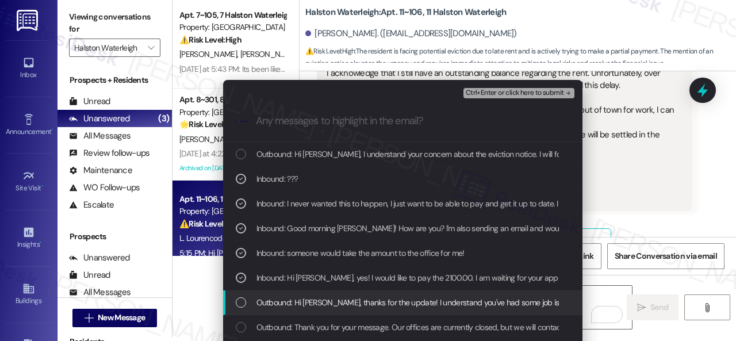
scroll to position [58, 0]
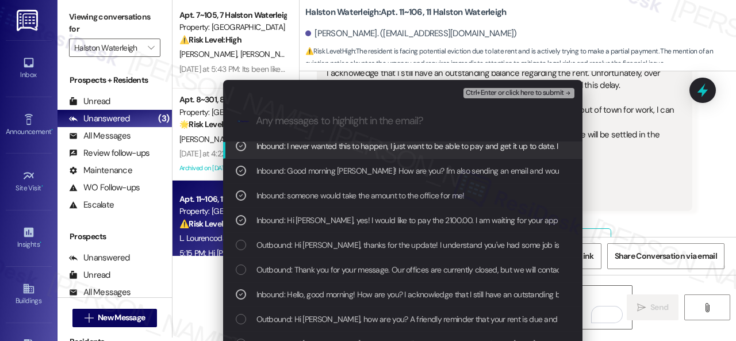
click at [492, 96] on span "Ctrl+Enter or click here to submit" at bounding box center [515, 93] width 98 height 8
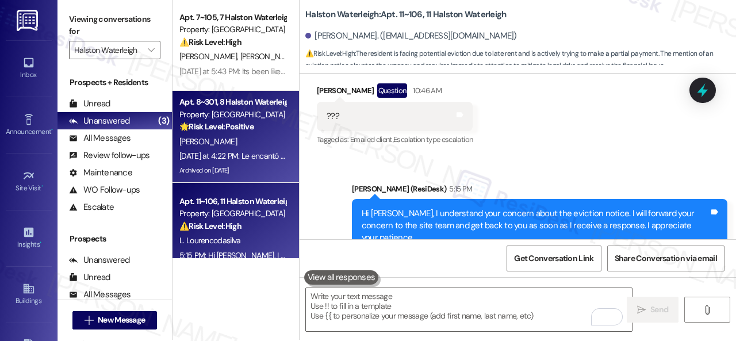
scroll to position [0, 0]
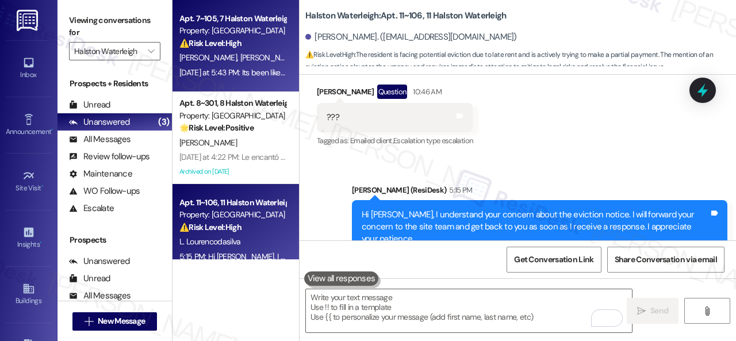
click at [263, 63] on div "J. Bargnare K. Dowe" at bounding box center [232, 58] width 109 height 14
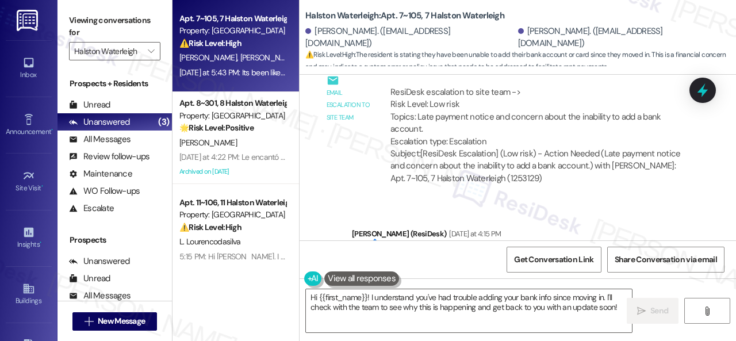
scroll to position [37786, 0]
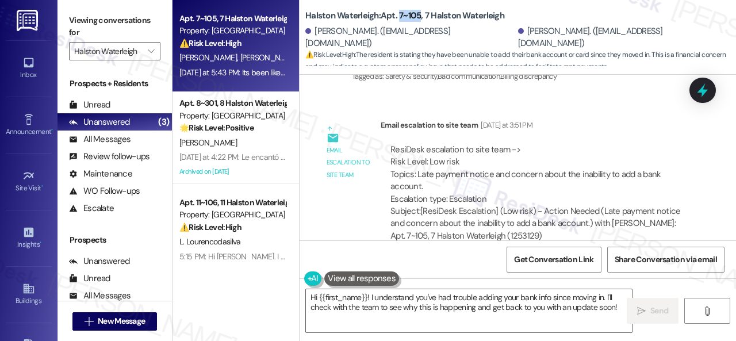
drag, startPoint x: 398, startPoint y: 15, endPoint x: 421, endPoint y: 14, distance: 22.4
click at [421, 14] on b "Halston Waterleigh: Apt. 7~105, 7 Halston Waterleigh" at bounding box center [404, 16] width 199 height 12
copy b "7~105"
drag, startPoint x: 323, startPoint y: 147, endPoint x: 640, endPoint y: 143, distance: 317.6
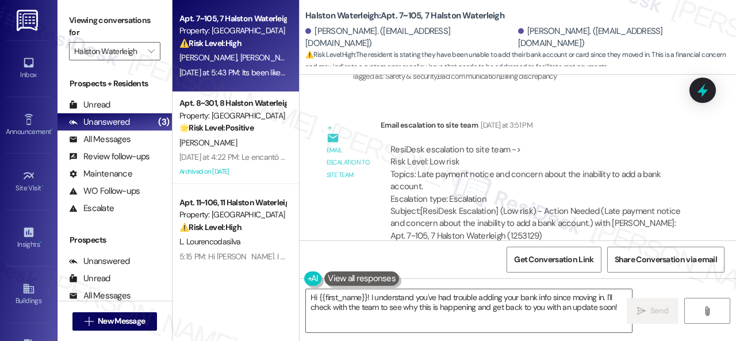
copy div "Its been like that since we moved here. We were unable to add our bank account …"
click at [393, 308] on textarea "Hi {{first_name}}! I understand you've had trouble adding your bank info since …" at bounding box center [469, 310] width 326 height 43
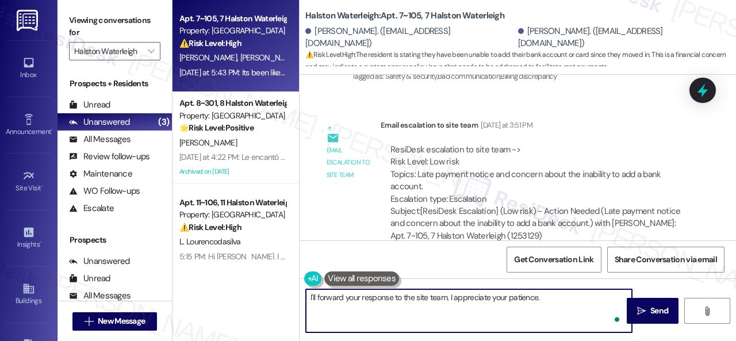
type textarea "I'll forward your response to the site team. I appreciate your patience."
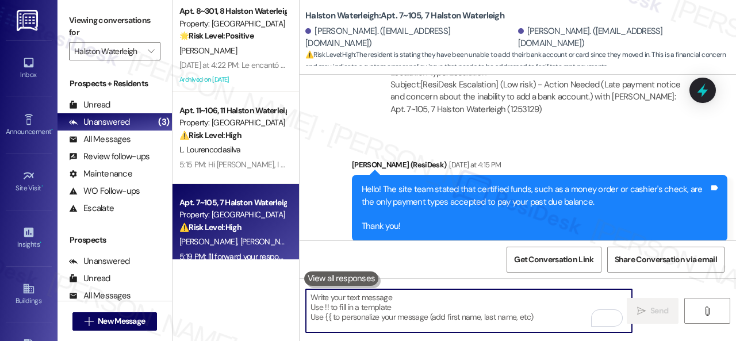
scroll to position [37935, 0]
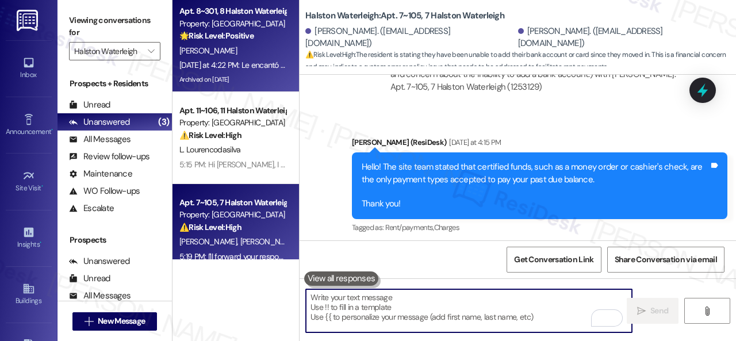
click at [255, 48] on div "J. Hernandez" at bounding box center [232, 51] width 109 height 14
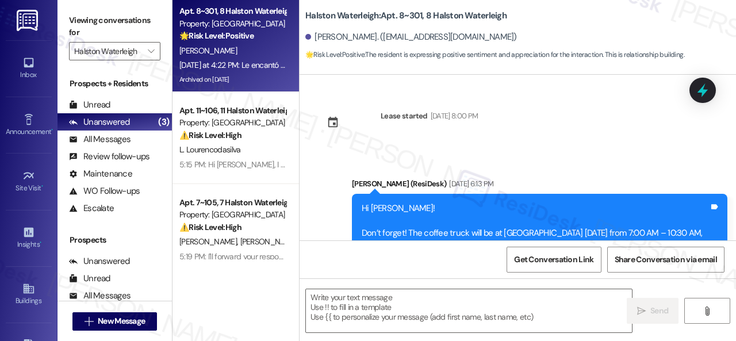
scroll to position [26628, 0]
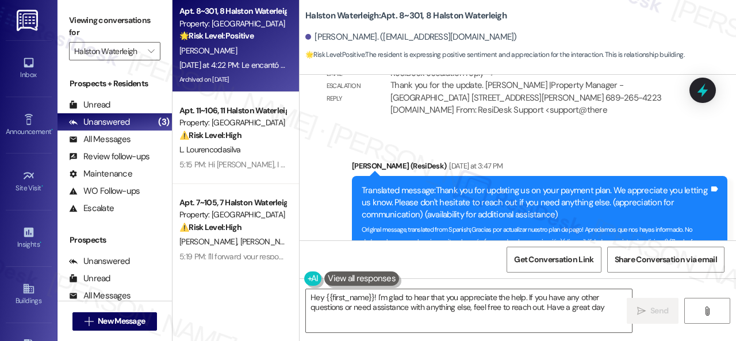
type textarea "Hey {{first_name}}! I'm glad to hear that you appreciate the help. If you have …"
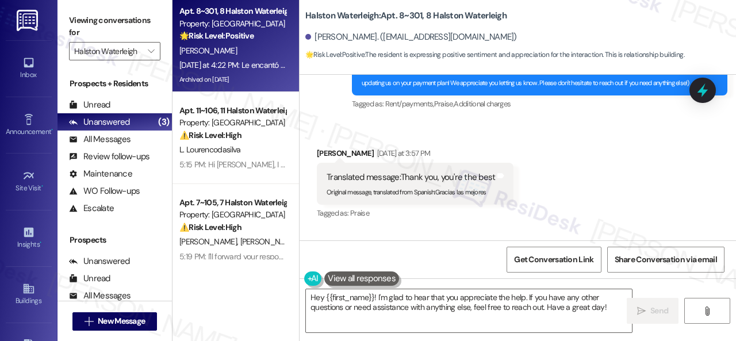
scroll to position [26667, 0]
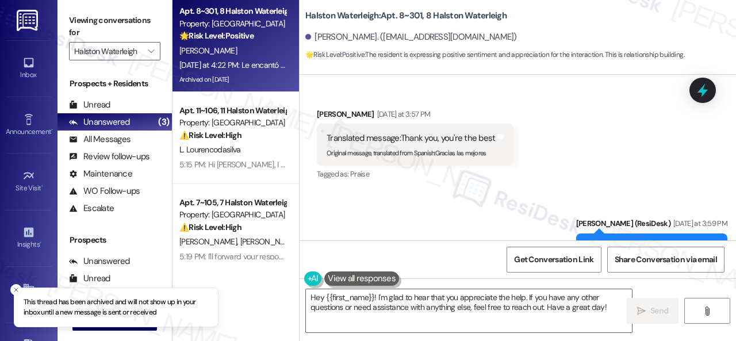
click at [373, 130] on div "Lease started Apr 17, 2025 at 8:00 PM Announcement, sent via SMS Sarah (ResiDes…" at bounding box center [518, 158] width 437 height 166
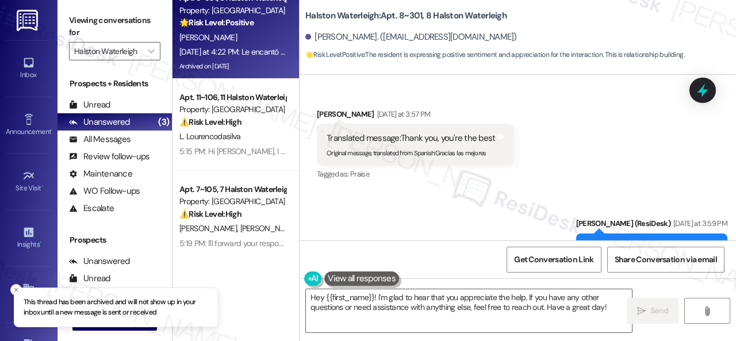
scroll to position [16, 0]
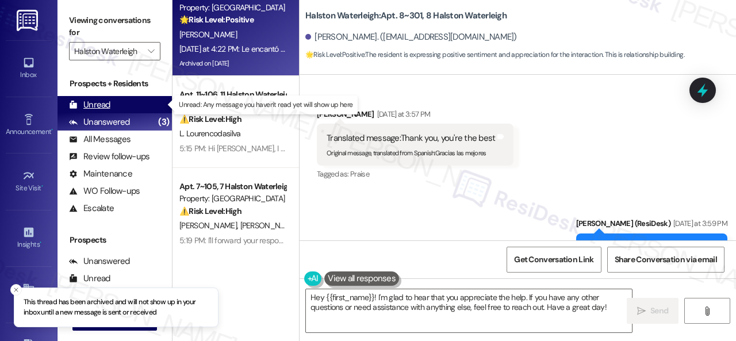
click at [89, 109] on div "Unread" at bounding box center [89, 105] width 41 height 12
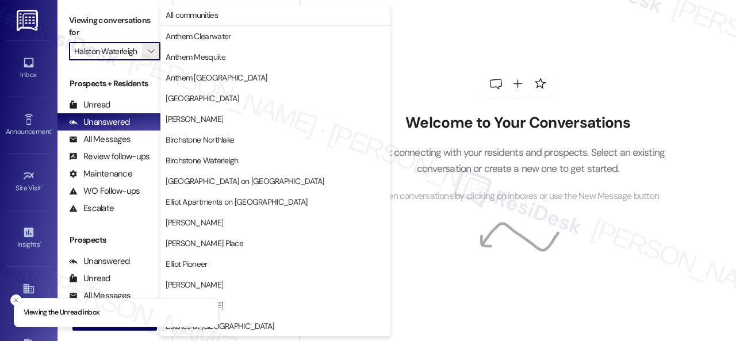
scroll to position [394, 0]
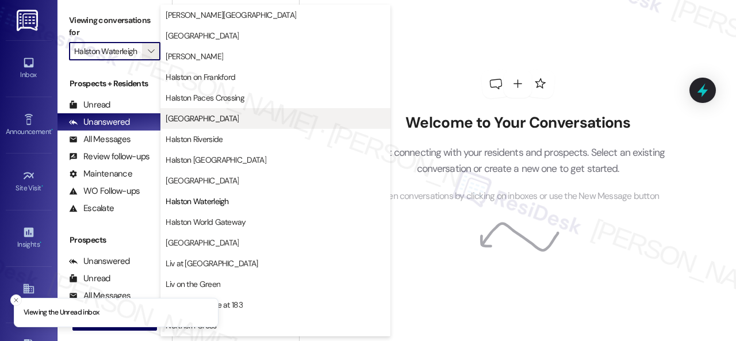
click at [211, 119] on span "[GEOGRAPHIC_DATA]" at bounding box center [202, 119] width 73 height 12
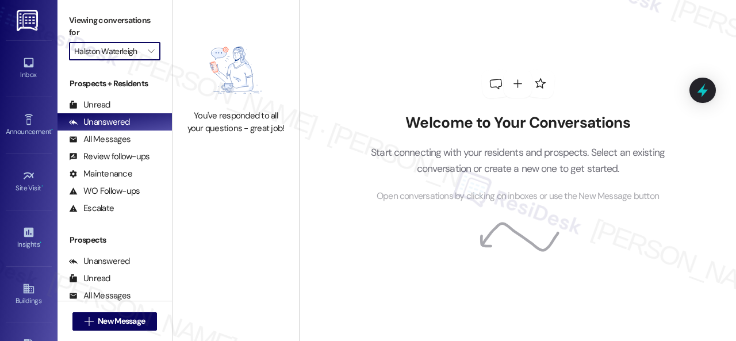
type input "[GEOGRAPHIC_DATA]"
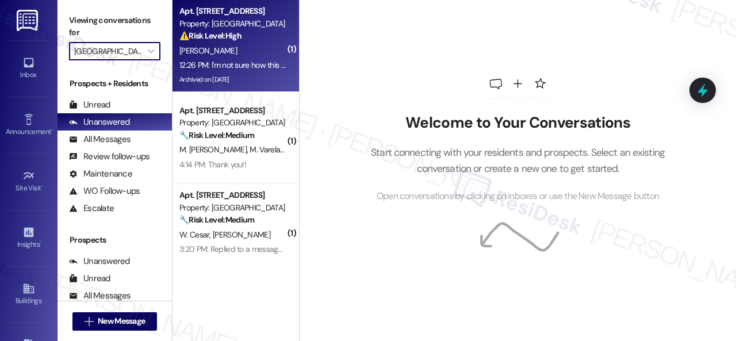
click at [258, 45] on div "[PERSON_NAME]" at bounding box center [232, 51] width 109 height 14
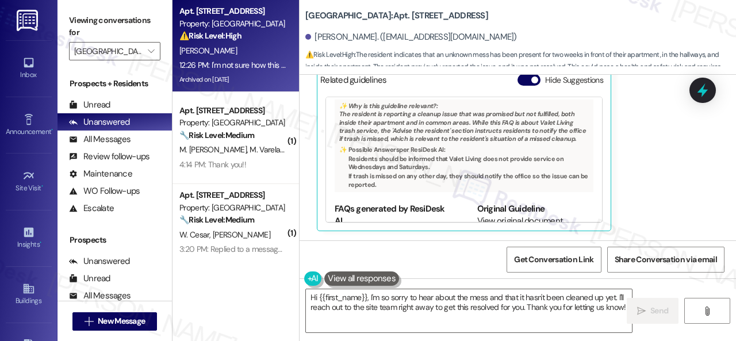
scroll to position [3, 0]
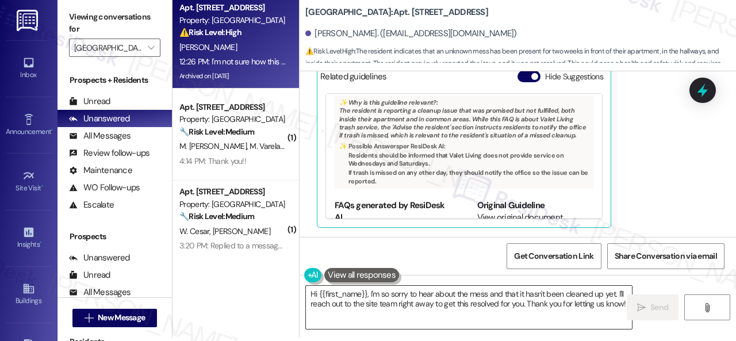
click at [504, 307] on textarea "Hi {{first_name}}, I'm so sorry to hear about the mess and that it hasn't been …" at bounding box center [469, 307] width 326 height 43
click at [441, 311] on textarea "Hi {{first_name}}, I'm so sorry to hear about the mess and that it hasn't been …" at bounding box center [469, 307] width 326 height 43
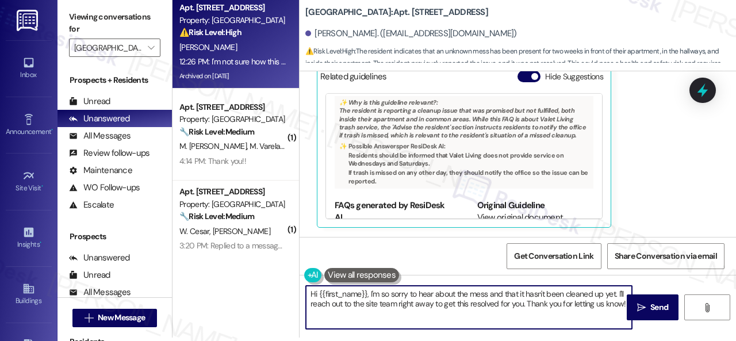
paste textarea "I will forward your concern to the site team and get back to you as soon as I r…"
click at [306, 296] on textarea "I will forward your concern to the site team and get back to you as soon as I r…" at bounding box center [469, 307] width 326 height 43
click at [517, 305] on textarea "Thank you for that information. I will forward your concern to the site team an…" at bounding box center [469, 307] width 326 height 43
type textarea "Thank you for that information. I will forward your concern to the site team an…"
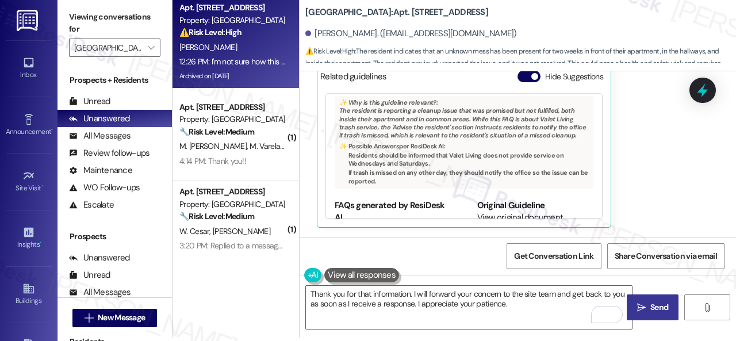
click at [658, 306] on span "Send" at bounding box center [660, 307] width 18 height 12
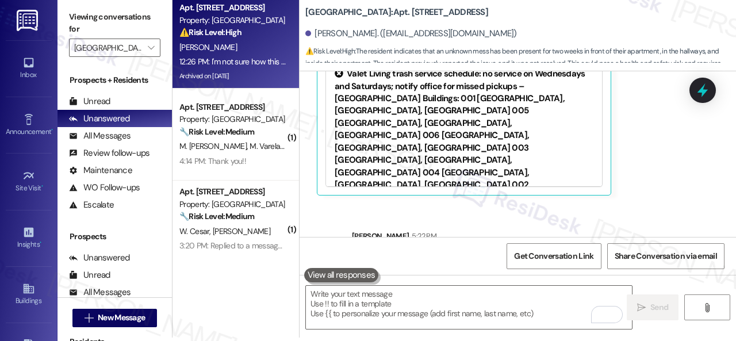
scroll to position [30300, 0]
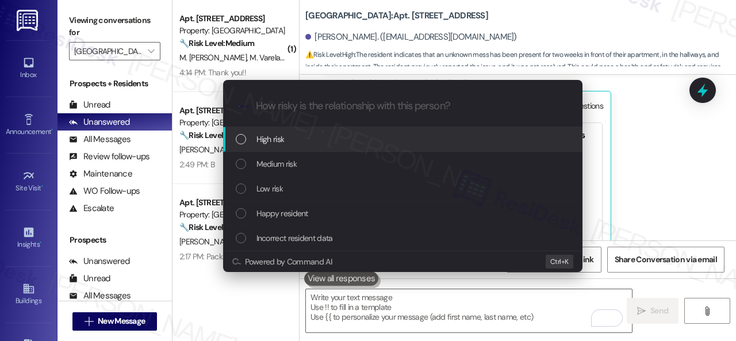
drag, startPoint x: 270, startPoint y: 142, endPoint x: 290, endPoint y: 132, distance: 21.9
click at [270, 140] on span "High risk" at bounding box center [271, 139] width 28 height 13
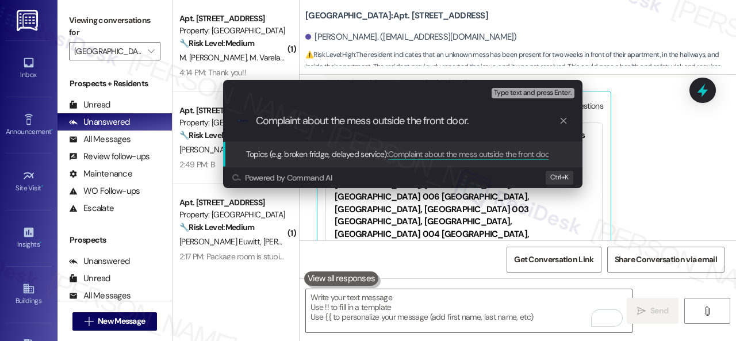
click at [373, 121] on input "Complaint about the mess outside the front door." at bounding box center [407, 121] width 303 height 12
type input "Complaint about the mess in the hallway outside the front door."
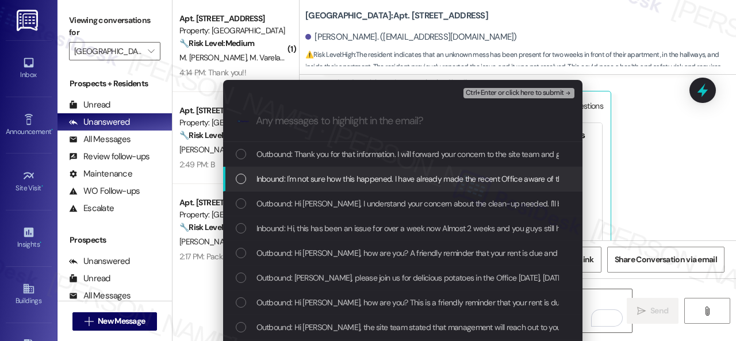
click at [324, 178] on span "Inbound: I'm not sure how this happened. I have already made the recent Office …" at bounding box center [699, 179] width 885 height 13
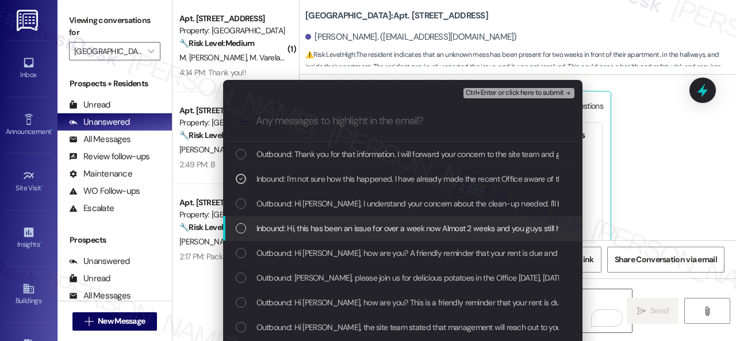
click at [319, 227] on span "Inbound: Hi, this has been an issue for over a week now Almost 2 weeks and you …" at bounding box center [594, 228] width 674 height 13
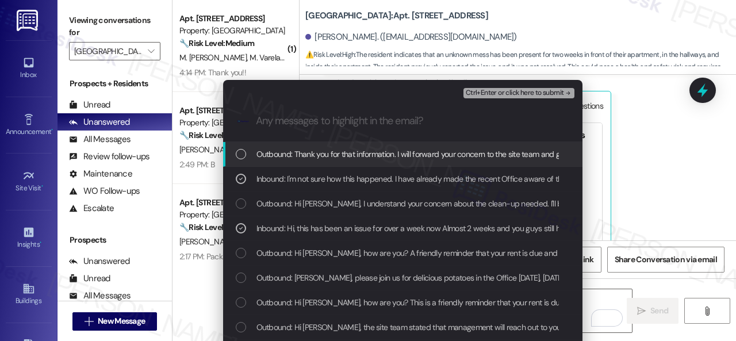
click at [492, 92] on span "Ctrl+Enter or click here to submit" at bounding box center [515, 93] width 98 height 8
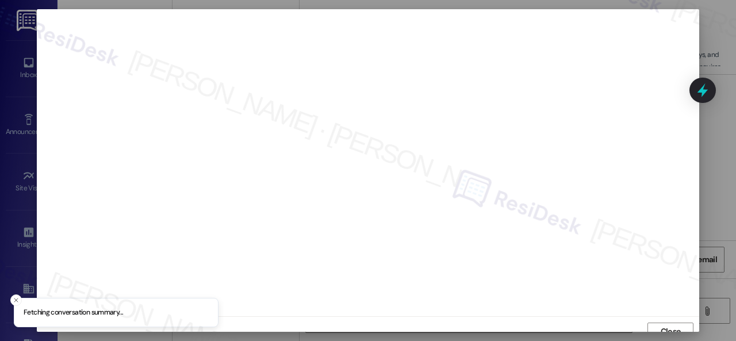
scroll to position [9, 0]
click at [675, 317] on span "Close" at bounding box center [671, 323] width 20 height 12
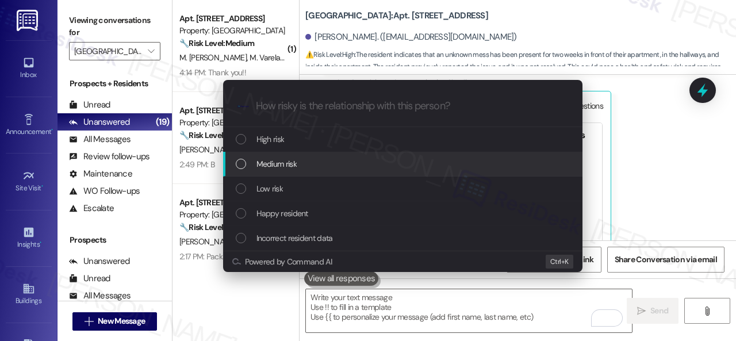
click at [288, 165] on span "Medium risk" at bounding box center [277, 164] width 40 height 13
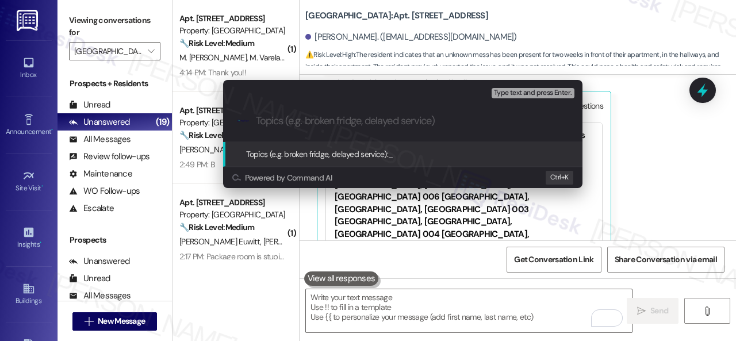
paste input "Complaint about the mess in the hallway outside the front door."
type input "Complaint about the mess in the hallway outside the front door."
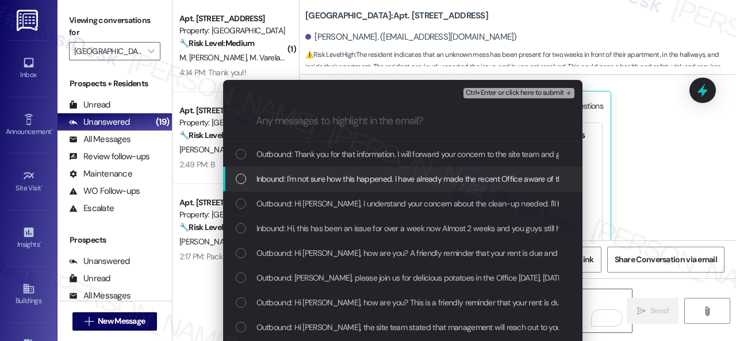
click at [325, 175] on span "Inbound: I'm not sure how this happened. I have already made the recent Office …" at bounding box center [699, 179] width 885 height 13
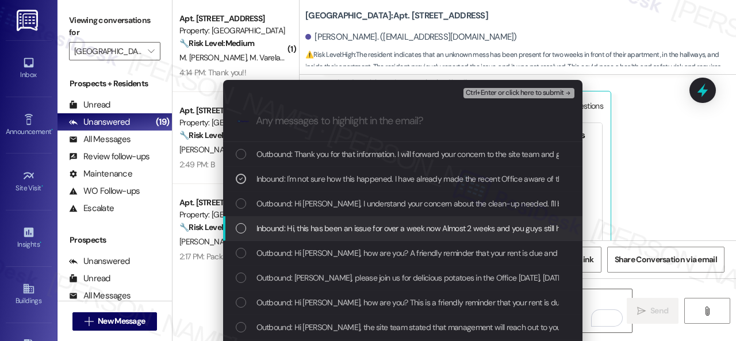
click at [326, 232] on span "Inbound: Hi, this has been an issue for over a week now Almost 2 weeks and you …" at bounding box center [594, 228] width 674 height 13
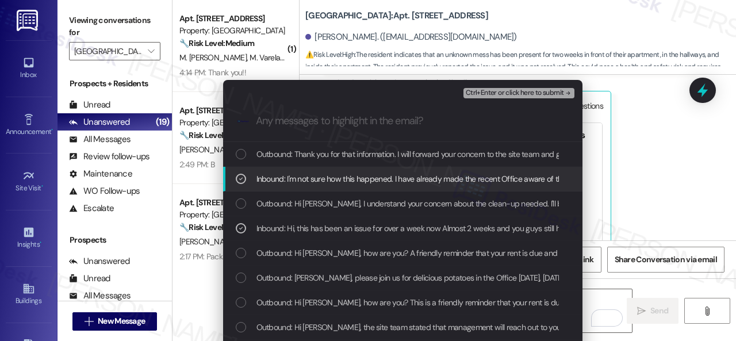
click at [474, 90] on span "Ctrl+Enter or click here to submit" at bounding box center [515, 93] width 98 height 8
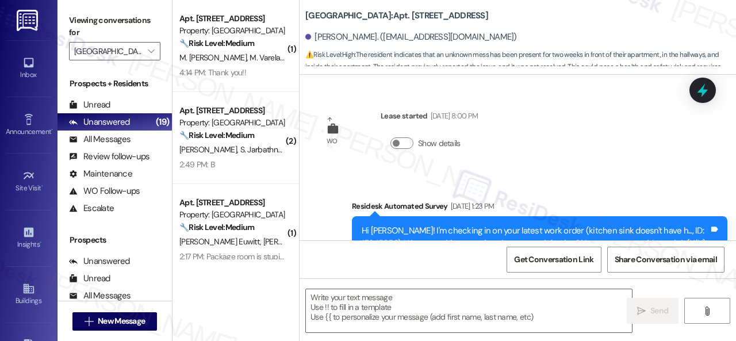
type textarea "Fetching suggested responses. Please feel free to read through the conversation…"
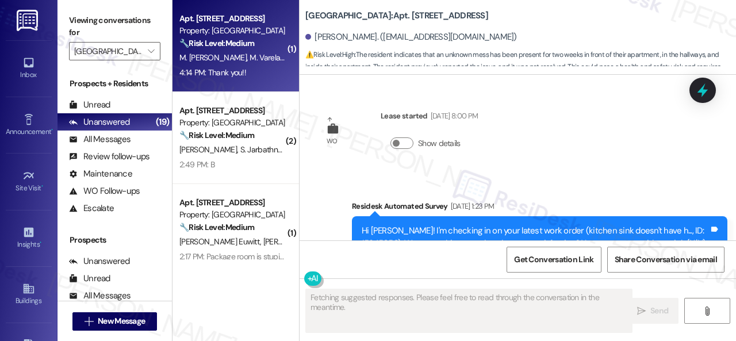
scroll to position [30357, 0]
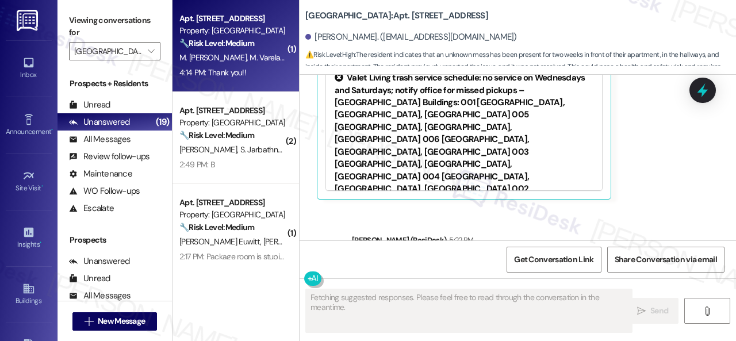
click at [252, 47] on strong "🔧 Risk Level: Medium" at bounding box center [216, 43] width 75 height 10
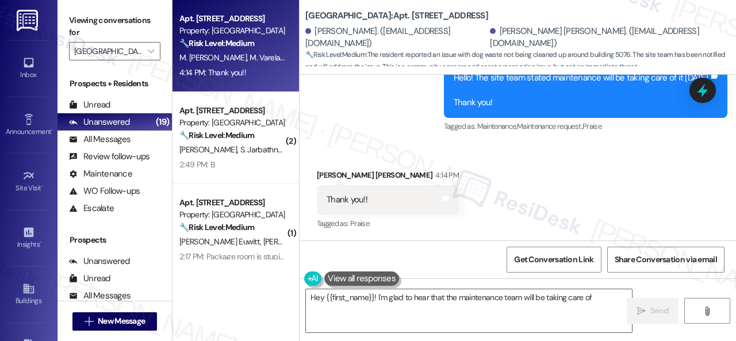
scroll to position [1645, 0]
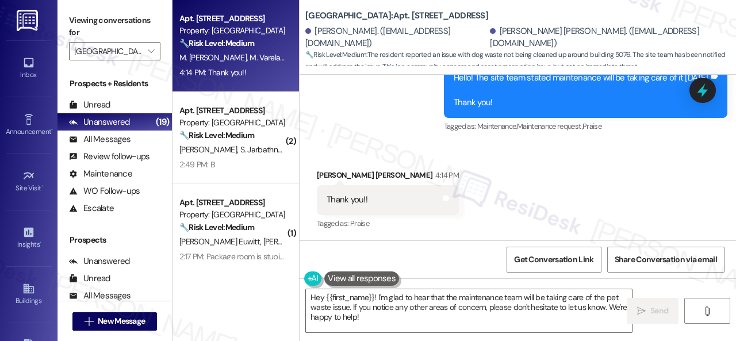
click at [275, 284] on div "Apt. 311, 001 Halston Park Central Property: Halston Park Central 🔧 Risk Level:…" at bounding box center [455, 170] width 564 height 341
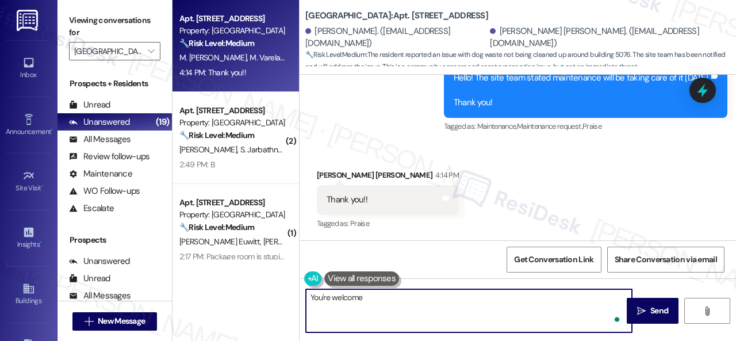
type textarea "You're welcome!"
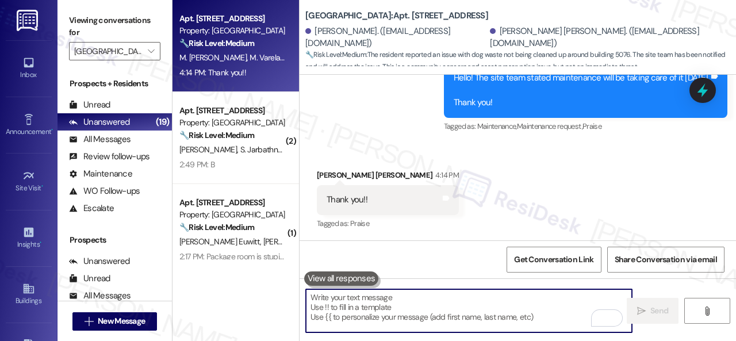
scroll to position [1645, 0]
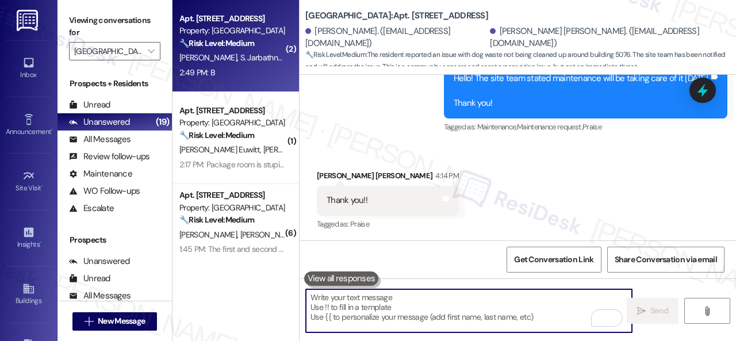
click at [244, 64] on div "M. Lopez S. Jarbathnunez Y. Estrella Rodriguez T. Crawford" at bounding box center [232, 58] width 109 height 14
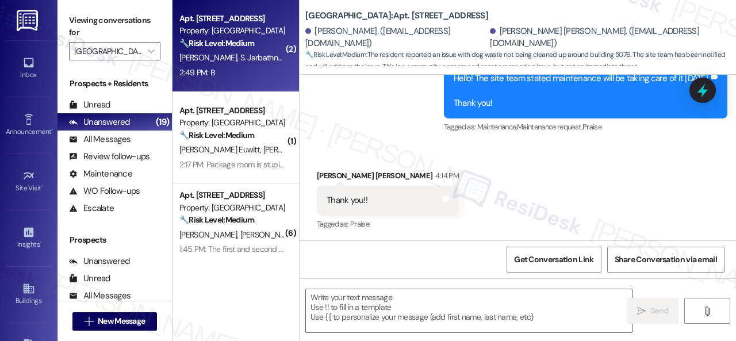
type textarea "Fetching suggested responses. Please feel free to read through the conversation…"
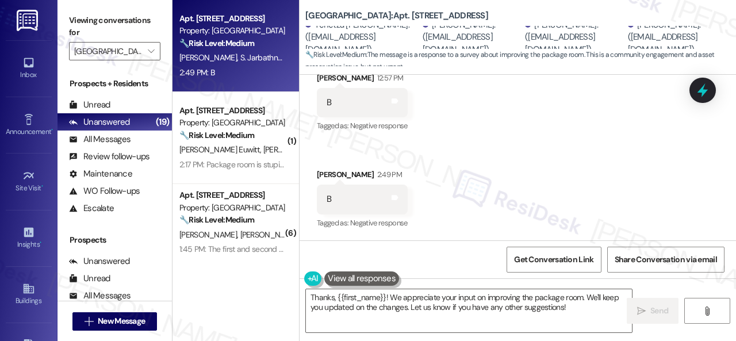
scroll to position [3, 0]
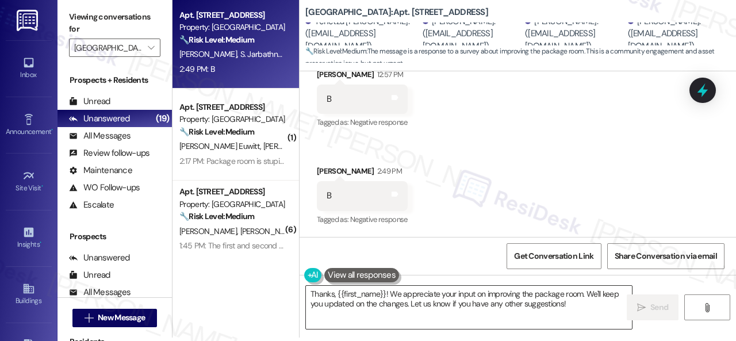
click at [368, 301] on textarea "Thanks, {{first_name}}! We appreciate your input on improving the package room.…" at bounding box center [469, 307] width 326 height 43
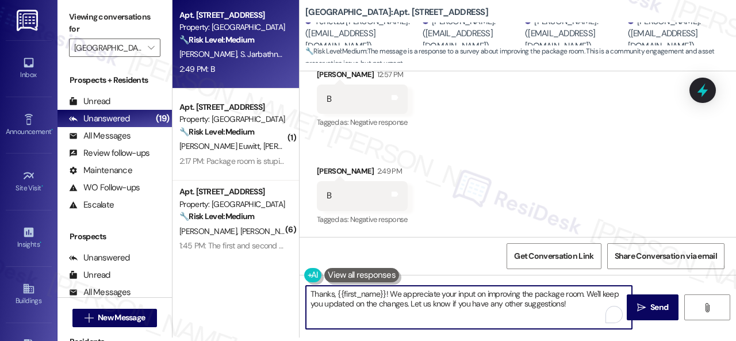
paste textarea "Could you describe what improvements would make the service better for you?"
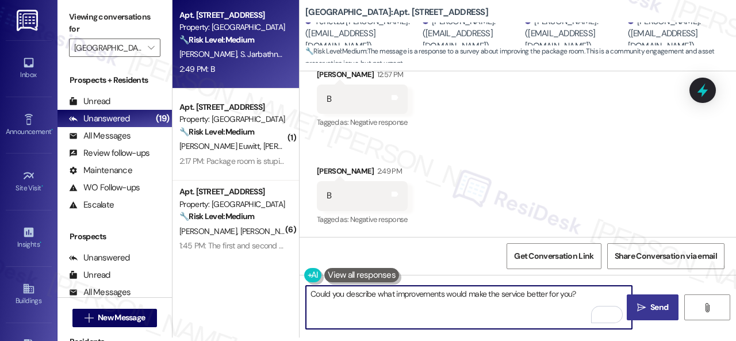
type textarea "Could you describe what improvements would make the service better for you?"
click at [648, 309] on span "Send" at bounding box center [659, 307] width 22 height 12
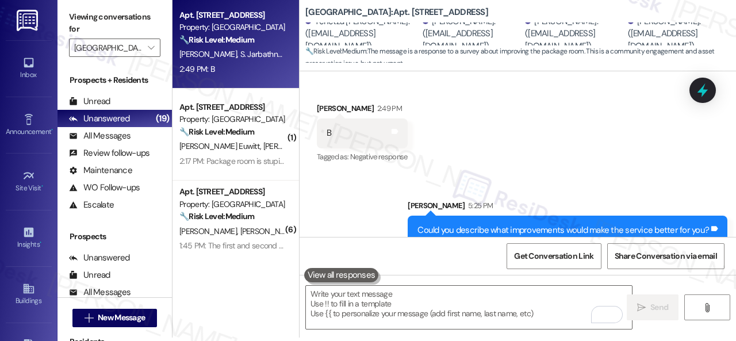
scroll to position [8795, 0]
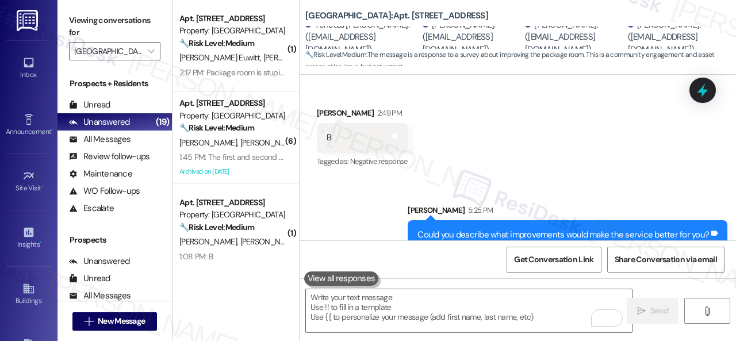
drag, startPoint x: 275, startPoint y: 248, endPoint x: 296, endPoint y: 243, distance: 21.8
click at [277, 248] on div "C. Howell C. Armijo" at bounding box center [232, 242] width 109 height 14
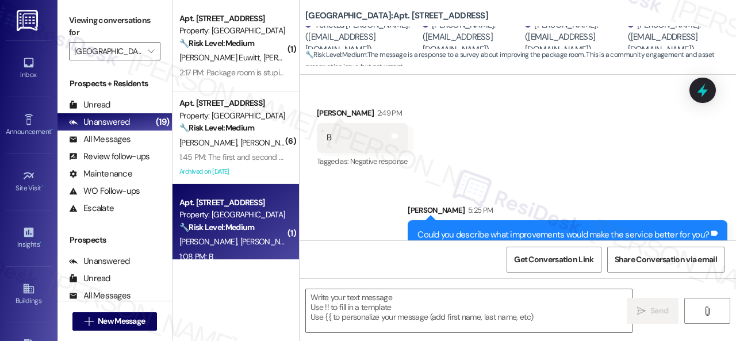
type textarea "Fetching suggested responses. Please feel free to read through the conversation…"
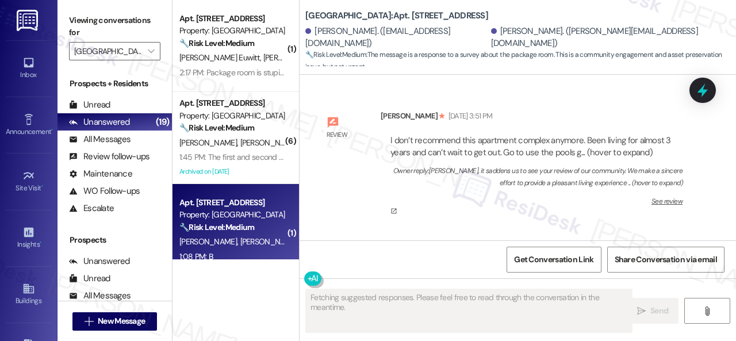
type textarea "Fetching suggested responses. Please feel free to read through the conversation…"
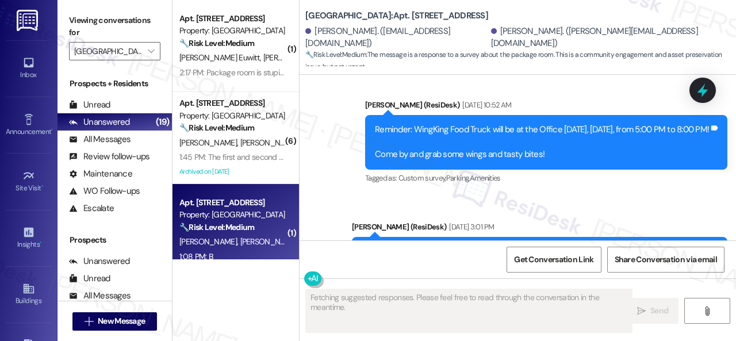
scroll to position [10484, 0]
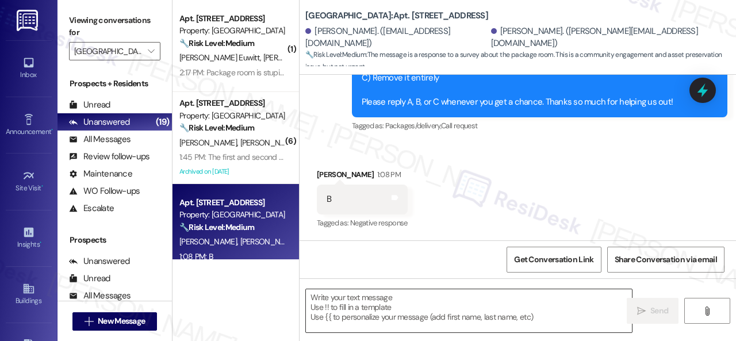
click at [382, 300] on textarea at bounding box center [469, 310] width 326 height 43
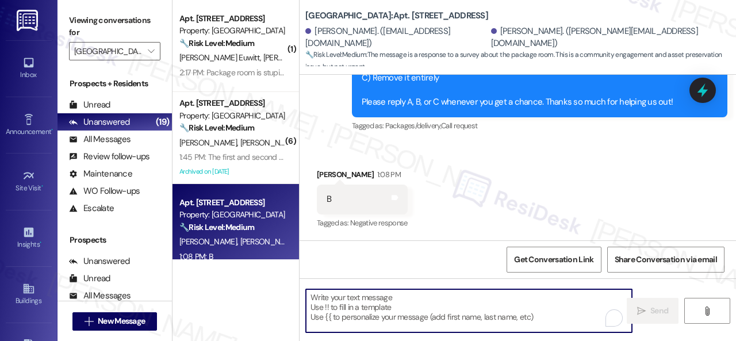
paste textarea "Could you describe what improvements would make the service better for you?"
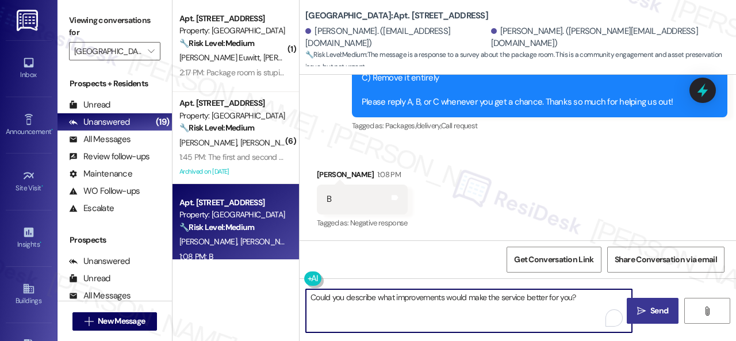
type textarea "Could you describe what improvements would make the service better for you?"
click at [637, 308] on icon "" at bounding box center [641, 311] width 9 height 9
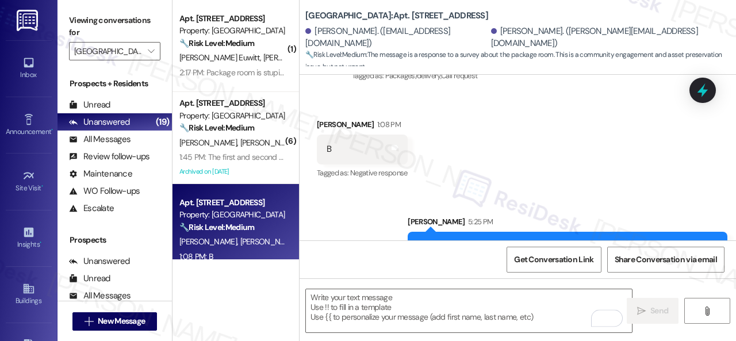
scroll to position [115, 0]
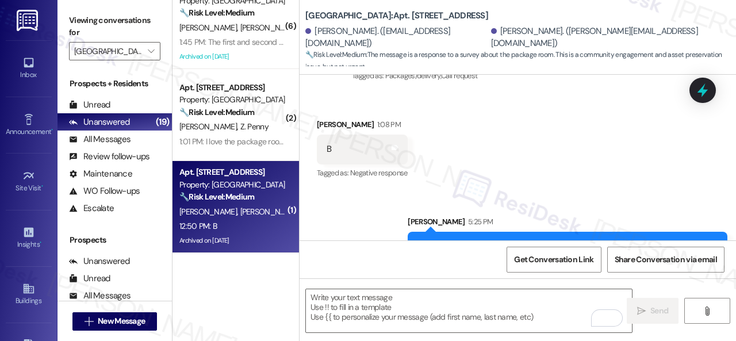
click at [266, 231] on div "12:50 PM: B 12:50 PM: B" at bounding box center [232, 226] width 109 height 14
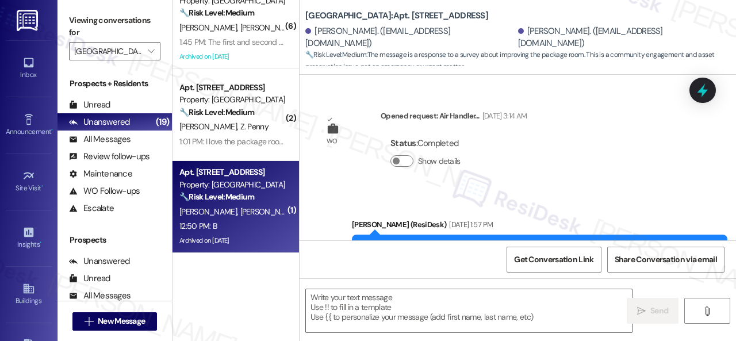
scroll to position [7739, 0]
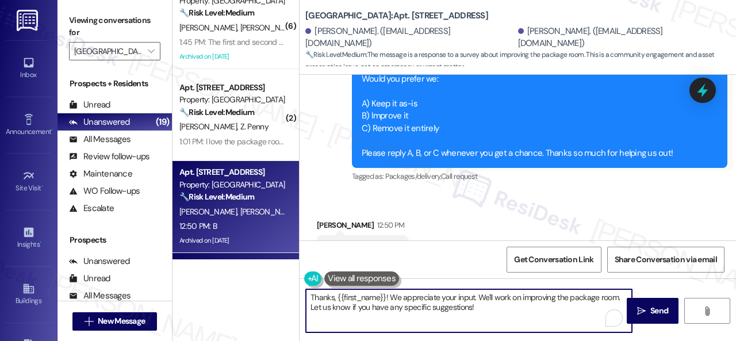
drag, startPoint x: 488, startPoint y: 311, endPoint x: 213, endPoint y: 258, distance: 280.7
click at [213, 258] on div "( 1 ) Apt. 306, 002 Halston Park Central Property: Halston Park Central 🔧 Risk …" at bounding box center [455, 170] width 564 height 341
paste textarea "Could you describe what improvements would make the service better for you?"
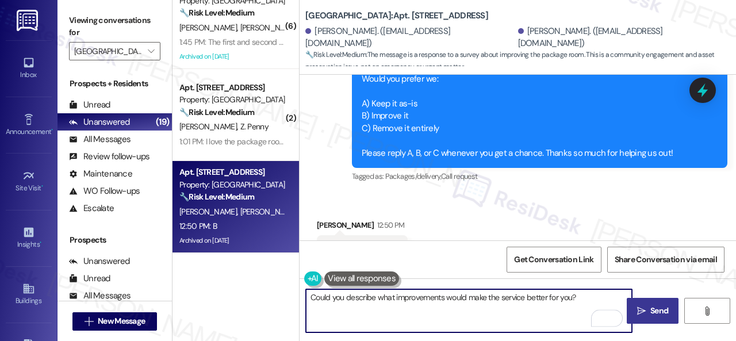
type textarea "Could you describe what improvements would make the service better for you?"
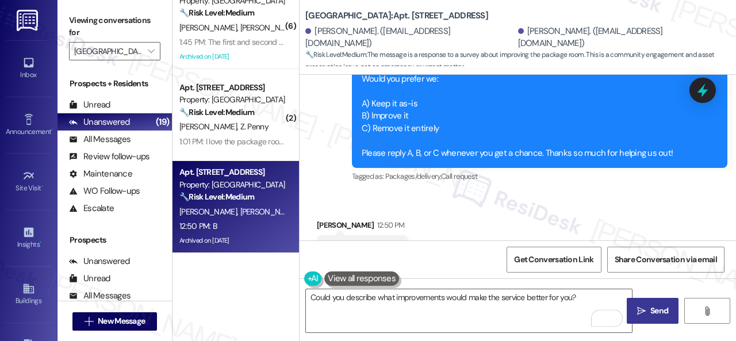
click at [651, 307] on span "Send" at bounding box center [660, 311] width 18 height 12
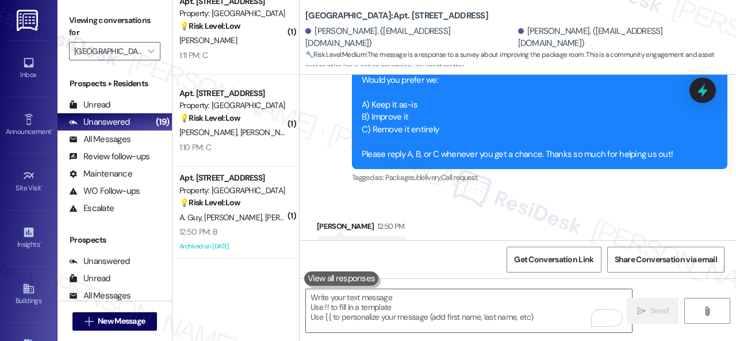
scroll to position [633, 0]
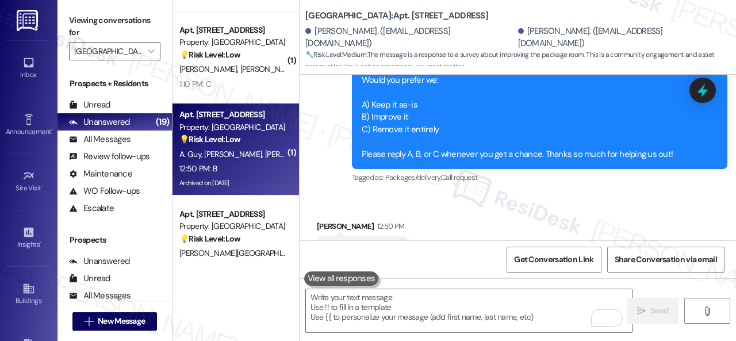
click at [261, 170] on div "12:50 PM: B 12:50 PM: B" at bounding box center [232, 169] width 109 height 14
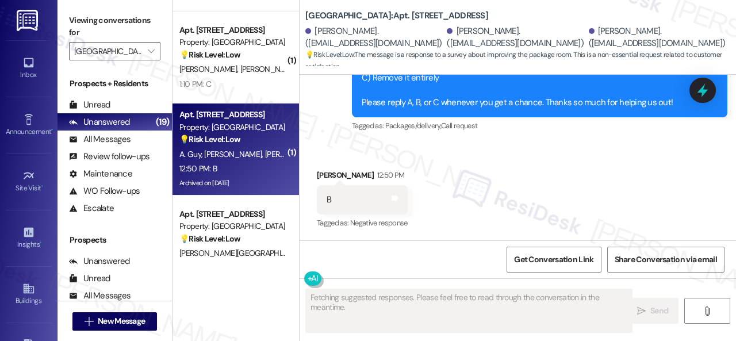
scroll to position [15033, 0]
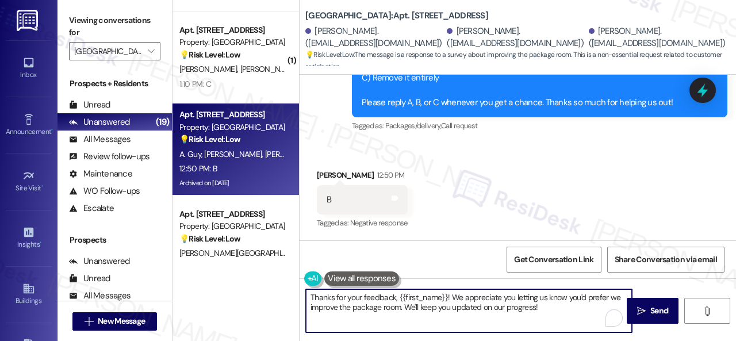
drag, startPoint x: 503, startPoint y: 304, endPoint x: 288, endPoint y: 284, distance: 216.1
click at [267, 280] on div "Apt. 202, 002 Halston Park Central Property: Halston Park Central 🔧 Risk Level:…" at bounding box center [455, 170] width 564 height 341
paste textarea "Could you describe what improvements would make the service better for you?"
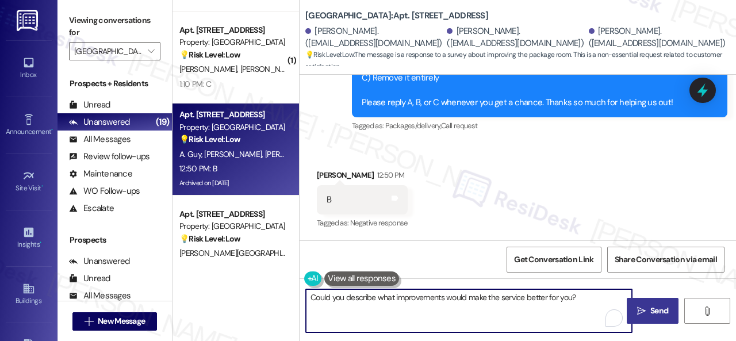
type textarea "Could you describe what improvements would make the service better for you?"
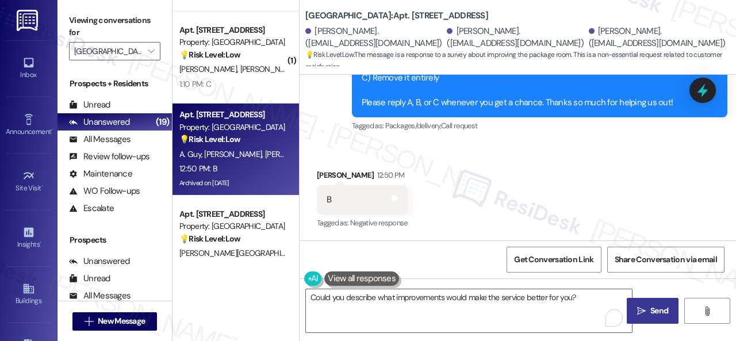
click at [644, 308] on span " Send" at bounding box center [653, 311] width 36 height 12
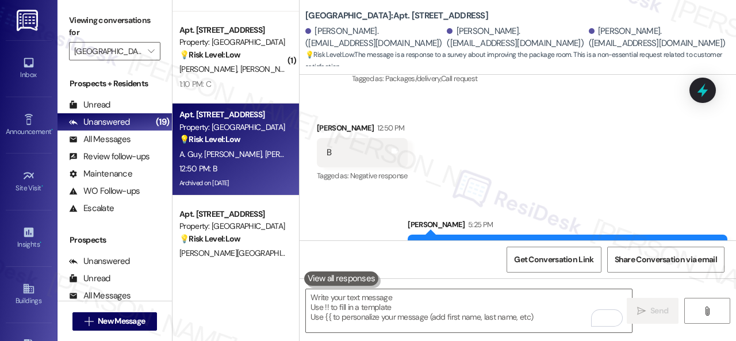
scroll to position [15032, 0]
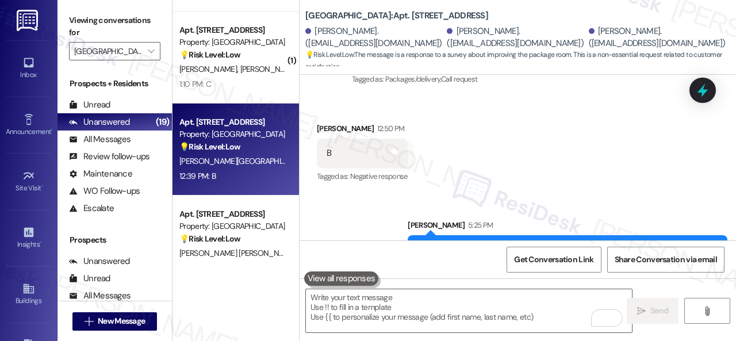
click at [252, 173] on div "12:39 PM: B 12:39 PM: B" at bounding box center [232, 176] width 109 height 14
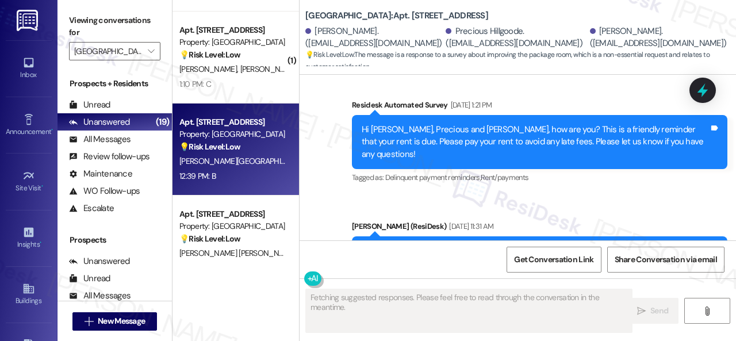
scroll to position [10908, 0]
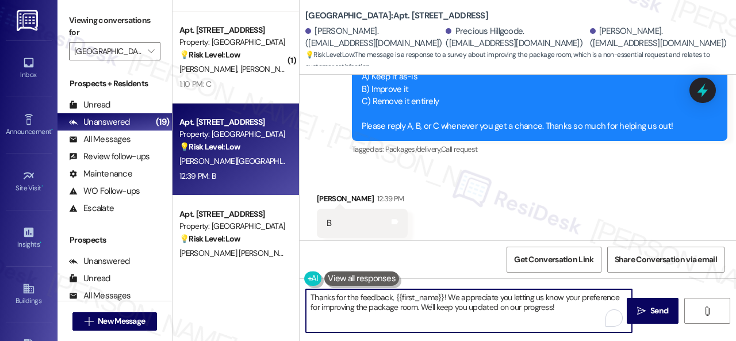
drag, startPoint x: 570, startPoint y: 309, endPoint x: 321, endPoint y: 280, distance: 250.8
click at [261, 275] on div "Apt. 202, 002 Halston Park Central Property: Halston Park Central 🔧 Risk Level:…" at bounding box center [455, 170] width 564 height 341
paste textarea "Could you describe what improvements would make the service better for you?"
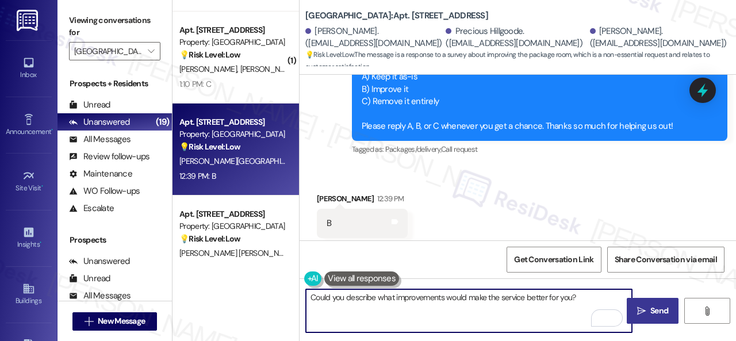
type textarea "Could you describe what improvements would make the service better for you?"
click at [651, 307] on span "Send" at bounding box center [660, 311] width 18 height 12
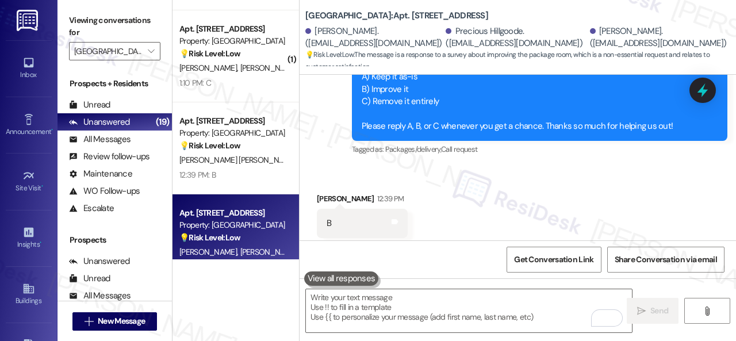
scroll to position [633, 0]
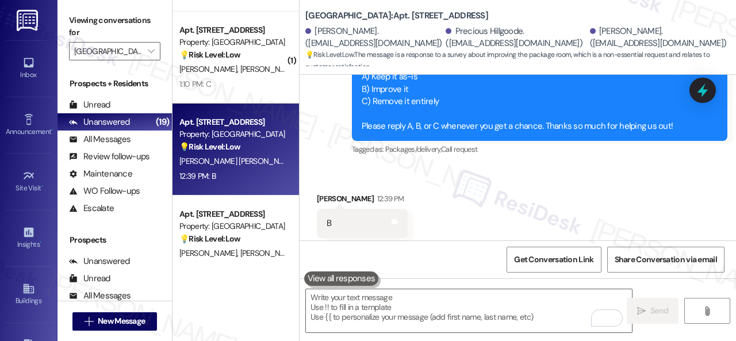
click at [261, 167] on div "P. Rodriguez Bencosme" at bounding box center [232, 161] width 109 height 14
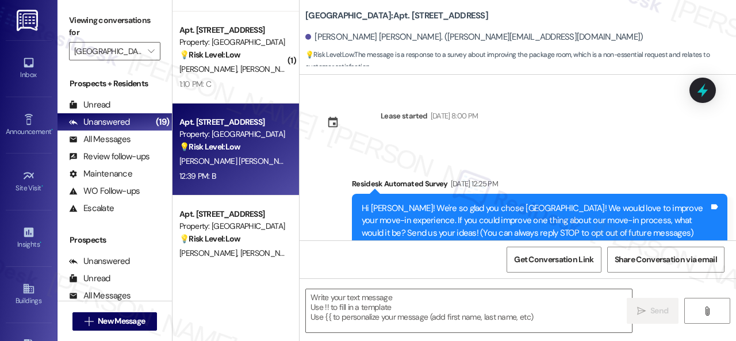
type textarea "Fetching suggested responses. Please feel free to read through the conversation…"
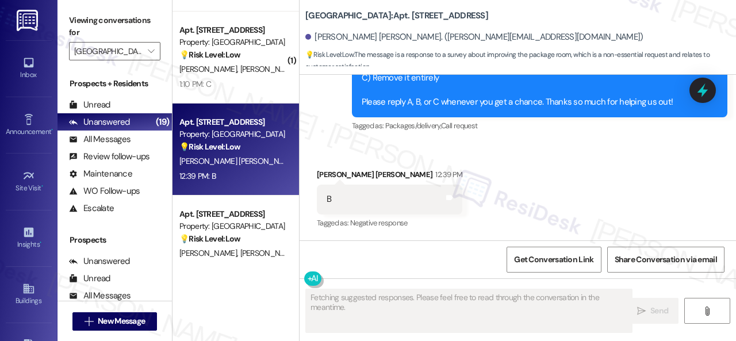
scroll to position [4396, 0]
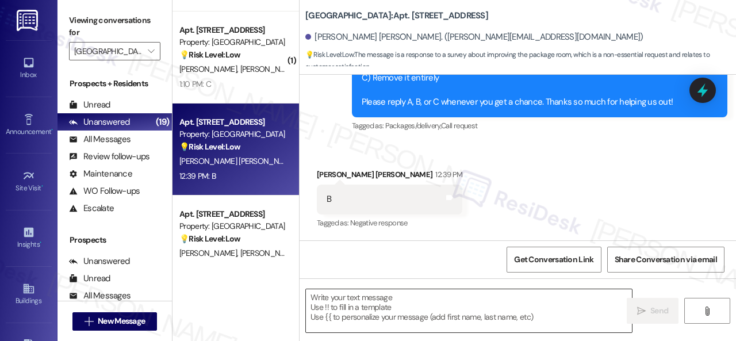
click at [352, 307] on textarea at bounding box center [469, 310] width 326 height 43
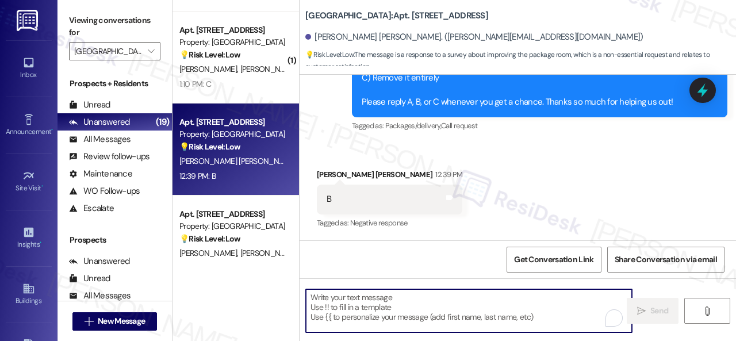
paste textarea "Could you describe what improvements would make the service better for you?"
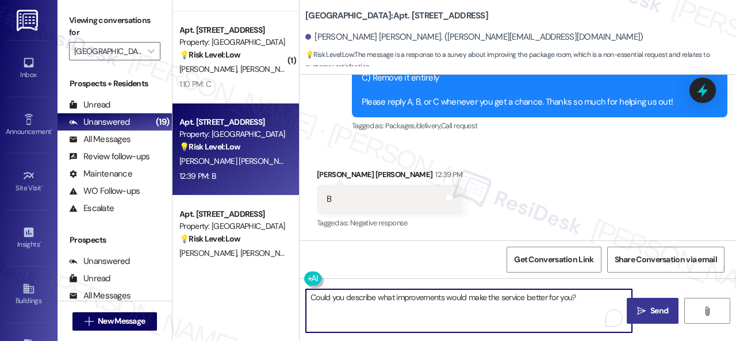
type textarea "Could you describe what improvements would make the service better for you?"
click at [638, 309] on icon "" at bounding box center [641, 311] width 9 height 9
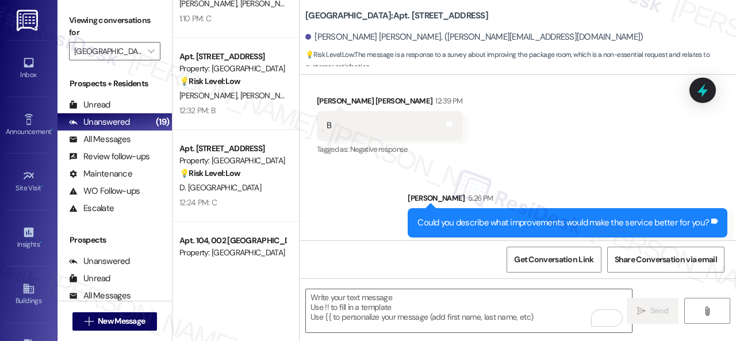
scroll to position [690, 0]
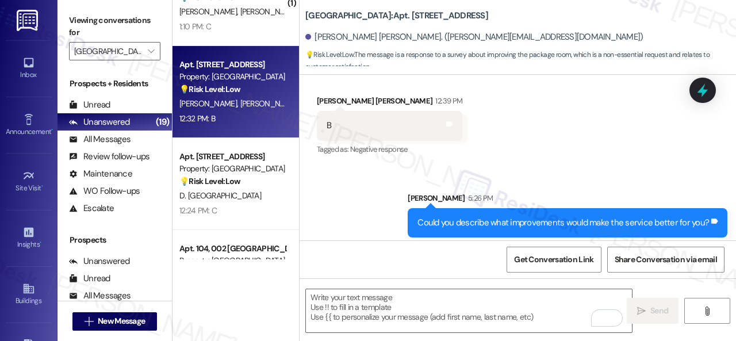
click at [263, 119] on div "12:32 PM: B 12:32 PM: B" at bounding box center [232, 119] width 109 height 14
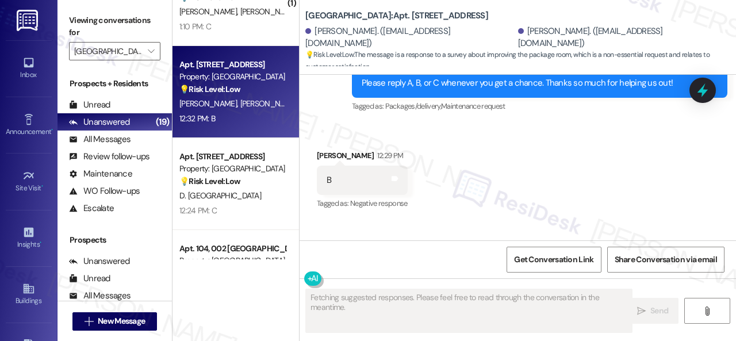
scroll to position [9173, 0]
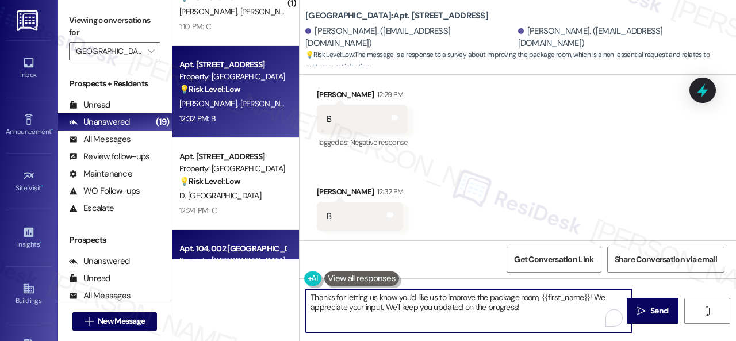
drag, startPoint x: 284, startPoint y: 261, endPoint x: 267, endPoint y: 257, distance: 17.2
click at [265, 257] on div "( 2 ) Apt. 205, 002 Halston Park Central Property: Halston Park Central 💡 Risk …" at bounding box center [455, 170] width 564 height 341
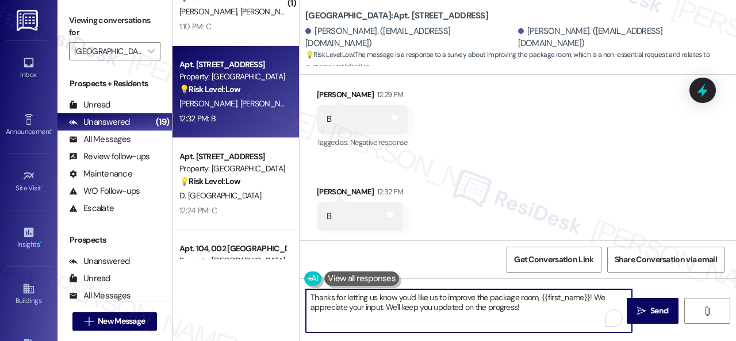
paste textarea "Could you describe what improvements would make the service better for you?"
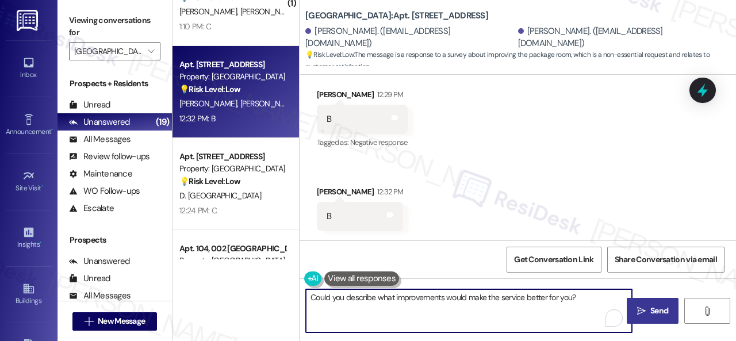
type textarea "Could you describe what improvements would make the service better for you?"
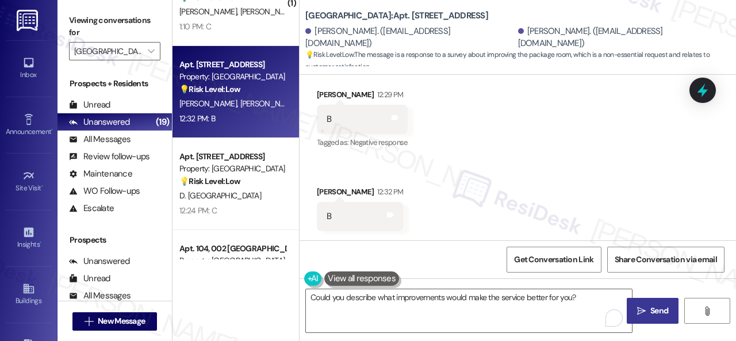
click at [653, 305] on span "Send" at bounding box center [660, 311] width 18 height 12
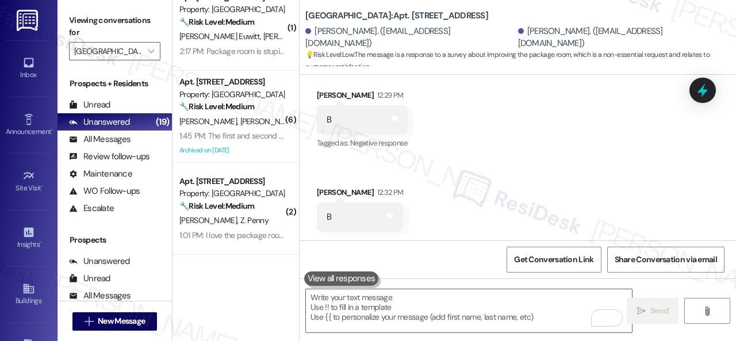
scroll to position [0, 0]
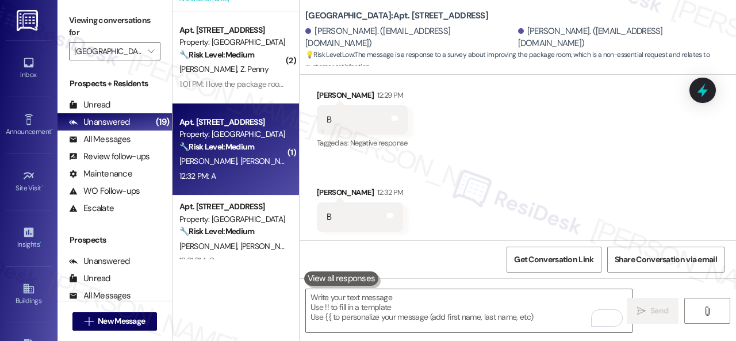
scroll to position [288, 0]
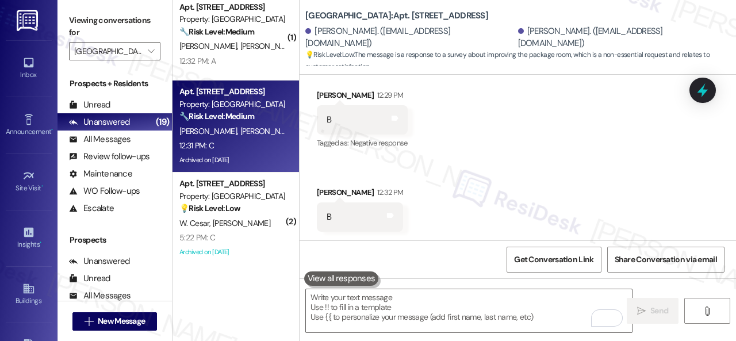
click at [250, 144] on div "12:31 PM: C 12:31 PM: C" at bounding box center [232, 146] width 109 height 14
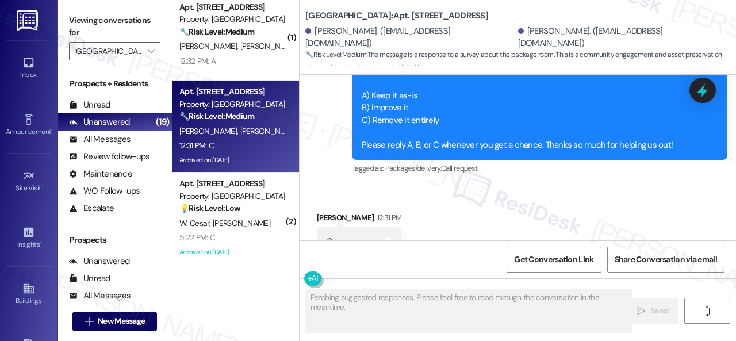
scroll to position [13162, 0]
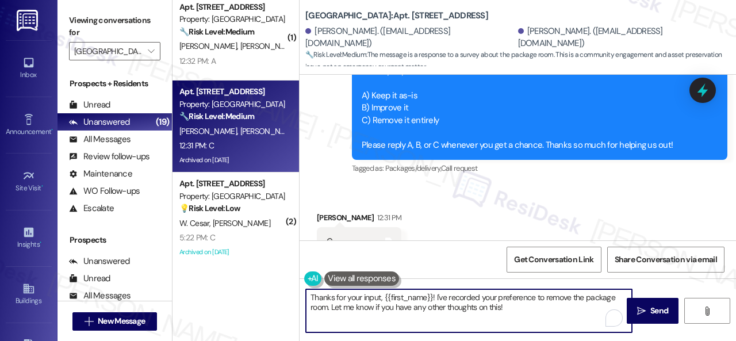
drag, startPoint x: 377, startPoint y: 289, endPoint x: 262, endPoint y: 274, distance: 116.1
click at [262, 274] on div "( 6 ) Apt. [STREET_ADDRESS] Property: [GEOGRAPHIC_DATA] Central 🔧 Risk Level: M…" at bounding box center [455, 170] width 564 height 341
paste textarea "you for sharing your feedback. We appreciate it. Enjoy your day!"
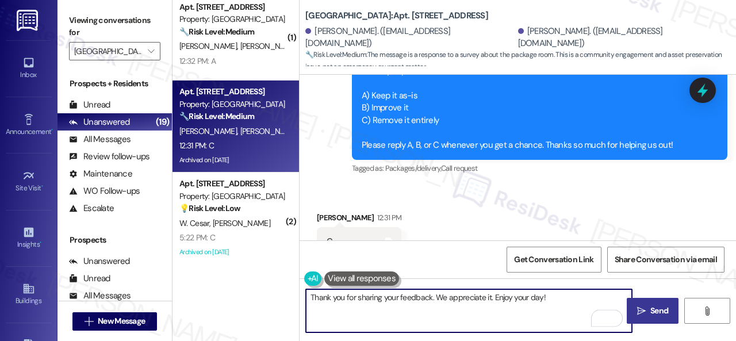
type textarea "Thank you for sharing your feedback. We appreciate it. Enjoy your day!"
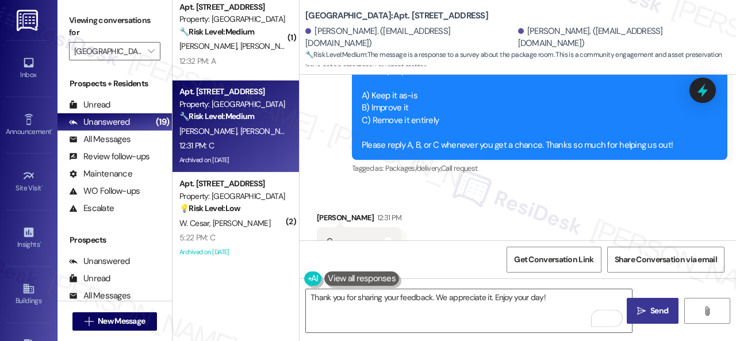
click at [648, 308] on span "Send" at bounding box center [659, 311] width 22 height 12
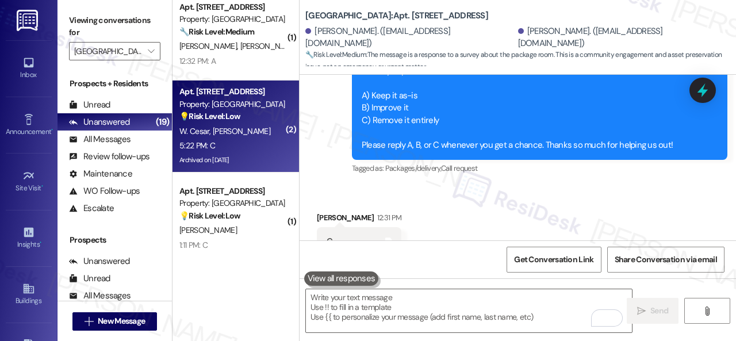
click at [260, 137] on div "W. [PERSON_NAME]" at bounding box center [232, 131] width 109 height 14
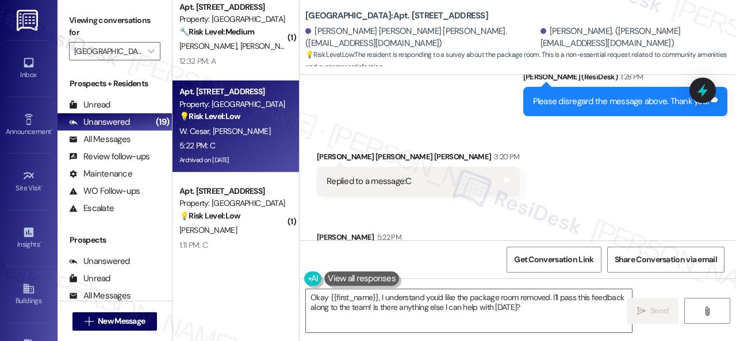
scroll to position [17310, 0]
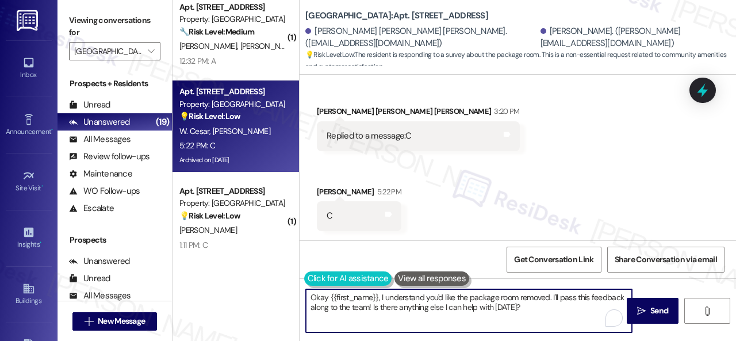
drag, startPoint x: 537, startPoint y: 310, endPoint x: 332, endPoint y: 277, distance: 207.5
click at [291, 275] on div "( 6 ) Apt. 114, 004 Halston Park Central Property: Halston Park Central 🔧 Risk …" at bounding box center [455, 170] width 564 height 341
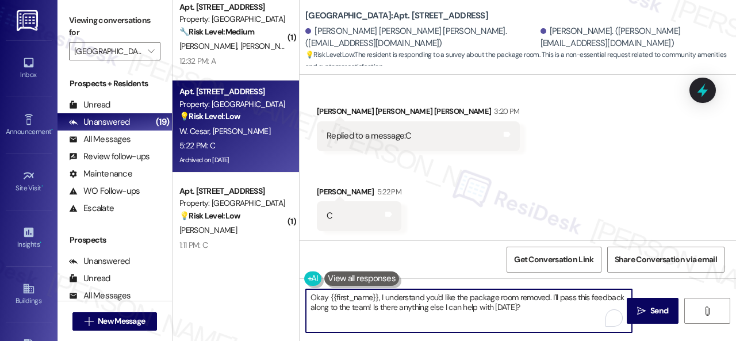
paste textarea "Thank you for sharing your feedback. We appreciate it. Enjoy your day!"
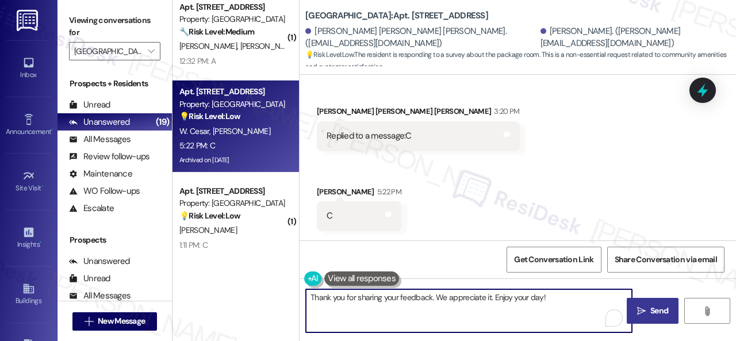
type textarea "Thank you for sharing your feedback. We appreciate it. Enjoy your day!"
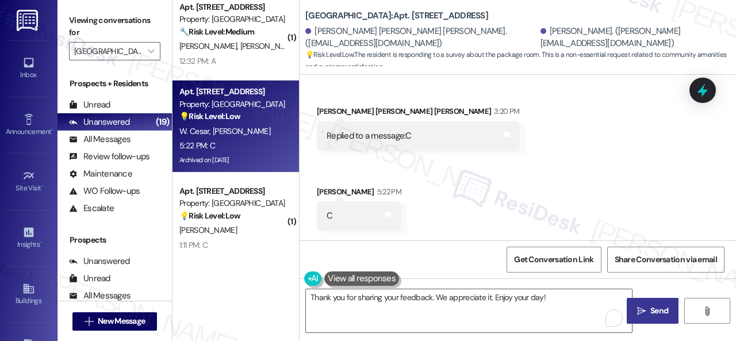
click at [649, 304] on button " Send" at bounding box center [653, 311] width 52 height 26
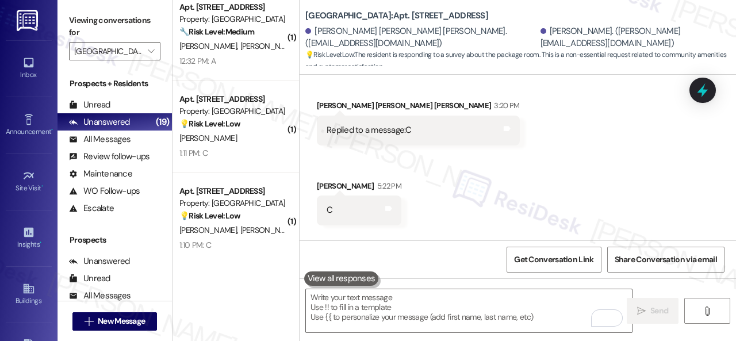
scroll to position [17309, 0]
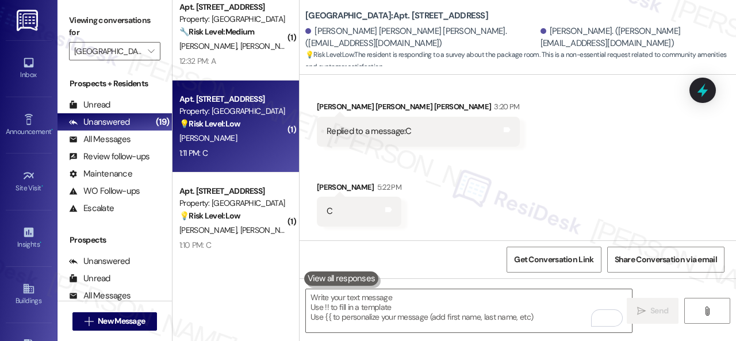
click at [237, 140] on div "V. Ortiz" at bounding box center [232, 138] width 109 height 14
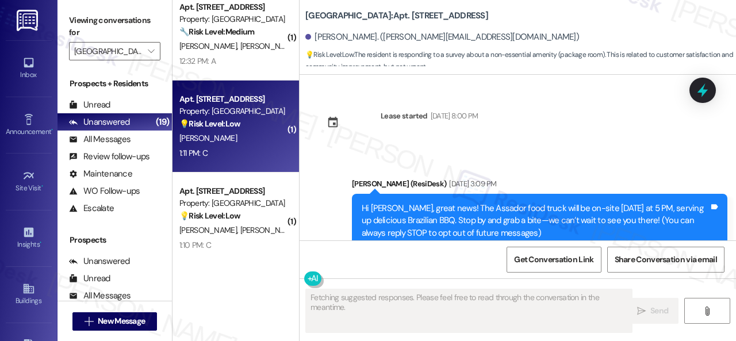
type textarea "Fetching suggested responses. Please feel free to read through the conversation…"
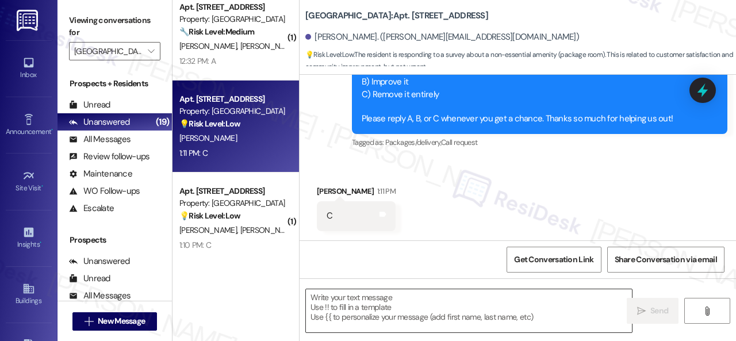
click at [382, 307] on textarea at bounding box center [469, 310] width 326 height 43
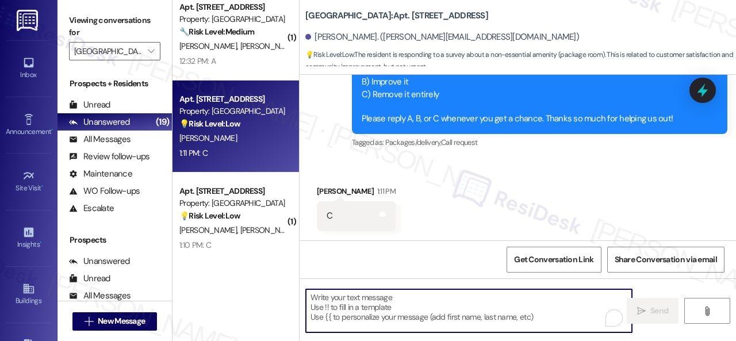
paste textarea "Thank you for sharing your feedback. We appreciate it. Enjoy your day!"
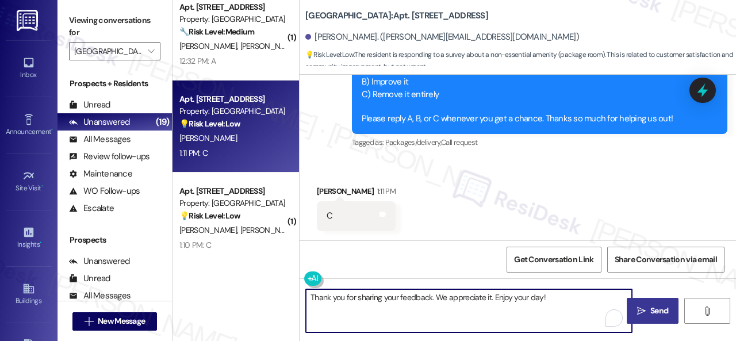
type textarea "Thank you for sharing your feedback. We appreciate it. Enjoy your day!"
click at [653, 308] on span "Send" at bounding box center [660, 311] width 18 height 12
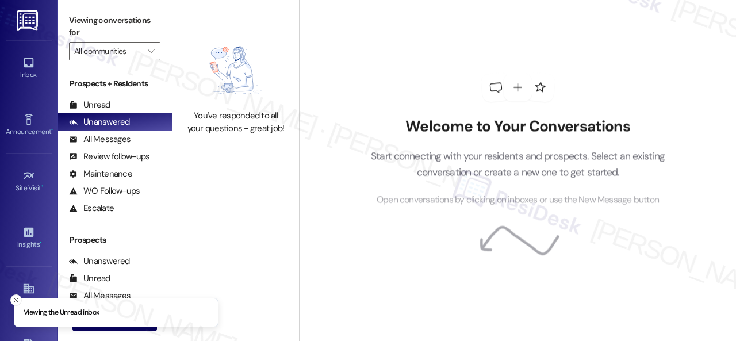
type input "[GEOGRAPHIC_DATA]"
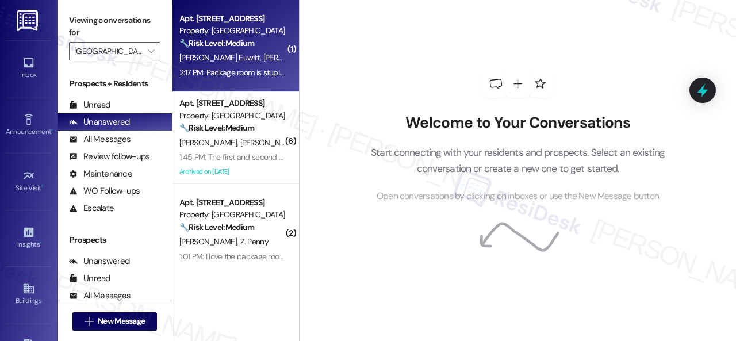
click at [263, 58] on span "[PERSON_NAME]" at bounding box center [293, 57] width 61 height 10
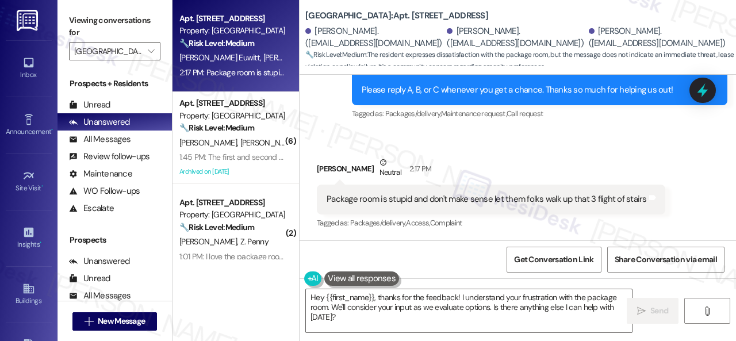
scroll to position [14065, 0]
click at [260, 271] on div "Apt. 306, 002 [GEOGRAPHIC_DATA] Property: [GEOGRAPHIC_DATA] Central 🔧 Risk Leve…" at bounding box center [455, 170] width 564 height 341
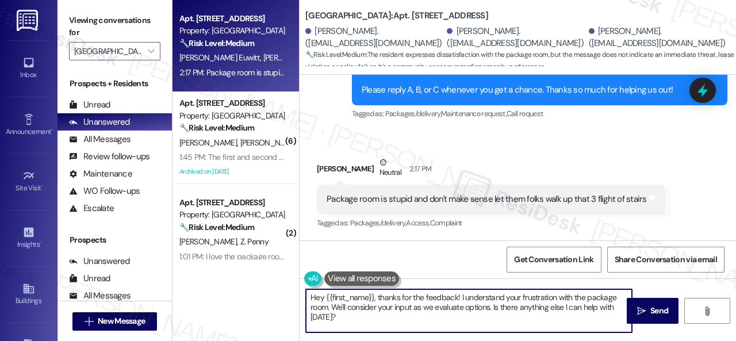
paste textarea "Thank you for sharing your feedback. We appreciate it. Enjoy your day!"
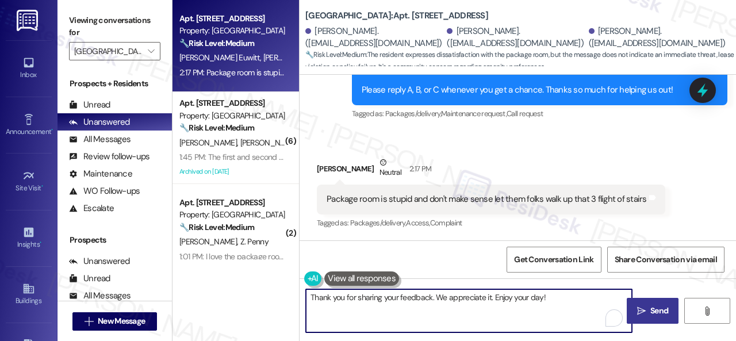
type textarea "Thank you for sharing your feedback. We appreciate it. Enjoy your day!"
click at [656, 305] on span "Send" at bounding box center [660, 311] width 18 height 12
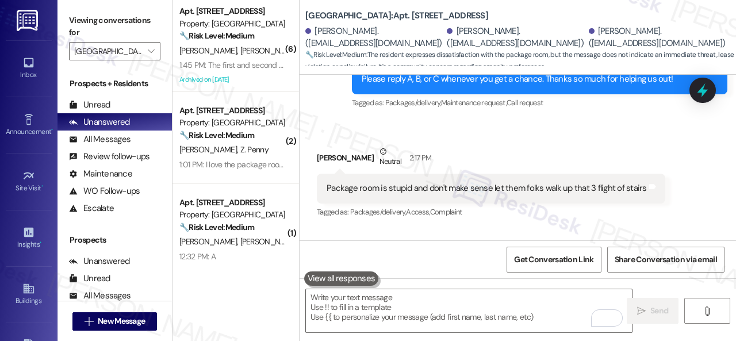
scroll to position [14065, 0]
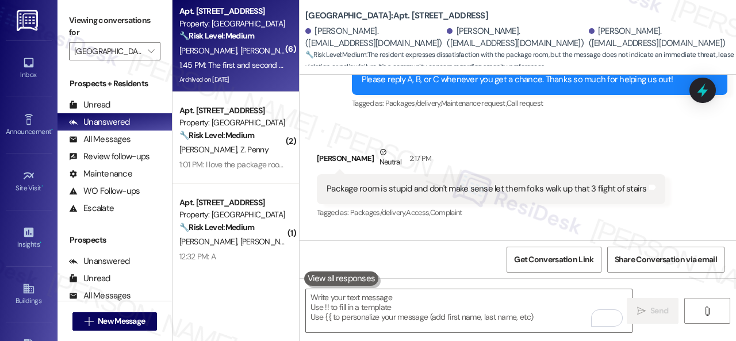
click at [258, 56] on div "[PERSON_NAME] [PERSON_NAME]" at bounding box center [232, 51] width 109 height 14
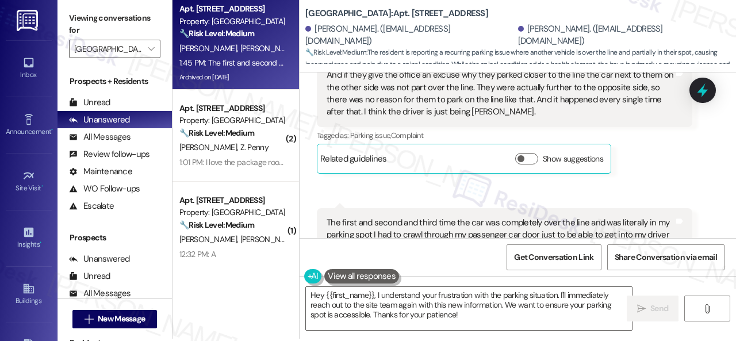
scroll to position [3, 0]
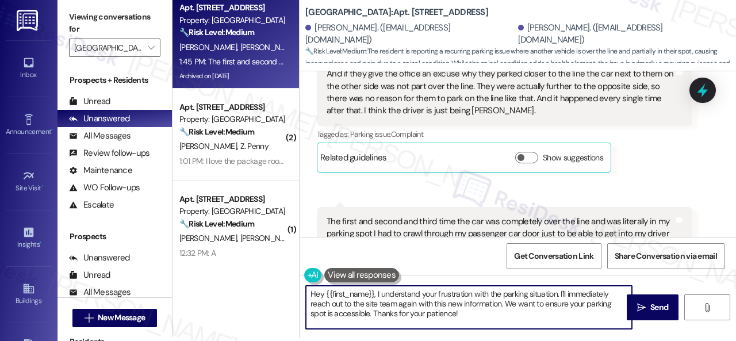
drag, startPoint x: 472, startPoint y: 317, endPoint x: 194, endPoint y: 271, distance: 281.1
click at [199, 271] on div "Apt. 114, 004 [GEOGRAPHIC_DATA] Property: [GEOGRAPHIC_DATA] Central 🔧 Risk Leve…" at bounding box center [455, 167] width 564 height 341
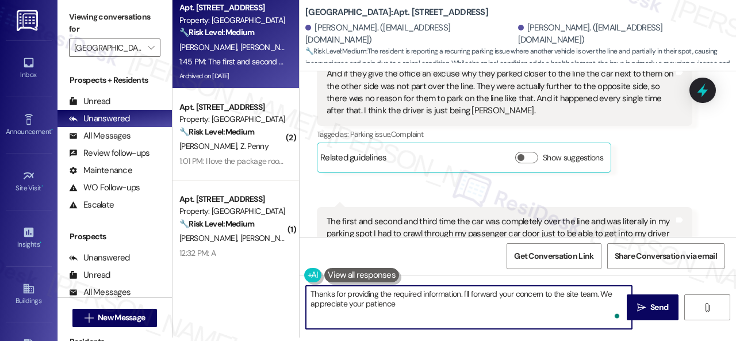
type textarea "Thanks for providing the required information. I'll forward your concern to the…"
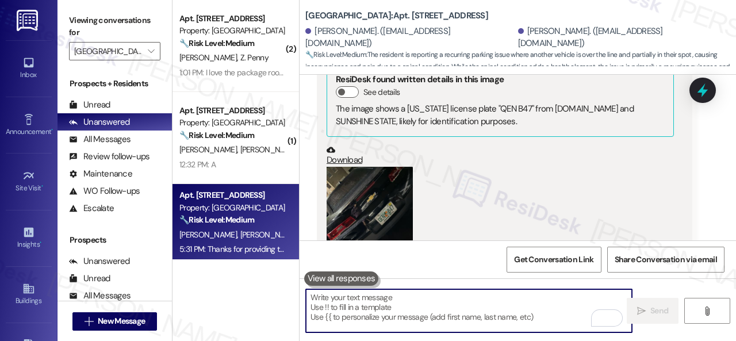
scroll to position [43072, 0]
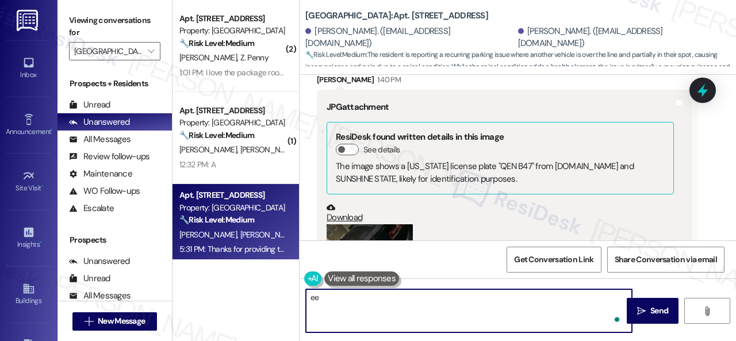
type textarea "ee"
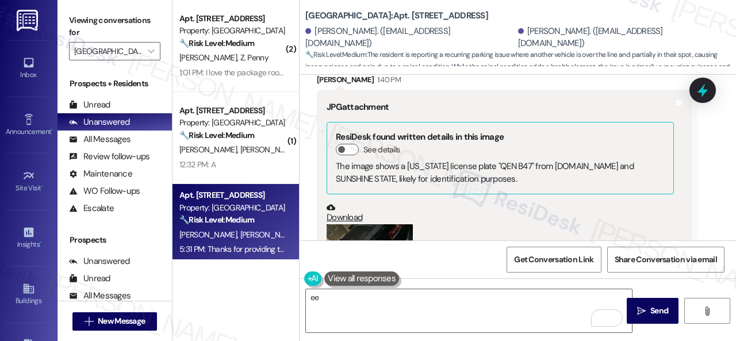
click at [602, 224] on div "(Click to zoom)" at bounding box center [500, 289] width 347 height 131
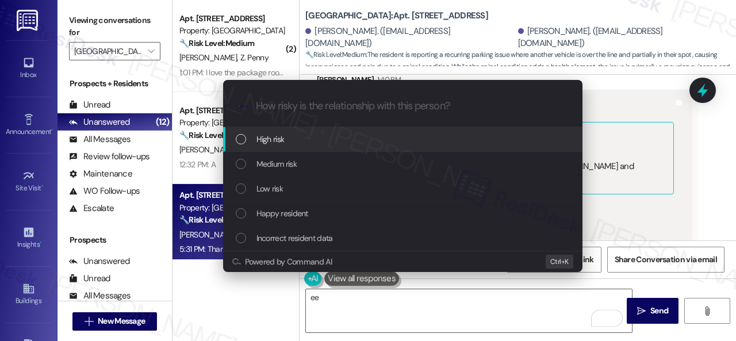
click at [259, 163] on span "Medium risk" at bounding box center [277, 164] width 40 height 13
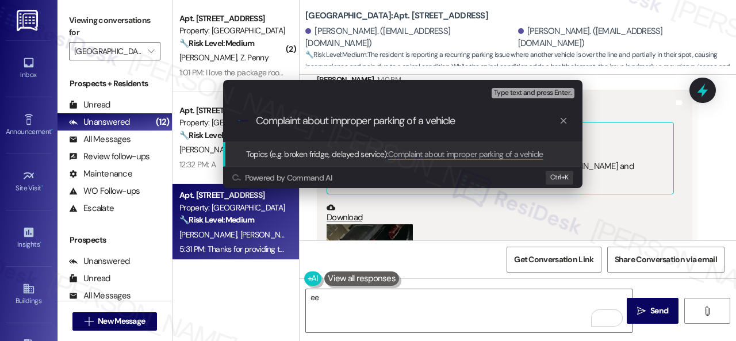
type input "Complaint about improper parking of a vehicle."
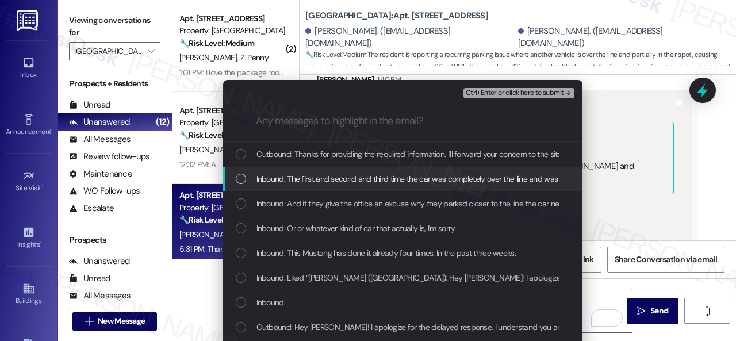
drag, startPoint x: 324, startPoint y: 173, endPoint x: 323, endPoint y: 185, distance: 11.5
click at [324, 173] on span "Inbound: The first and second and third time the car was completely over the li…" at bounding box center [736, 179] width 959 height 13
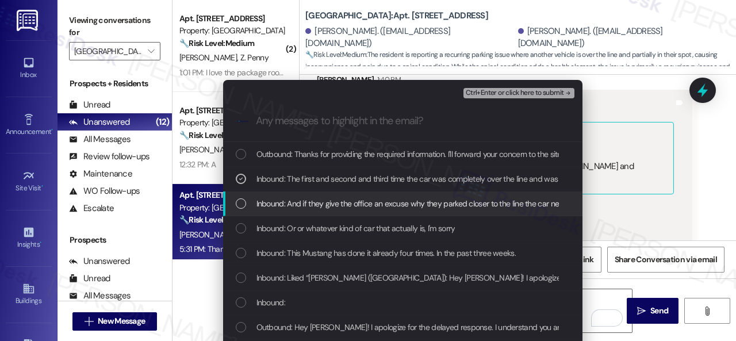
drag, startPoint x: 320, startPoint y: 192, endPoint x: 315, endPoint y: 213, distance: 21.2
click at [320, 193] on div "Inbound: And if they give the office an excuse why they parked closer to the li…" at bounding box center [403, 204] width 360 height 25
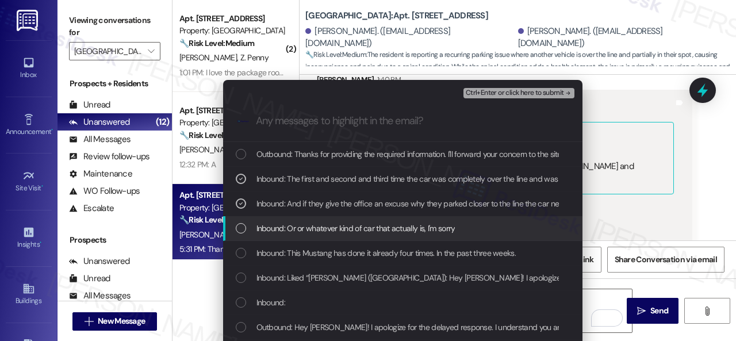
click at [311, 227] on span "Inbound: Or or whatever kind of car that actually is, I'm sorry" at bounding box center [356, 228] width 199 height 13
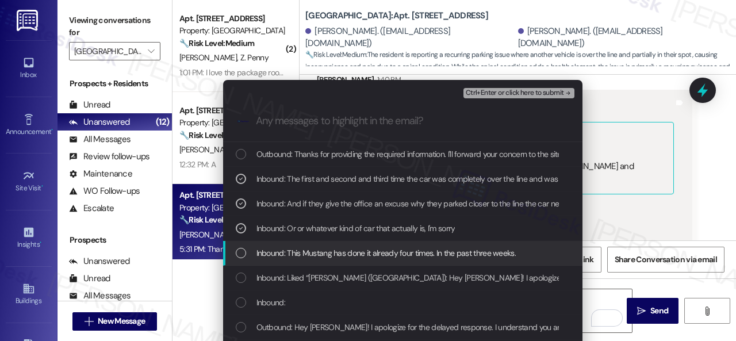
click at [303, 249] on span "Inbound: This Mustang has done it already four times. In the past three weeks." at bounding box center [386, 253] width 259 height 13
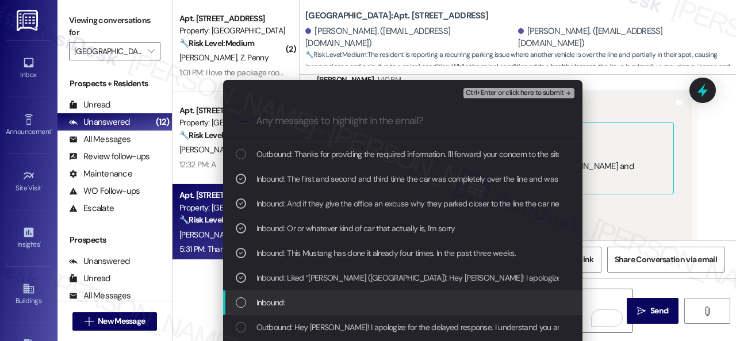
click at [268, 304] on span "Inbound:" at bounding box center [271, 302] width 29 height 13
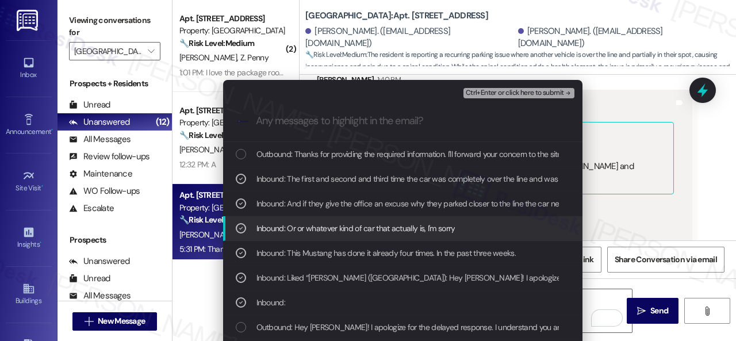
scroll to position [58, 0]
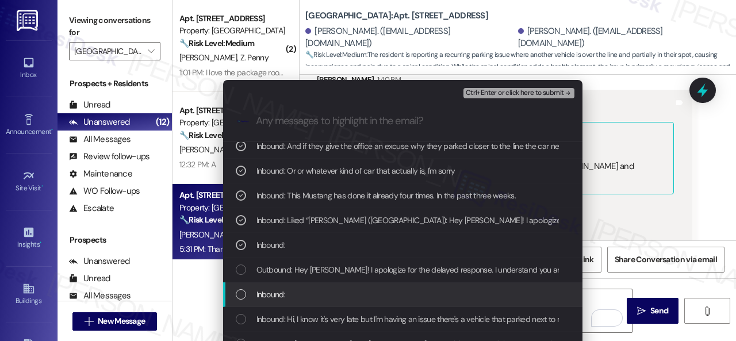
click at [269, 299] on span "Inbound:" at bounding box center [271, 294] width 29 height 13
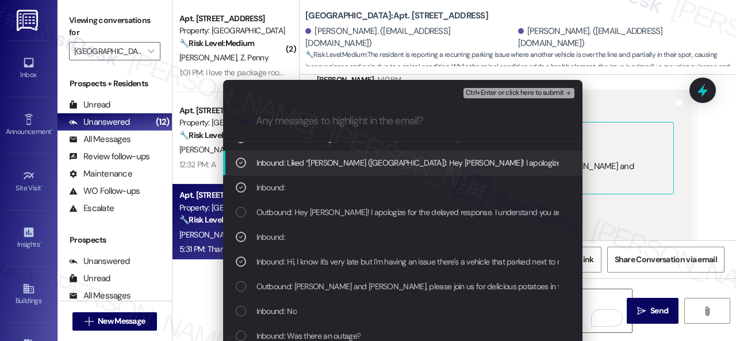
scroll to position [173, 0]
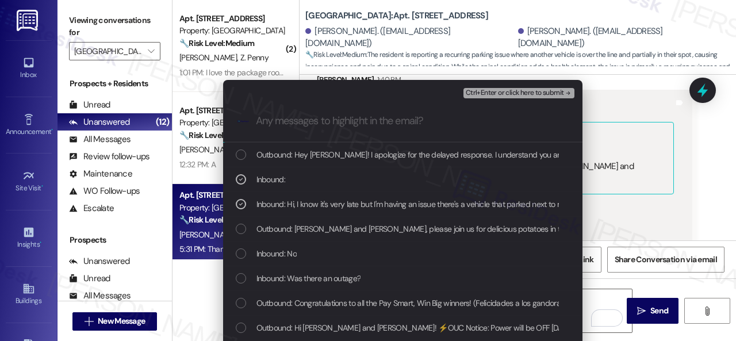
click at [479, 93] on span "Ctrl+Enter or click here to submit" at bounding box center [515, 93] width 98 height 8
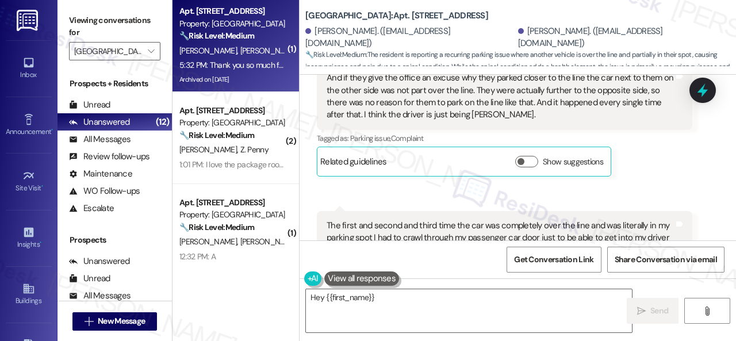
scroll to position [44068, 0]
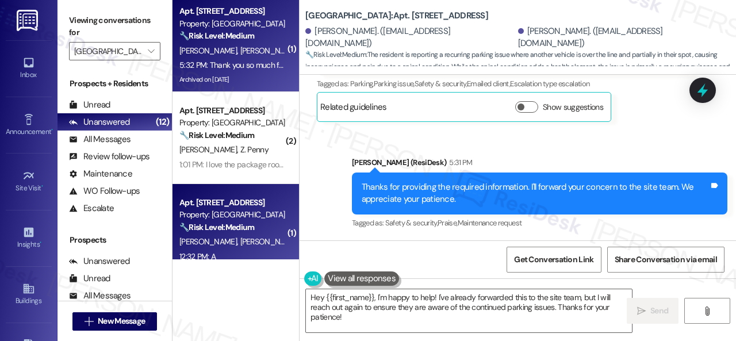
click at [208, 248] on div "( 1 ) Apt. [STREET_ADDRESS] Property: [GEOGRAPHIC_DATA] Central 🔧 Risk Level: M…" at bounding box center [455, 170] width 564 height 341
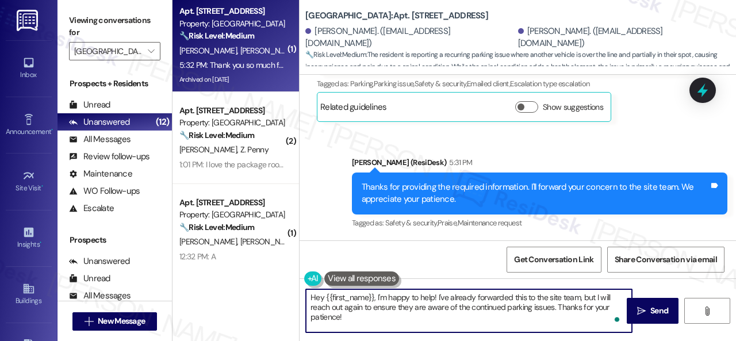
scroll to position [1, 0]
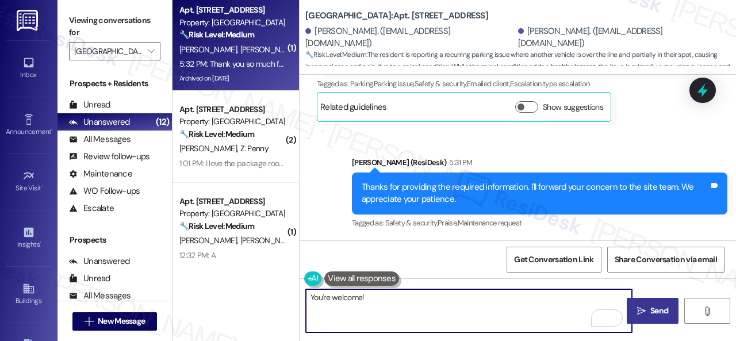
type textarea "You're welcome!"
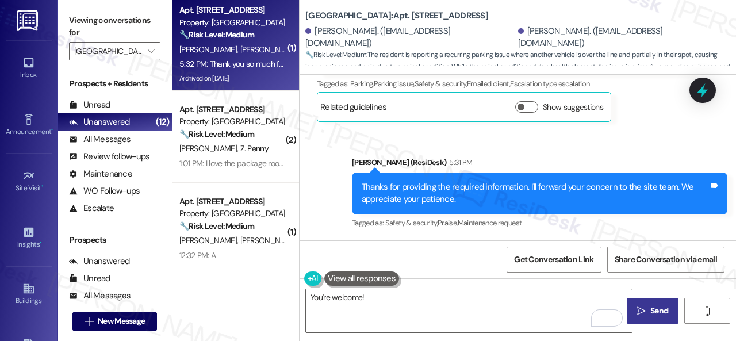
click at [650, 302] on button " Send" at bounding box center [653, 311] width 52 height 26
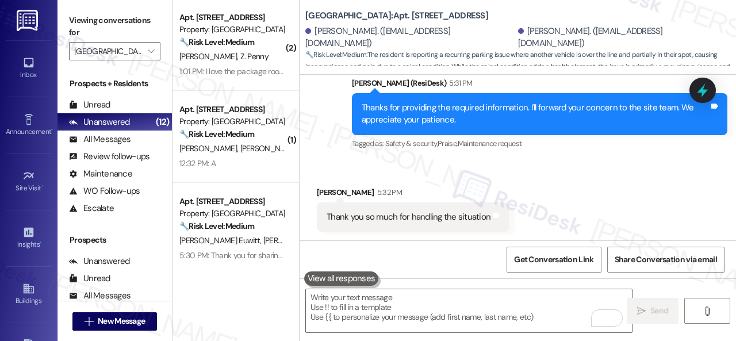
scroll to position [44149, 0]
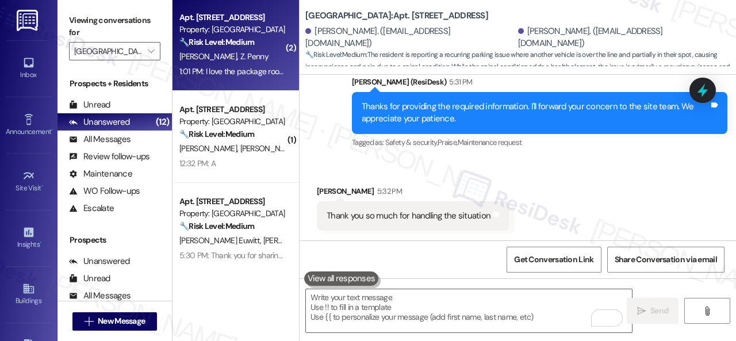
click at [259, 66] on div "1:01 PM: I love the package room. It just needs to be cleared out probably on a…" at bounding box center [400, 71] width 442 height 10
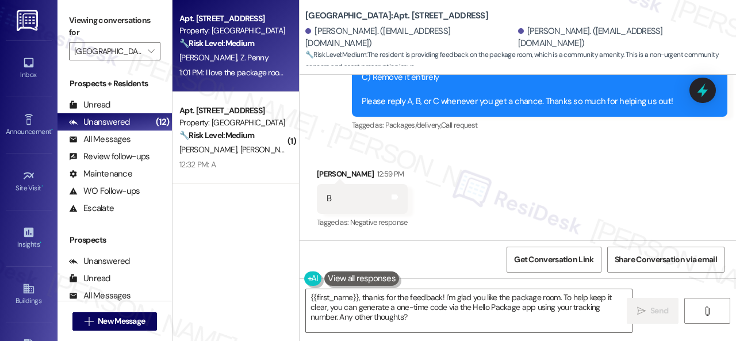
scroll to position [10224, 0]
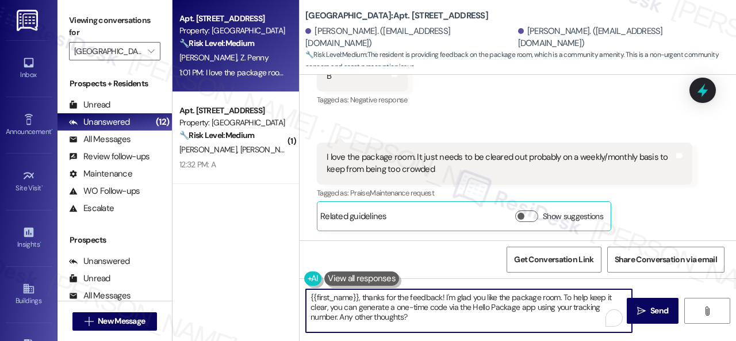
drag, startPoint x: 412, startPoint y: 318, endPoint x: 282, endPoint y: 278, distance: 135.9
click at [270, 274] on div "Apt. [GEOGRAPHIC_DATA] Property: [GEOGRAPHIC_DATA] Central 🔧 Risk Level: Medium…" at bounding box center [455, 170] width 564 height 341
paste textarea "Thank you for sharing your suggestion. We appreciate it. Enjoy your day!"
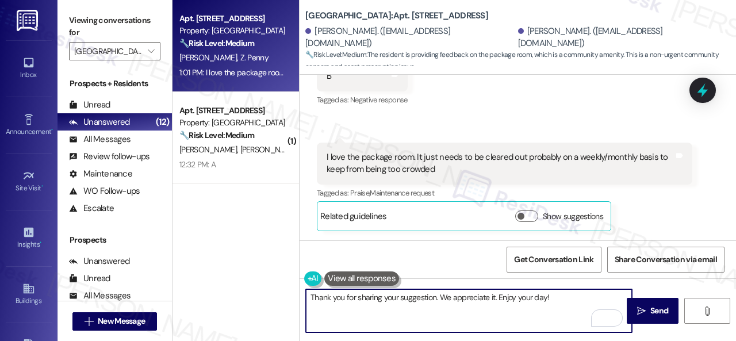
click at [569, 299] on textarea "Thank you for sharing your suggestion. We appreciate it. Enjoy your day!" at bounding box center [469, 310] width 326 height 43
type textarea "Thank you for sharing your suggestion. We appreciate it. Enjoy your day!"
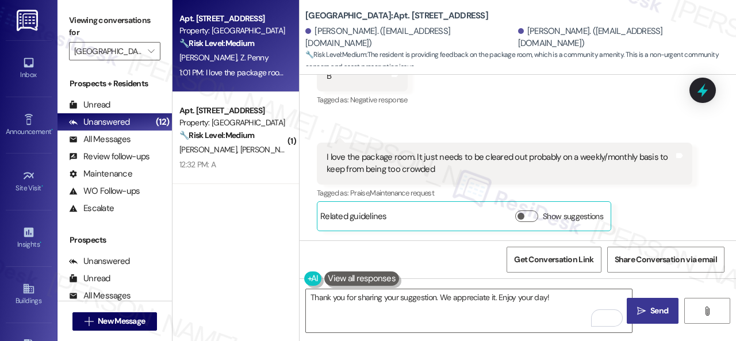
click at [643, 305] on span " Send" at bounding box center [653, 311] width 36 height 12
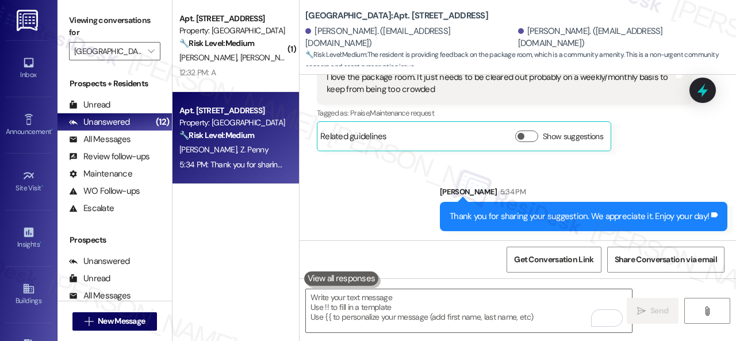
scroll to position [3, 0]
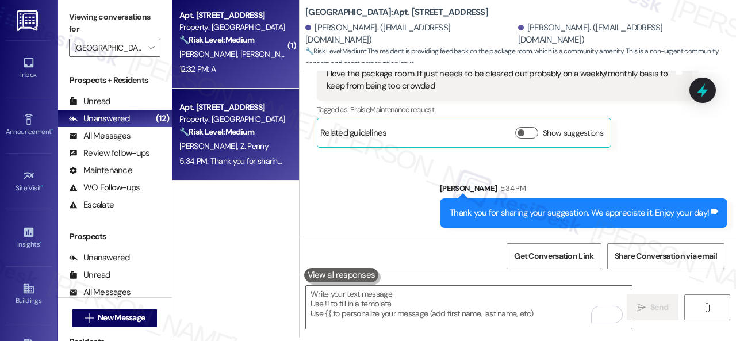
click at [243, 59] on span "[PERSON_NAME]" at bounding box center [270, 54] width 61 height 10
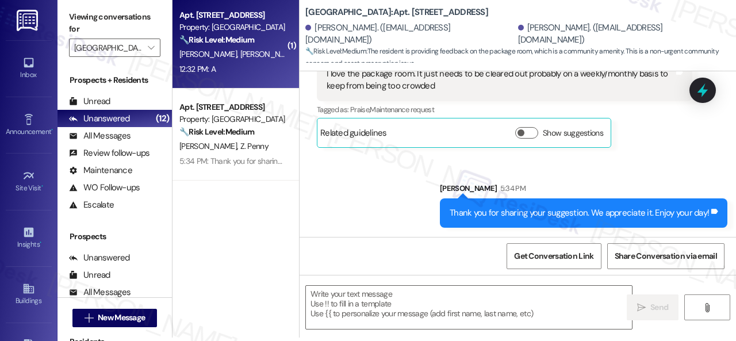
type textarea "Fetching suggested responses. Please feel free to read through the conversation…"
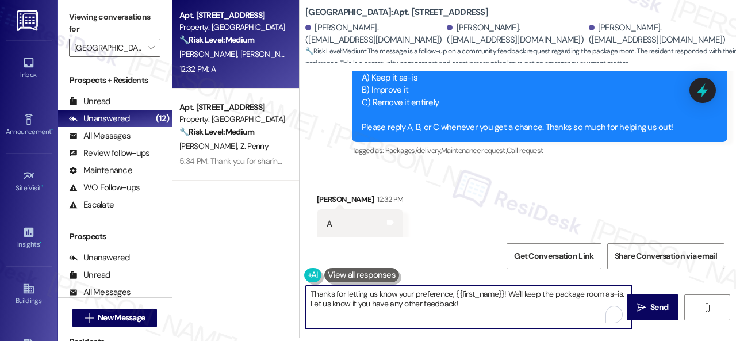
drag, startPoint x: 486, startPoint y: 311, endPoint x: 174, endPoint y: 246, distance: 319.2
click at [174, 246] on div "Apt. [GEOGRAPHIC_DATA] Property: [GEOGRAPHIC_DATA] Central 🔧 Risk Level: Medium…" at bounding box center [455, 167] width 564 height 341
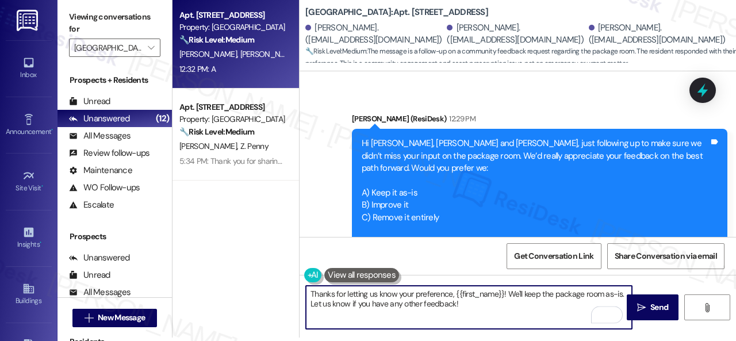
scroll to position [10837, 0]
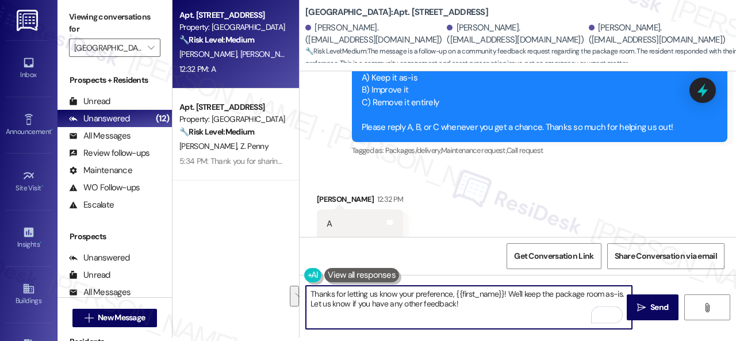
paste textarea "It’s great to know that the current service works well for you. Thank you for s…"
type textarea "It’s great to know that the current service works well for you. Thank you for s…"
click at [652, 304] on span "Send" at bounding box center [660, 307] width 18 height 12
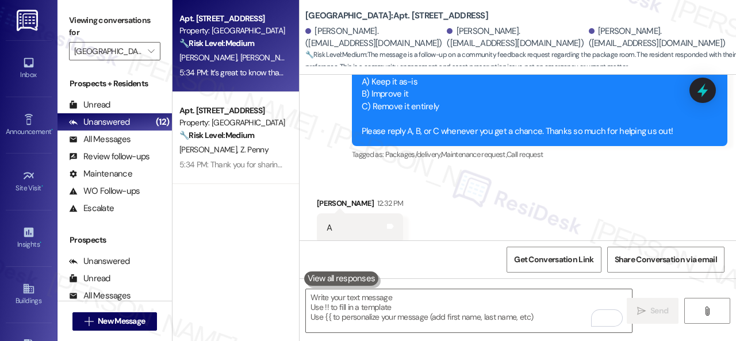
scroll to position [10930, 0]
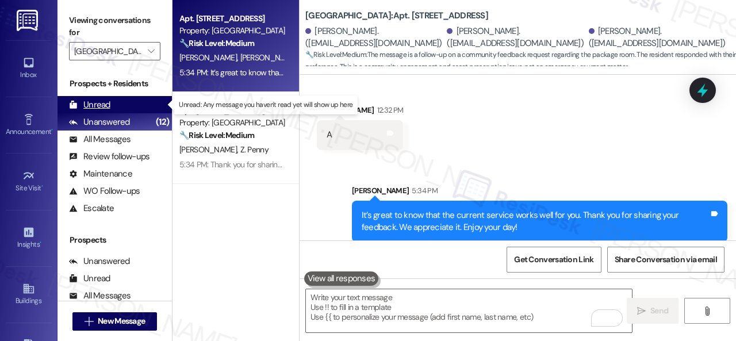
click at [91, 102] on div "Unread" at bounding box center [89, 105] width 41 height 12
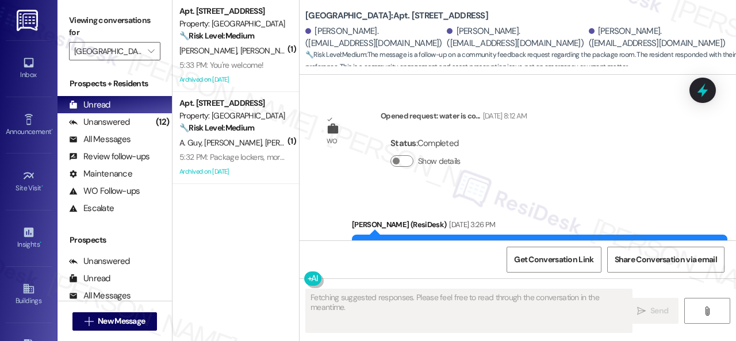
type textarea "Fetching suggested responses. Please feel free to read through the conversation…"
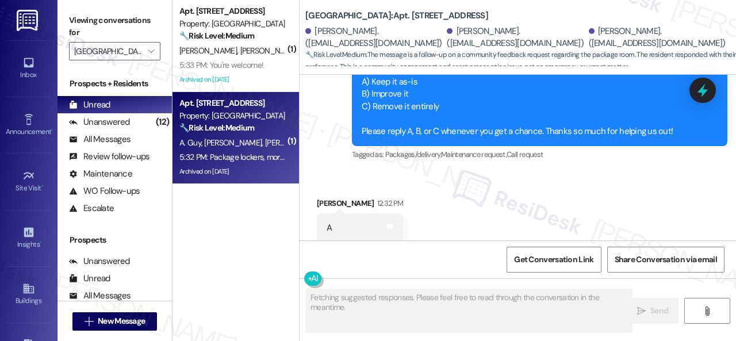
click at [265, 146] on span "[PERSON_NAME]" at bounding box center [294, 142] width 58 height 10
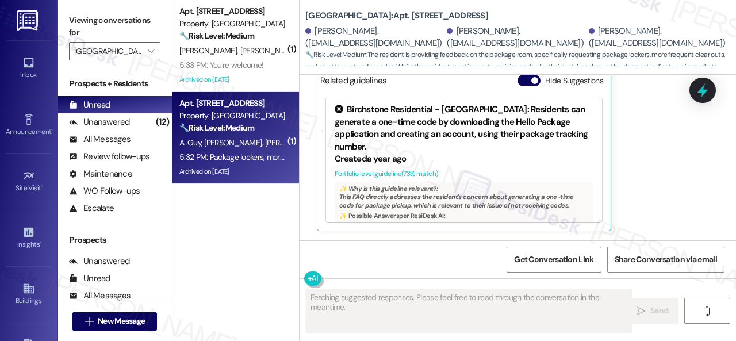
scroll to position [15416, 0]
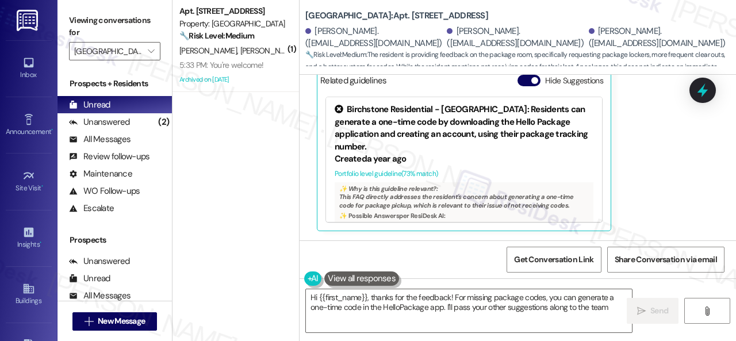
type textarea "Hi {{first_name}}, thanks for the feedback! For missing package codes, you can …"
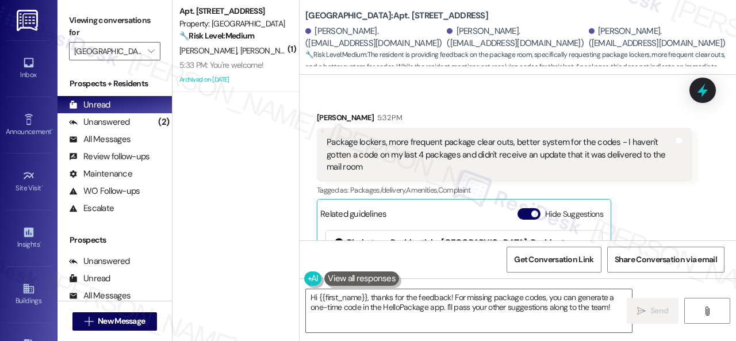
scroll to position [15301, 0]
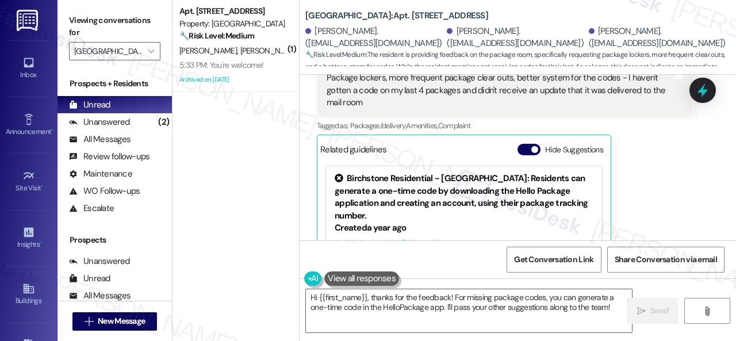
click at [665, 195] on div "[PERSON_NAME] 5:32 PM Package lockers, more frequent package clear outs, better…" at bounding box center [505, 173] width 376 height 253
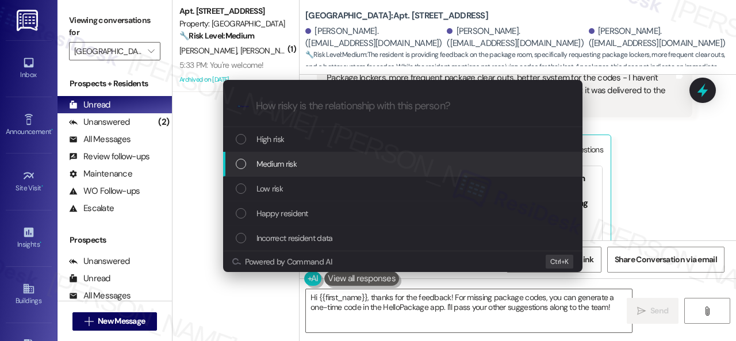
click at [257, 159] on span "Medium risk" at bounding box center [277, 164] width 40 height 13
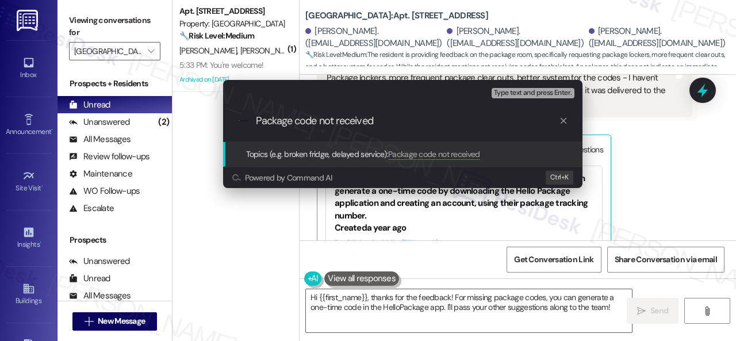
type input "Package code not received."
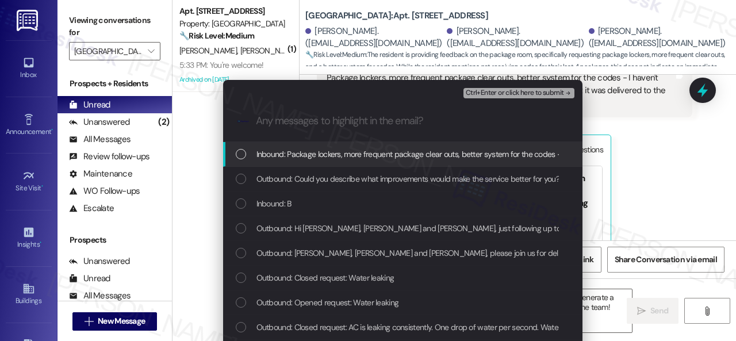
click at [311, 157] on span "Inbound: Package lockers, more frequent package clear outs, better system for t…" at bounding box center [598, 154] width 683 height 13
click at [482, 93] on span "Ctrl+Enter or click here to submit" at bounding box center [515, 93] width 98 height 8
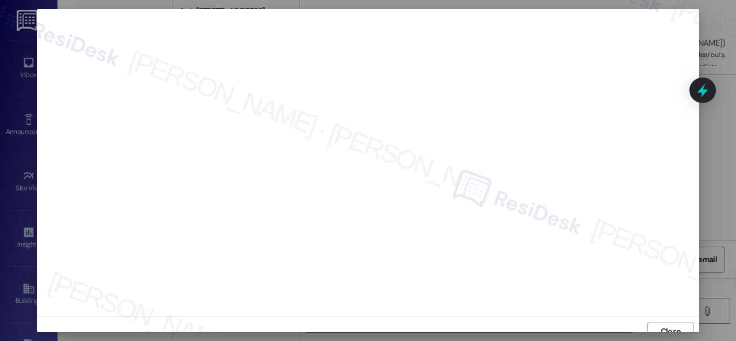
scroll to position [9, 0]
click at [681, 327] on span "Close" at bounding box center [671, 323] width 25 height 12
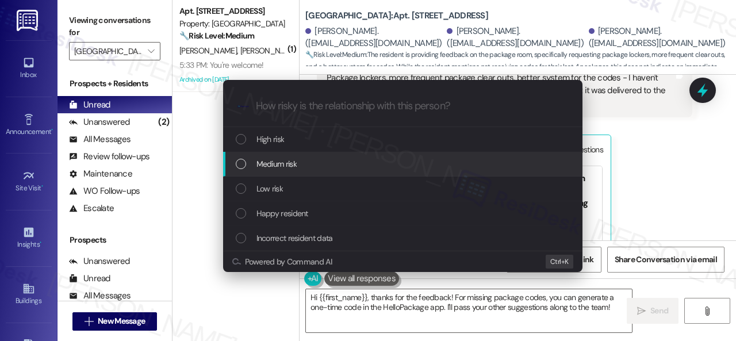
click at [261, 166] on span "Medium risk" at bounding box center [277, 164] width 40 height 13
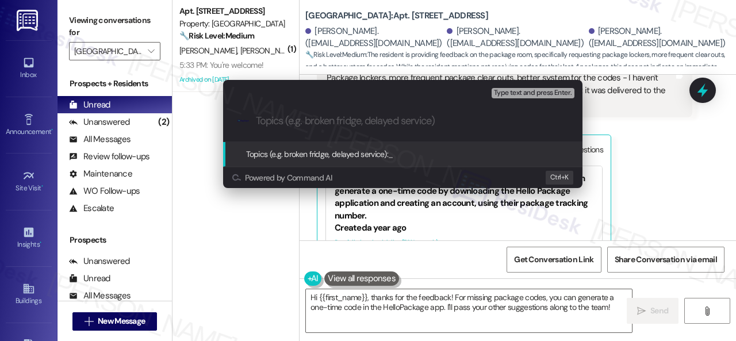
paste input "Package code not received."
type input "Package code not received."
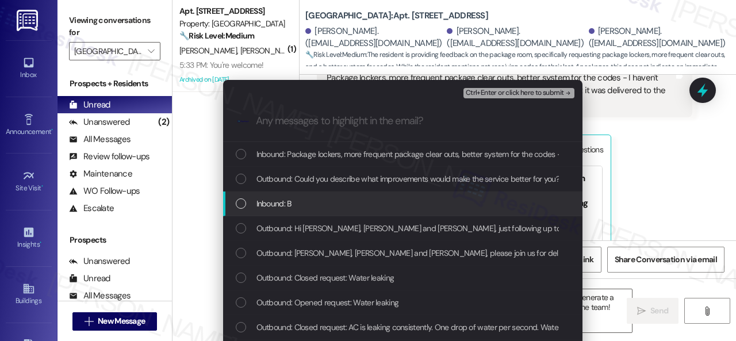
click at [268, 197] on span "Inbound: B" at bounding box center [274, 203] width 35 height 13
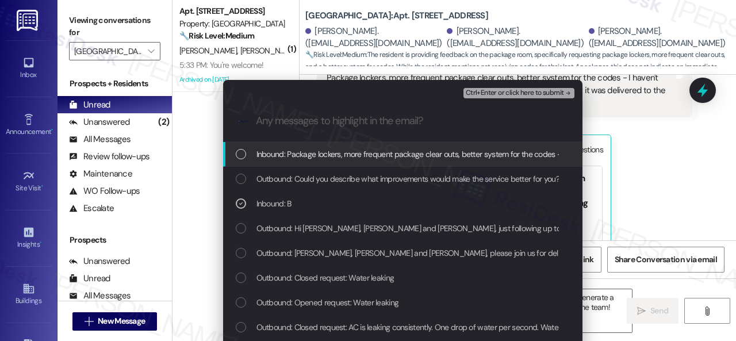
click at [285, 148] on span "Inbound: Package lockers, more frequent package clear outs, better system for t…" at bounding box center [598, 154] width 683 height 13
click at [483, 93] on span "Ctrl+Enter or click here to submit" at bounding box center [515, 93] width 98 height 8
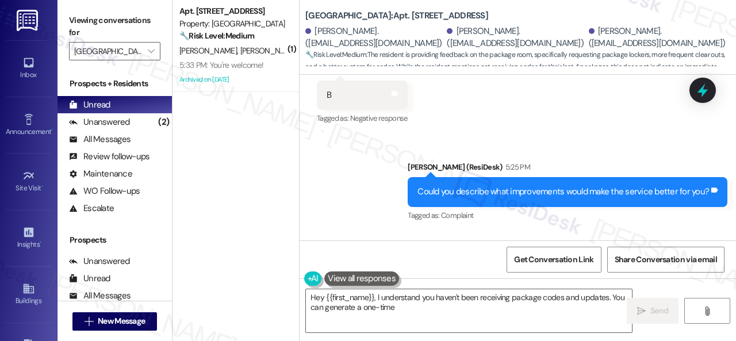
scroll to position [15071, 0]
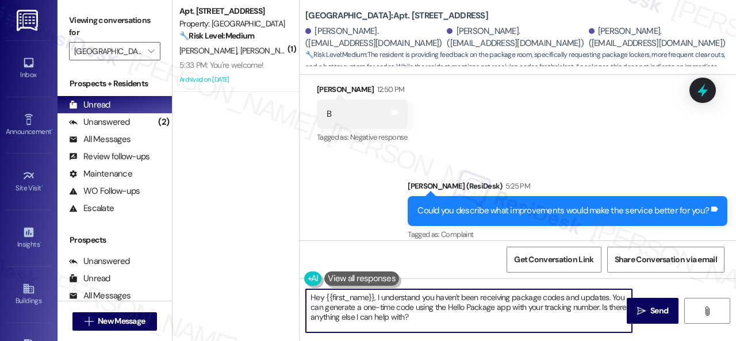
drag, startPoint x: 273, startPoint y: 286, endPoint x: 238, endPoint y: 273, distance: 37.3
click at [236, 273] on div "( 1 ) Apt. [STREET_ADDRESS] Property: [GEOGRAPHIC_DATA] Central 🔧 Risk Level: M…" at bounding box center [455, 170] width 564 height 341
paste textarea "Thank you for sharing your suggestion. We appreciate it."
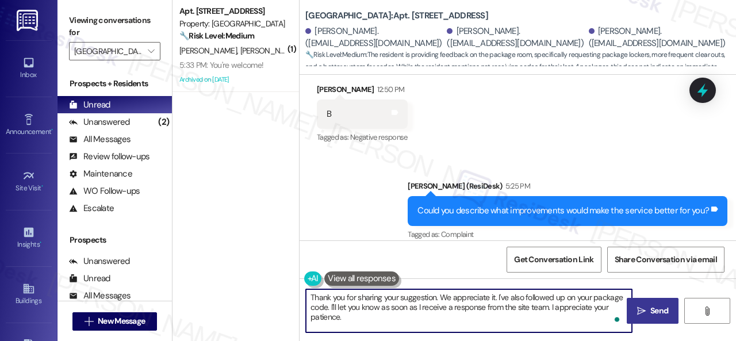
type textarea "Thank you for sharing your suggestion. We appreciate it. I've also followed up …"
click at [652, 307] on span "Send" at bounding box center [660, 311] width 18 height 12
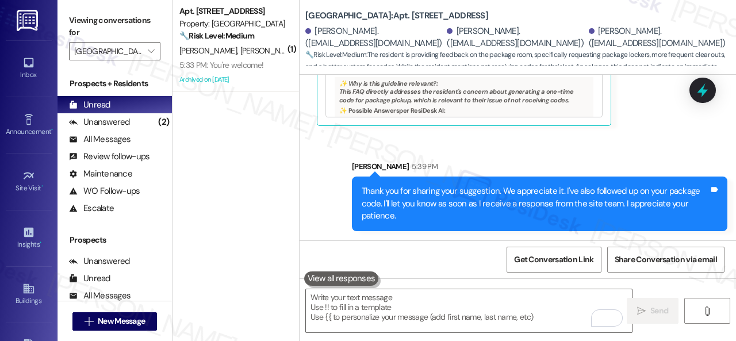
scroll to position [3, 0]
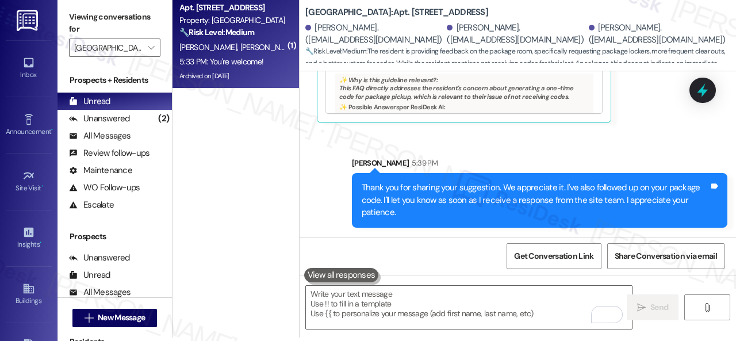
click at [262, 48] on div "[PERSON_NAME] [PERSON_NAME]" at bounding box center [232, 47] width 109 height 14
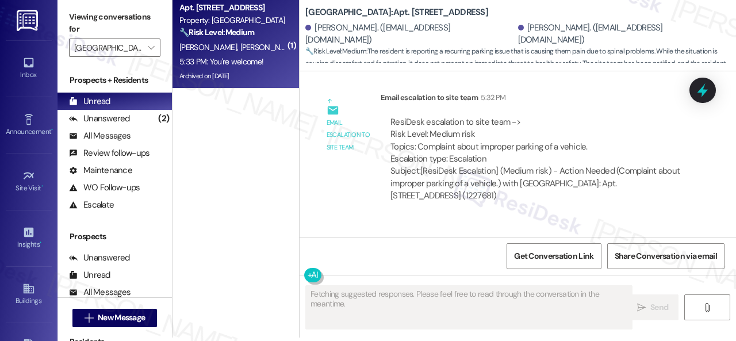
scroll to position [0, 0]
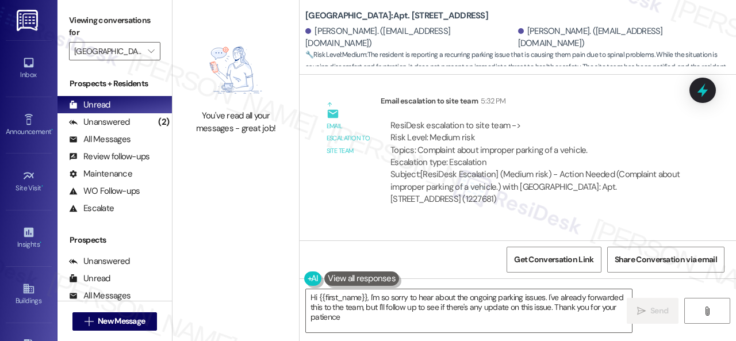
type textarea "Hi {{first_name}}, I'm so sorry to hear about the ongoing parking issues. I've …"
click at [553, 223] on div "Received via SMS [PERSON_NAME] 5:32 PM Thank you so much for handling the situa…" at bounding box center [518, 271] width 437 height 97
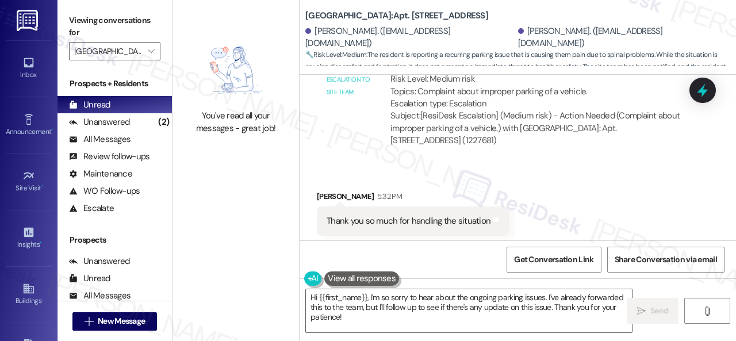
scroll to position [44200, 0]
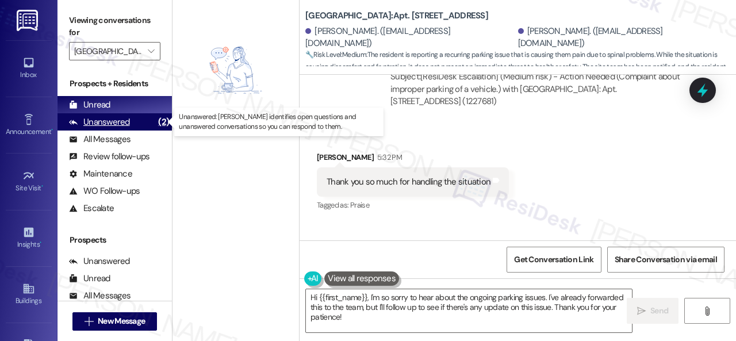
click at [117, 123] on div "Unanswered" at bounding box center [99, 122] width 61 height 12
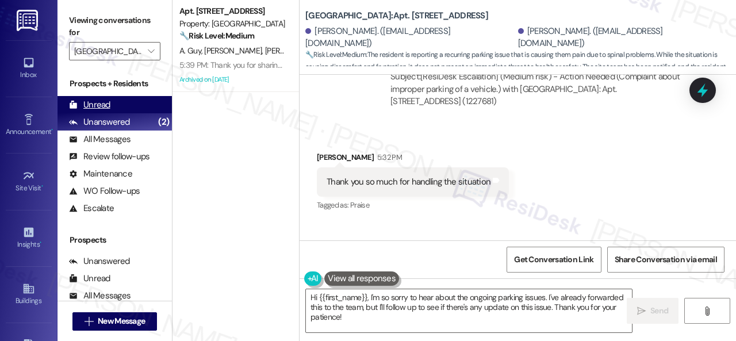
click at [94, 104] on div "Unread" at bounding box center [89, 105] width 41 height 12
